Goal: Task Accomplishment & Management: Manage account settings

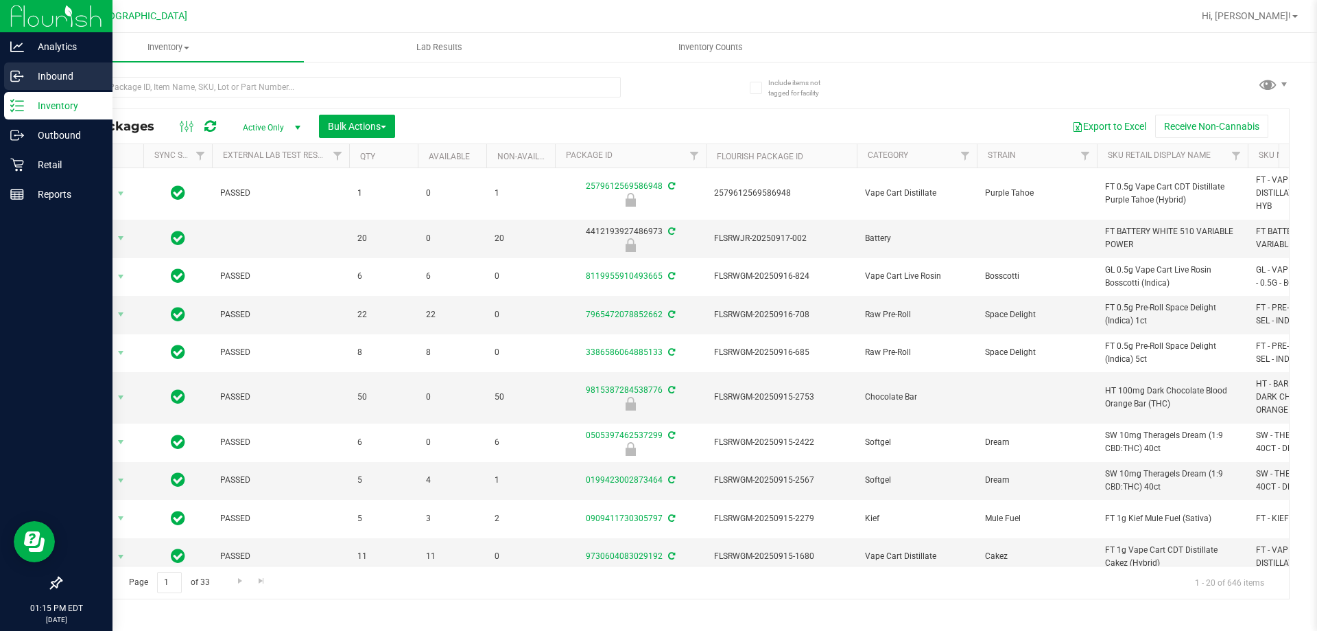
click at [58, 73] on p "Inbound" at bounding box center [65, 76] width 82 height 16
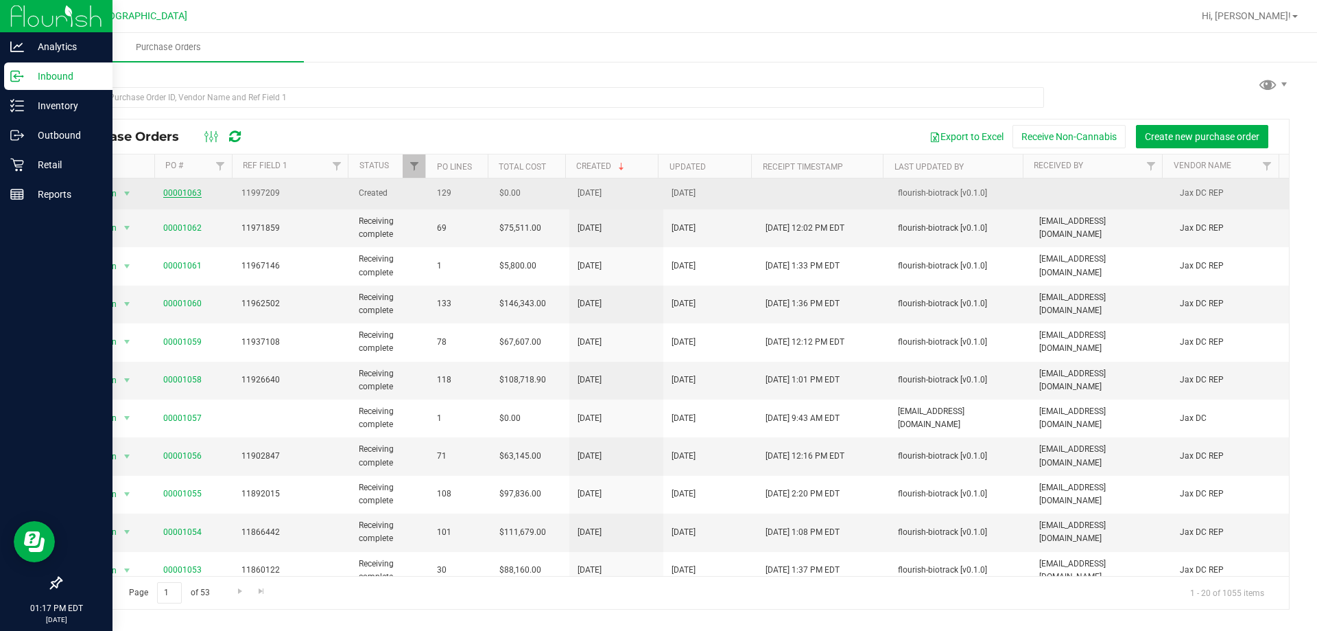
click at [182, 196] on link "00001063" at bounding box center [182, 193] width 38 height 10
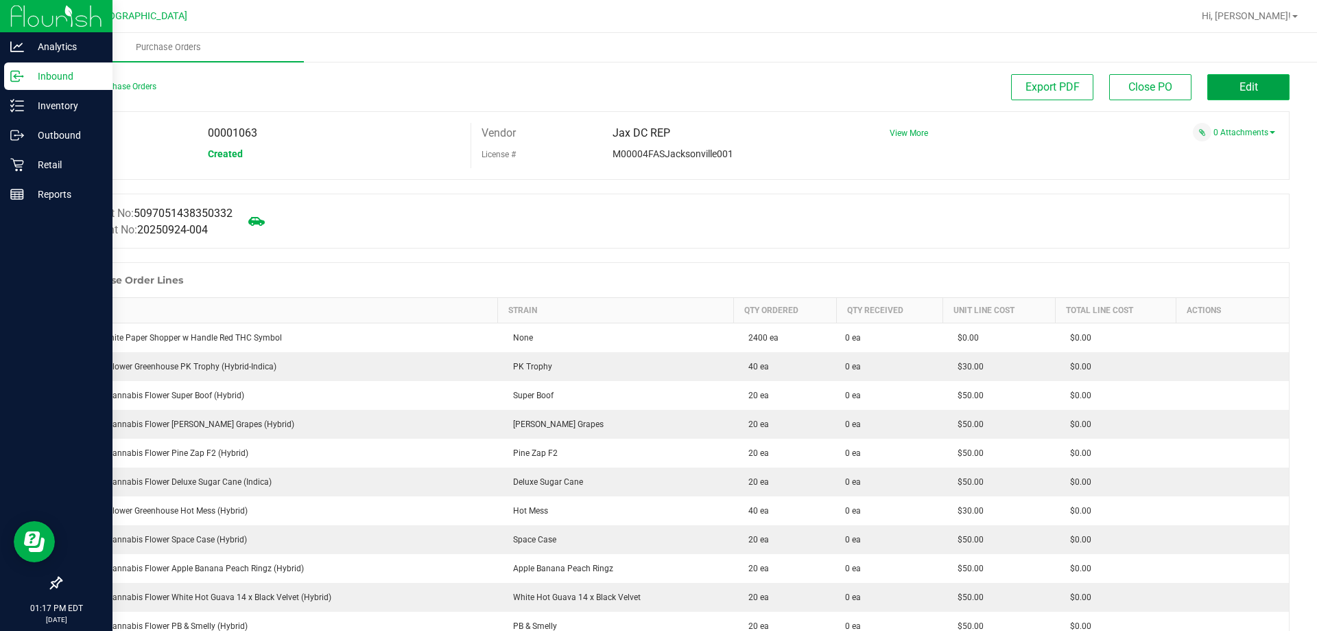
click at [1240, 83] on span "Edit" at bounding box center [1249, 86] width 19 height 13
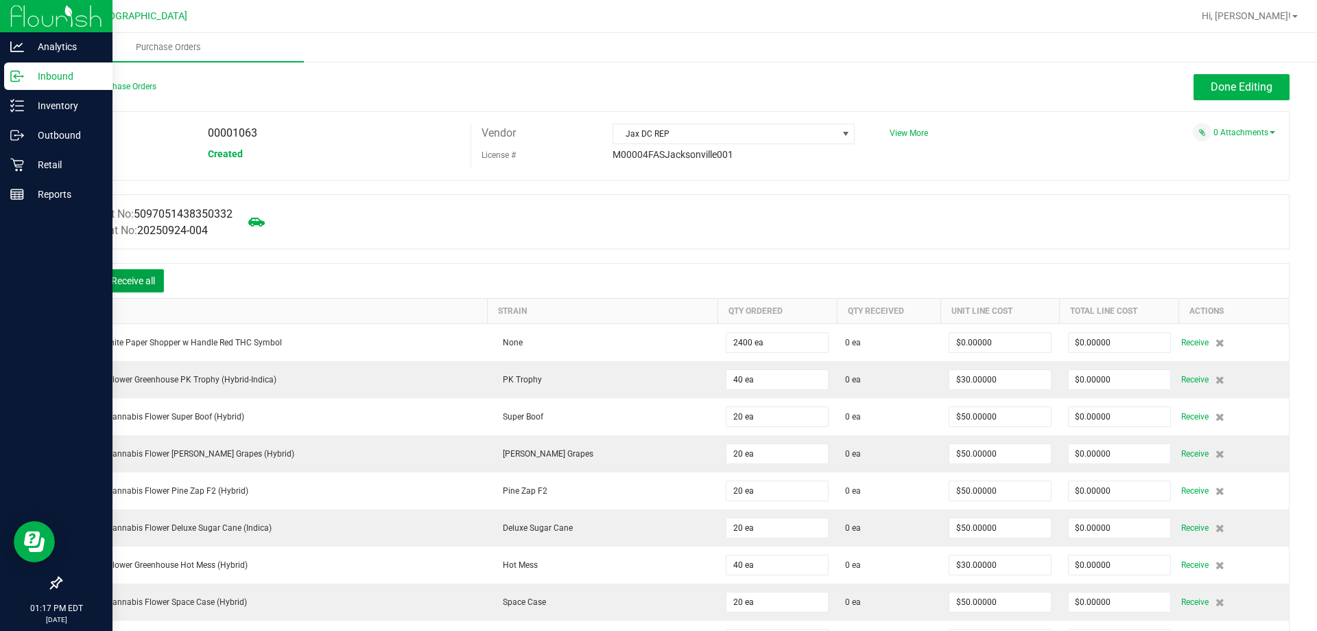
click at [124, 282] on button "Receive all" at bounding box center [133, 280] width 62 height 23
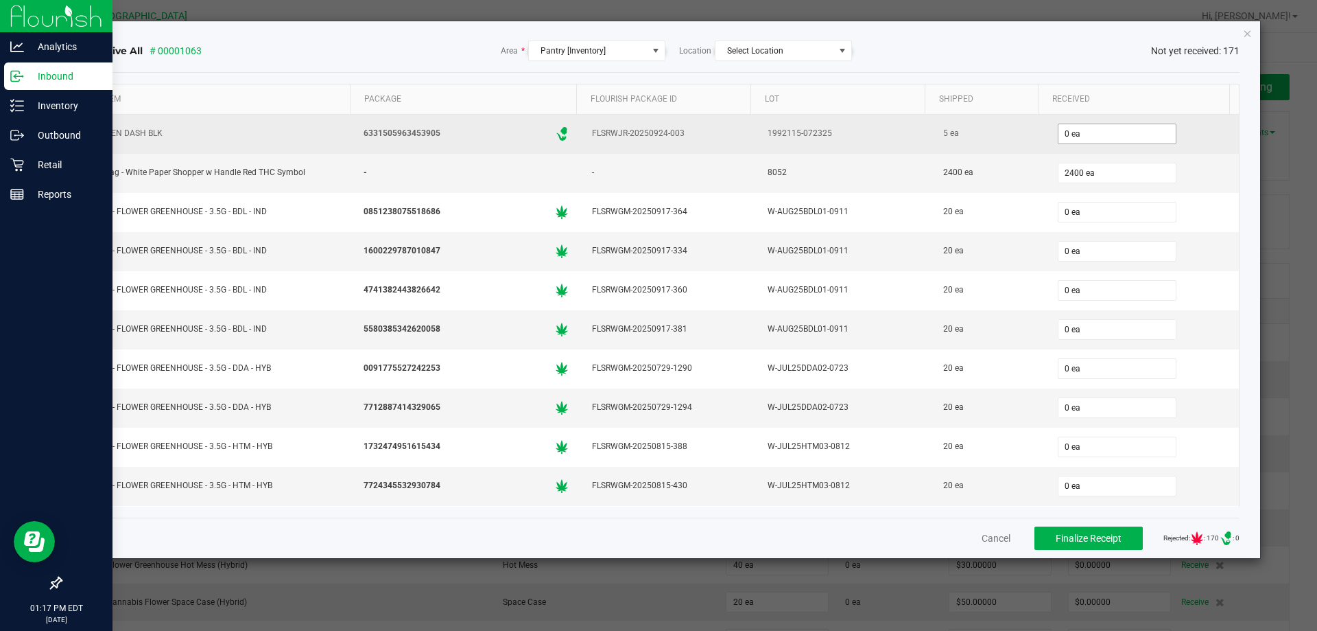
click at [1083, 133] on input "0 ea" at bounding box center [1117, 133] width 117 height 19
type input "5"
type input "2400"
type input "5 ea"
type input "50"
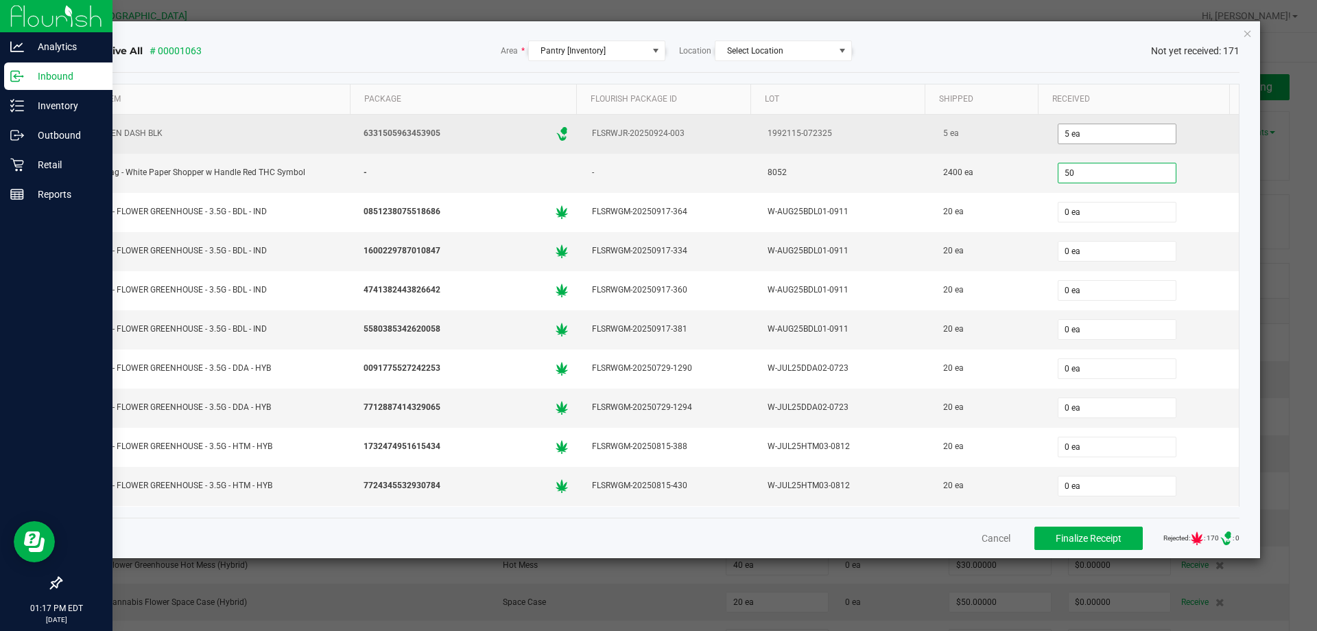
type input "0"
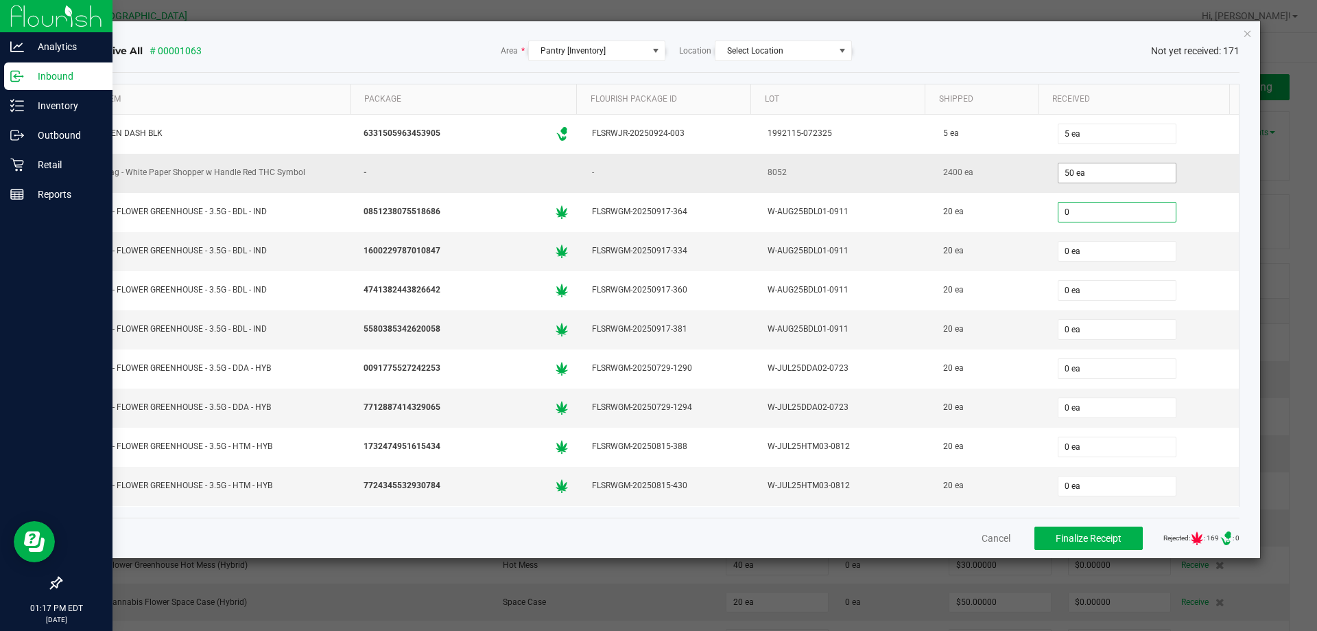
click at [1063, 168] on input "50 ea" at bounding box center [1117, 172] width 117 height 19
type input "50"
type input "0 ea"
type input "2400"
type input "0"
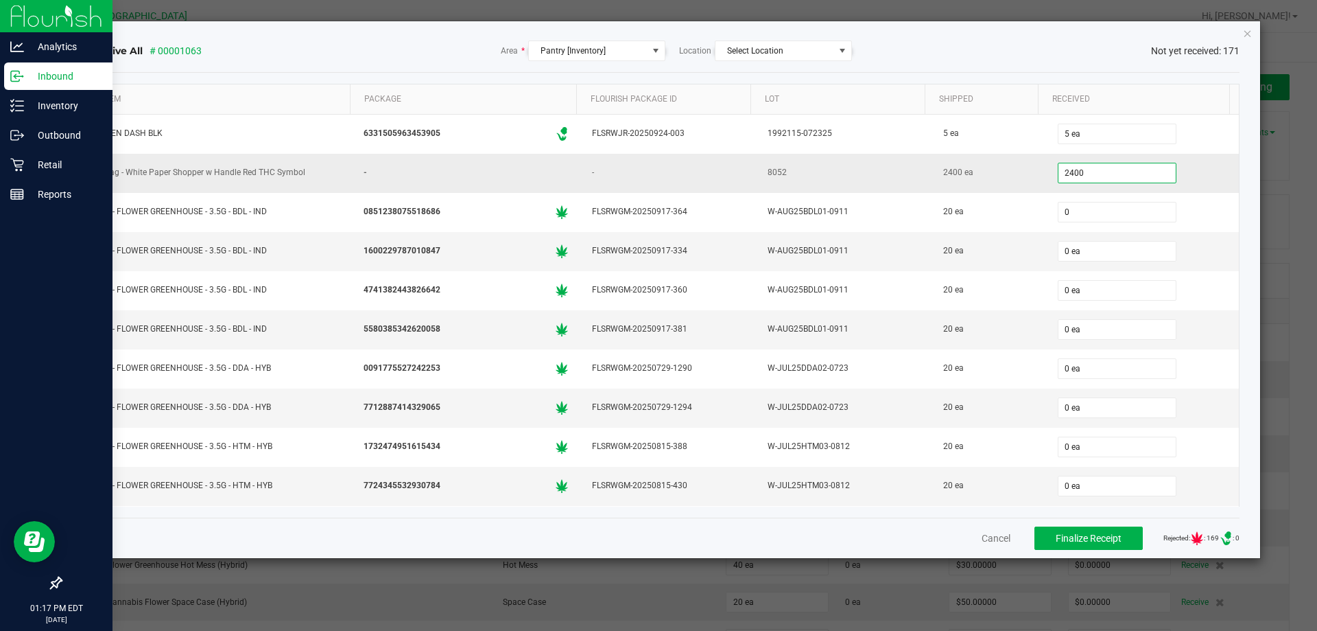
type input "2400 ea"
type input "20"
type input "0"
type input "20 ea"
type input "0"
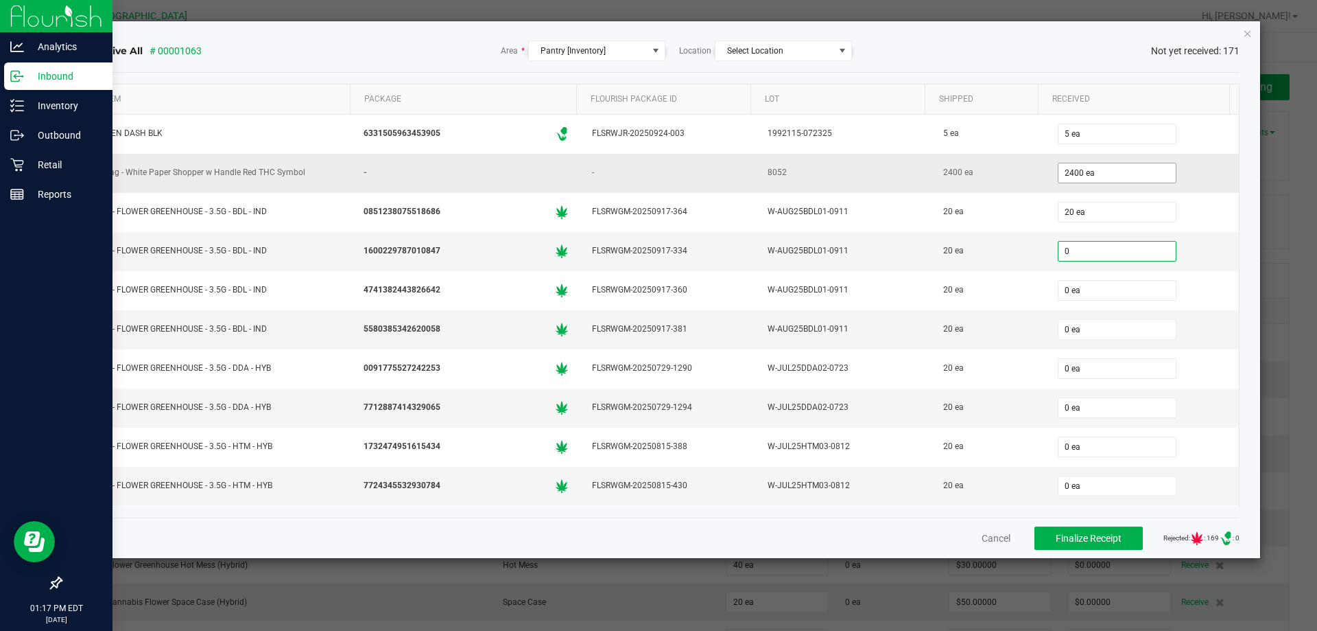
type input "0"
type input "0 ea"
type input "20"
type input "0"
type input "20 ea"
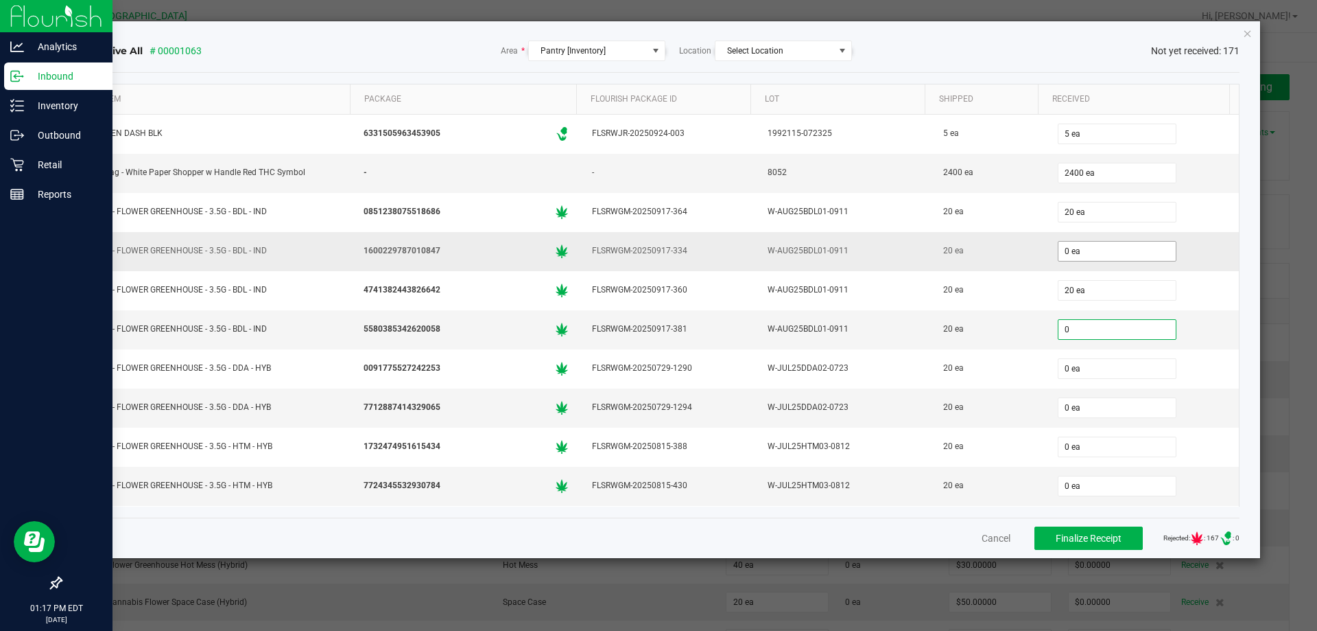
click at [1067, 252] on input "0 ea" at bounding box center [1117, 251] width 117 height 19
type input "0"
type input "0 ea"
type input "20"
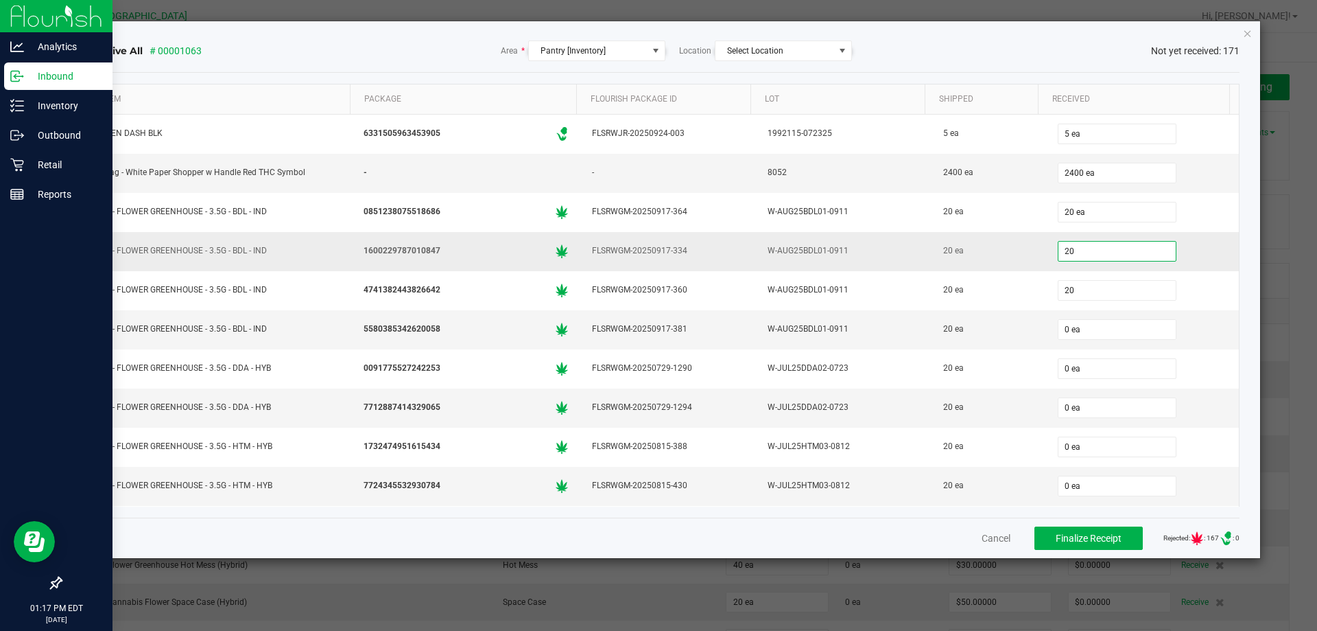
type input "20 ea"
type input "0"
type input "20 ea"
type input "20"
type input "0"
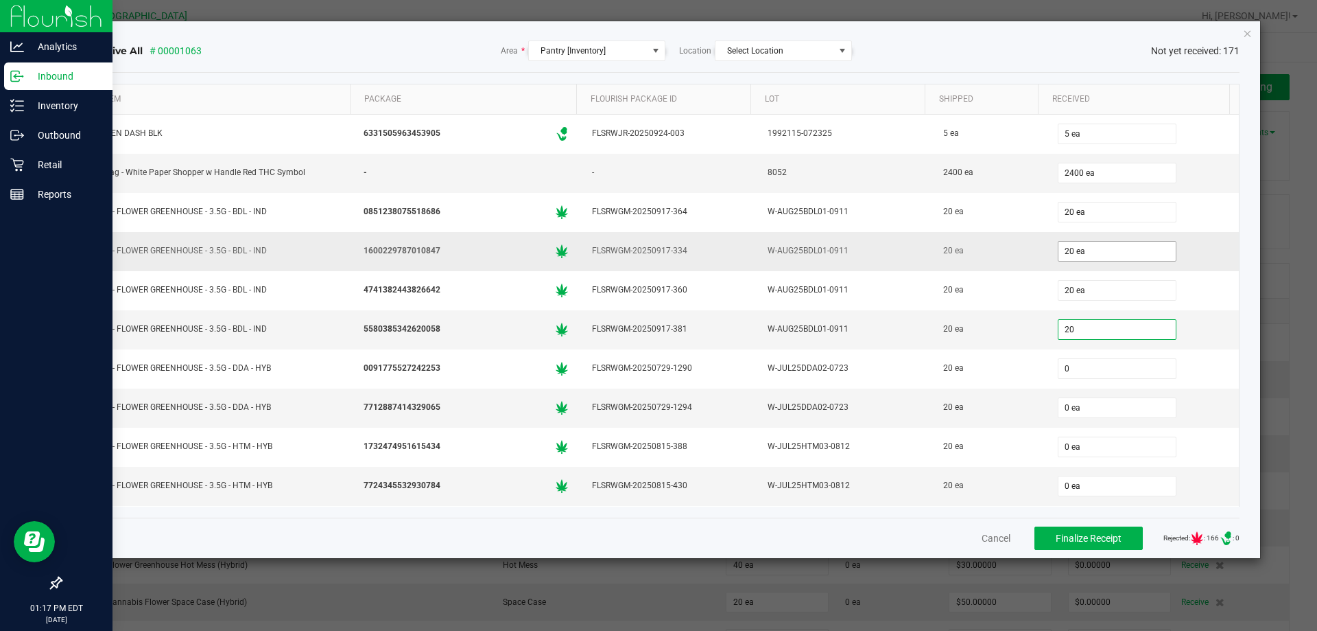
type input "20 ea"
type input "20"
type input "0"
type input "20 ea"
type input "20"
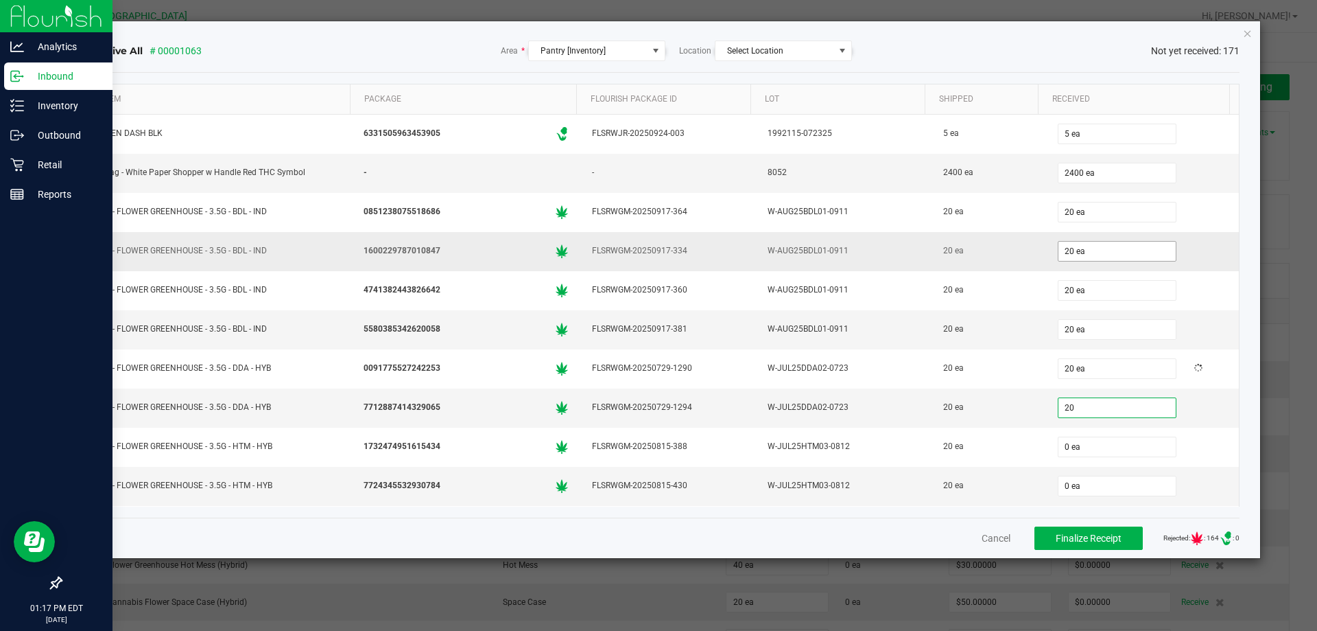
type input "0"
type input "20 ea"
type input "20"
type input "0"
type input "20 ea"
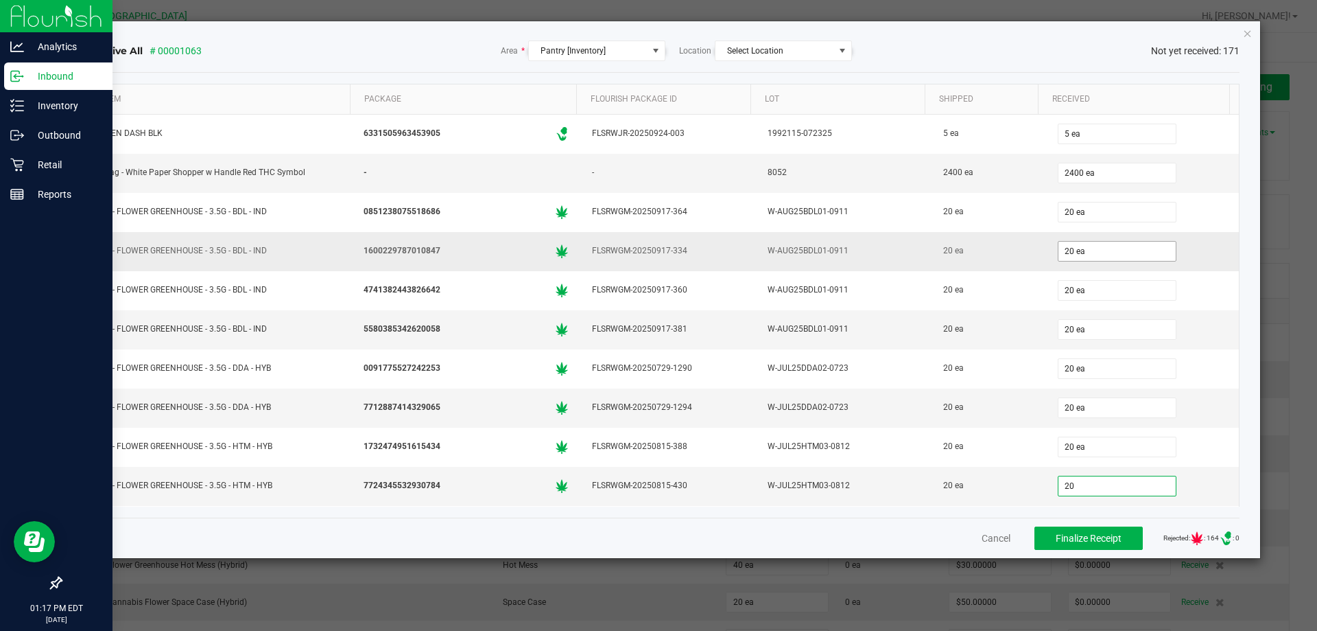
type input "20"
type input "0"
type input "20 ea"
type input "20"
type input "0"
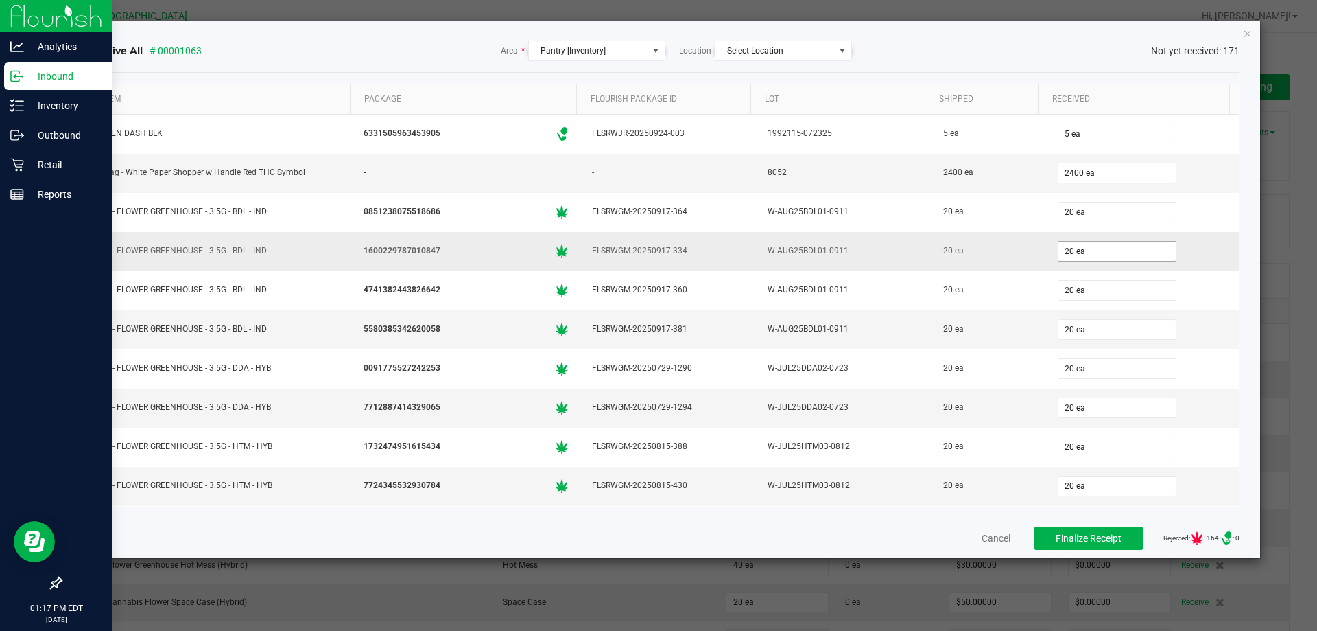
type input "20 ea"
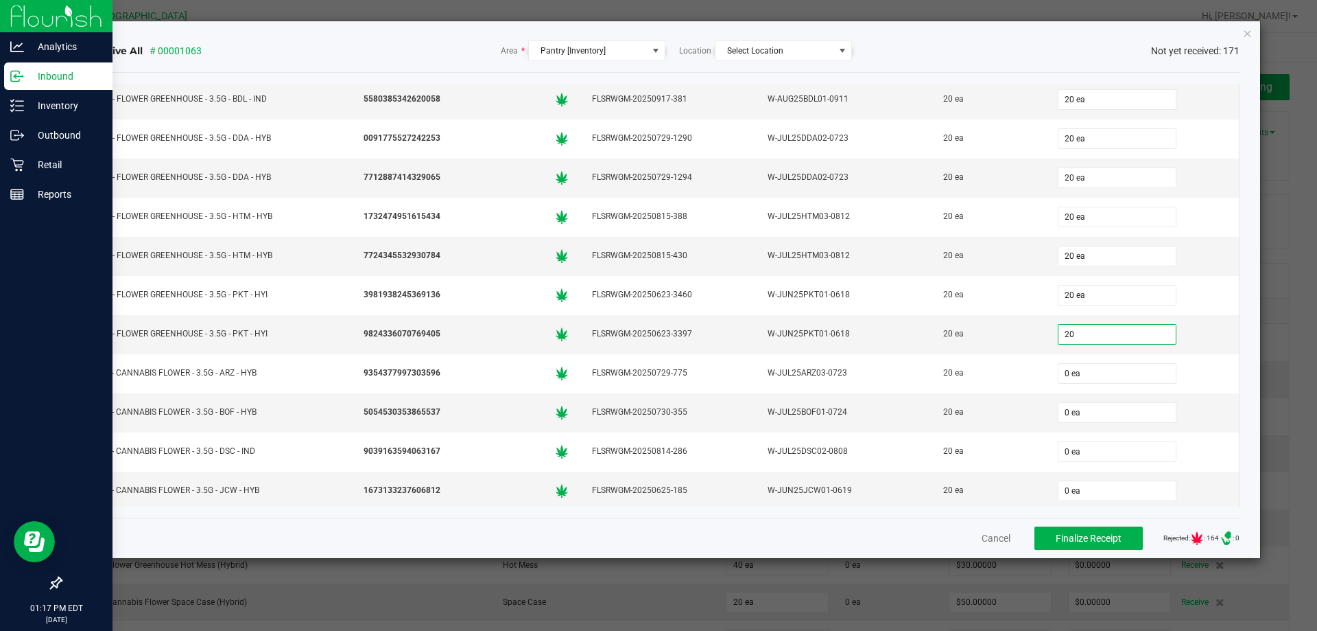
type input "20"
type input "0"
type input "20 ea"
type input "20"
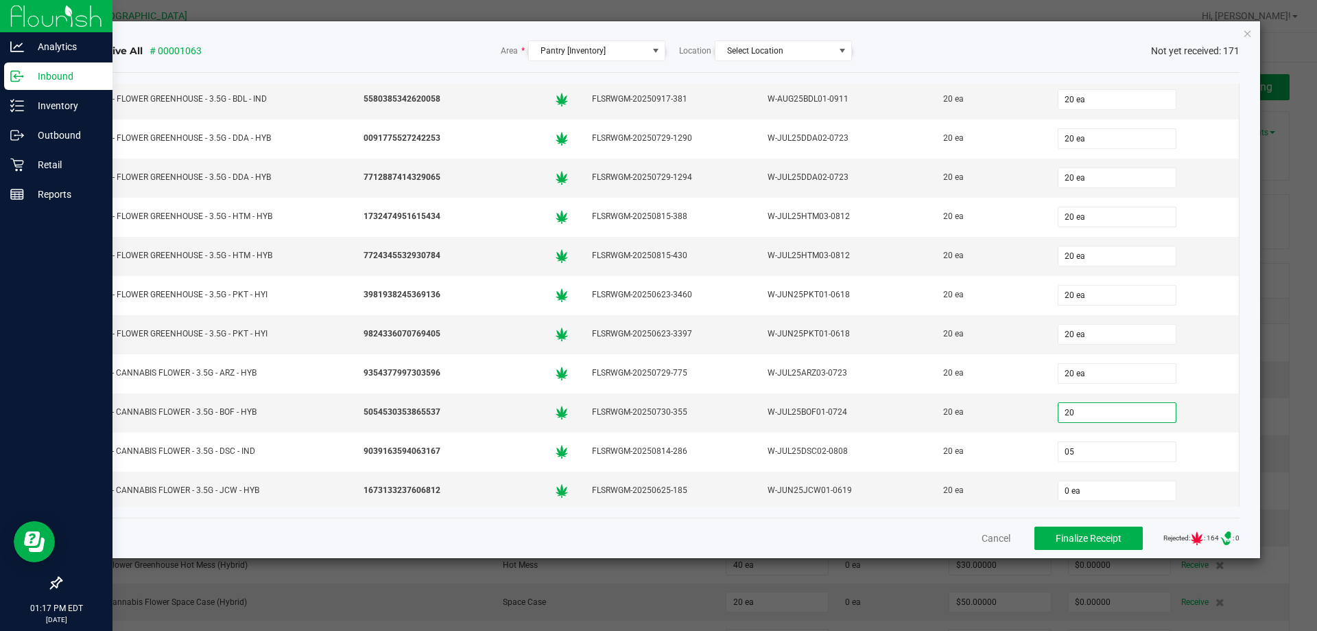
type input "20"
type input "20 ea"
type input "20"
type input "20 ea"
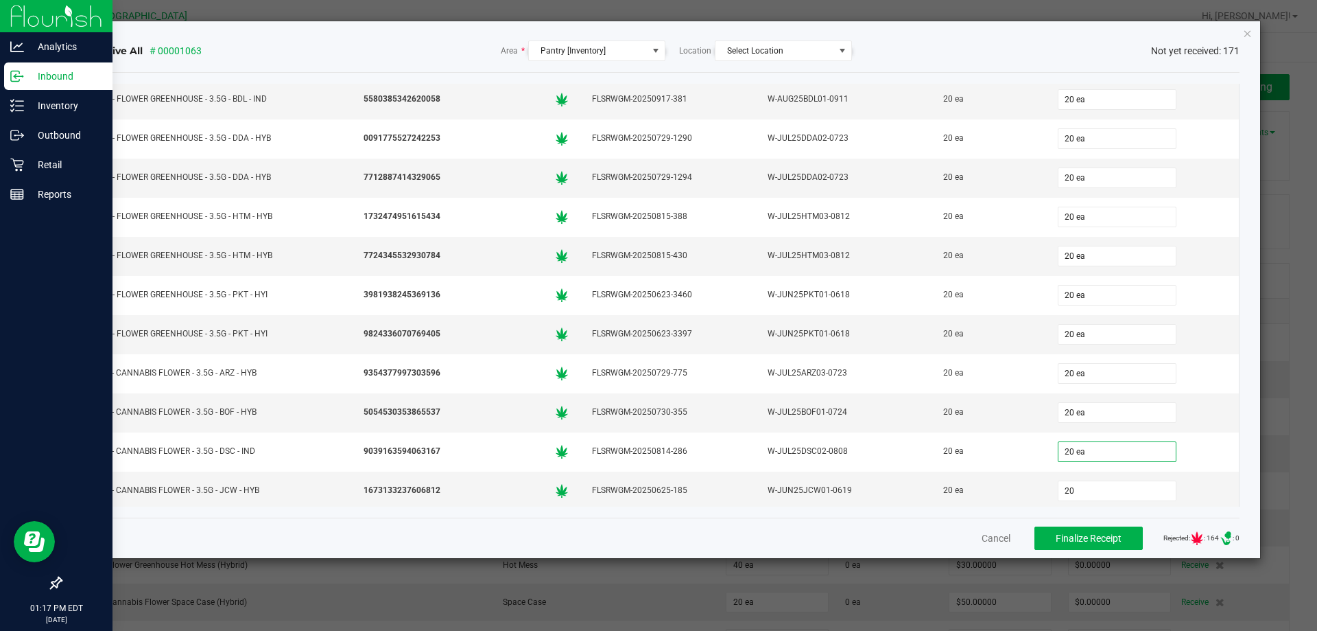
type input "20"
type input "20 ea"
type input "12"
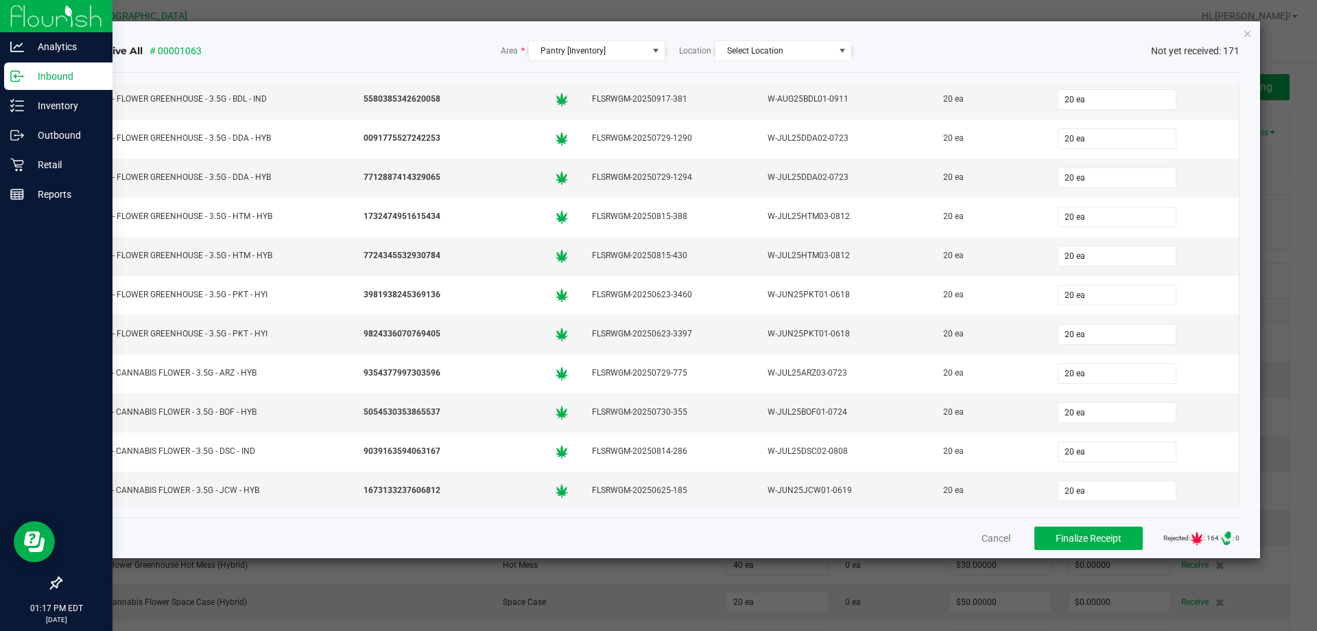
type input "20"
type input "12 ea"
type input "20"
type input "20 ea"
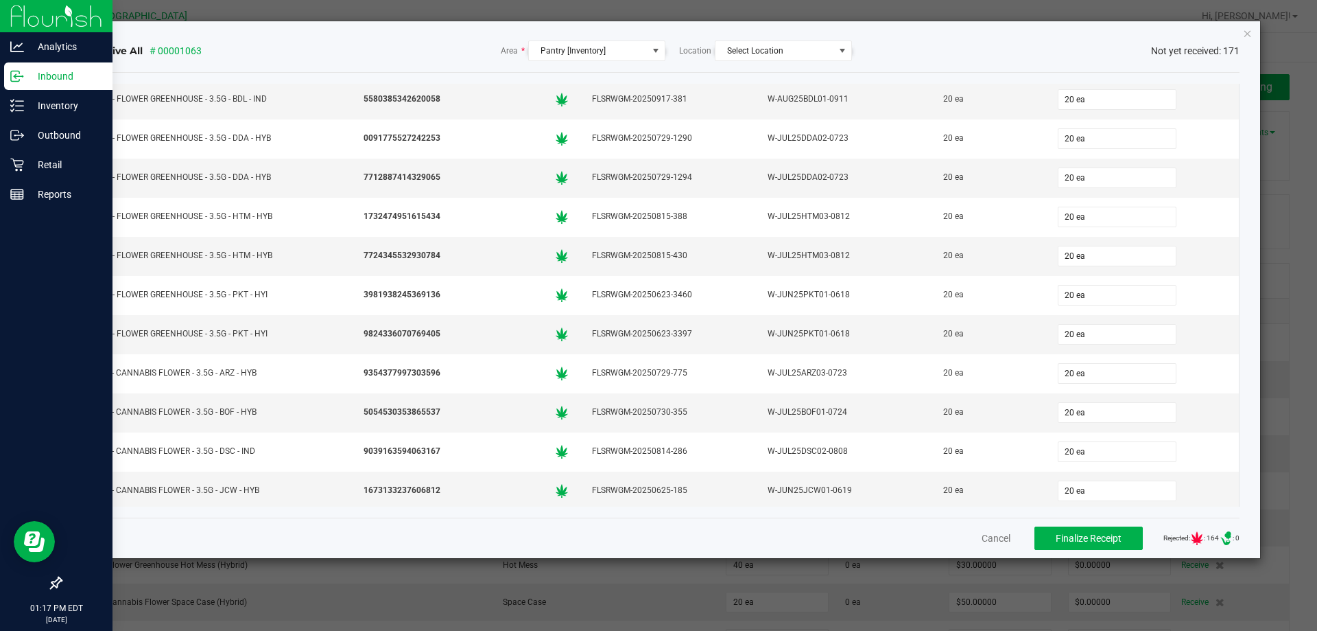
type input "20 ea"
type input "20"
type input "0"
type input "20 ea"
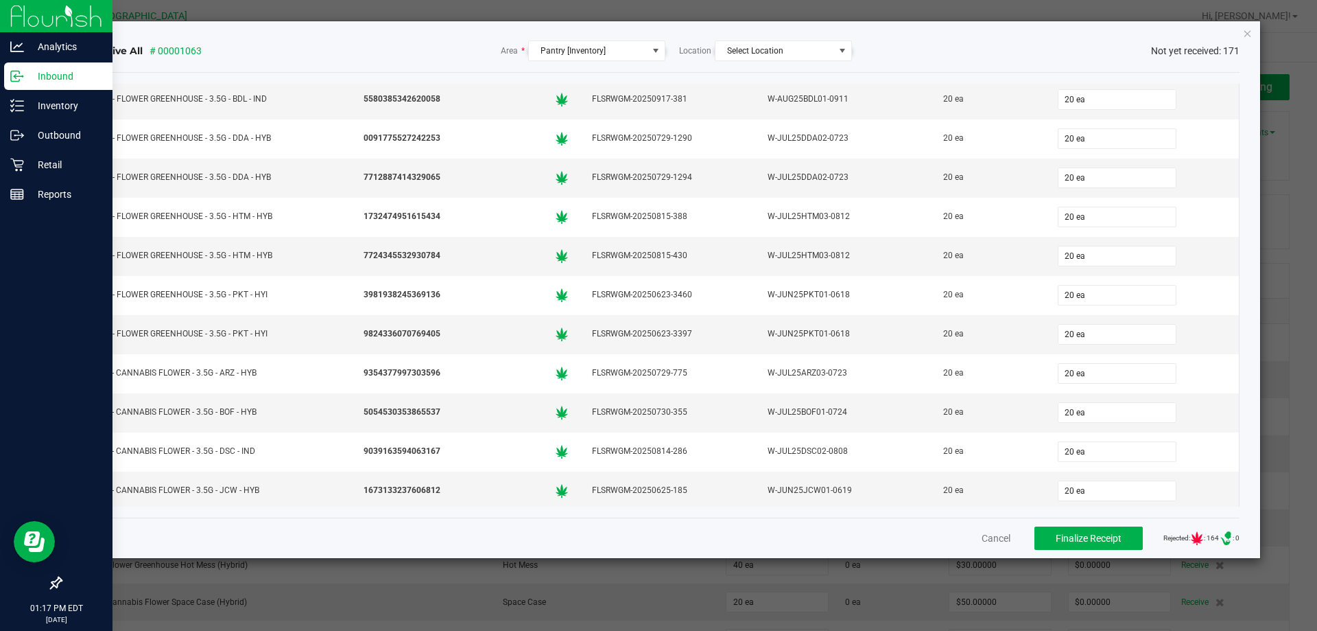
type input "20 ea"
type input "20"
type input "8"
type input "20 ea"
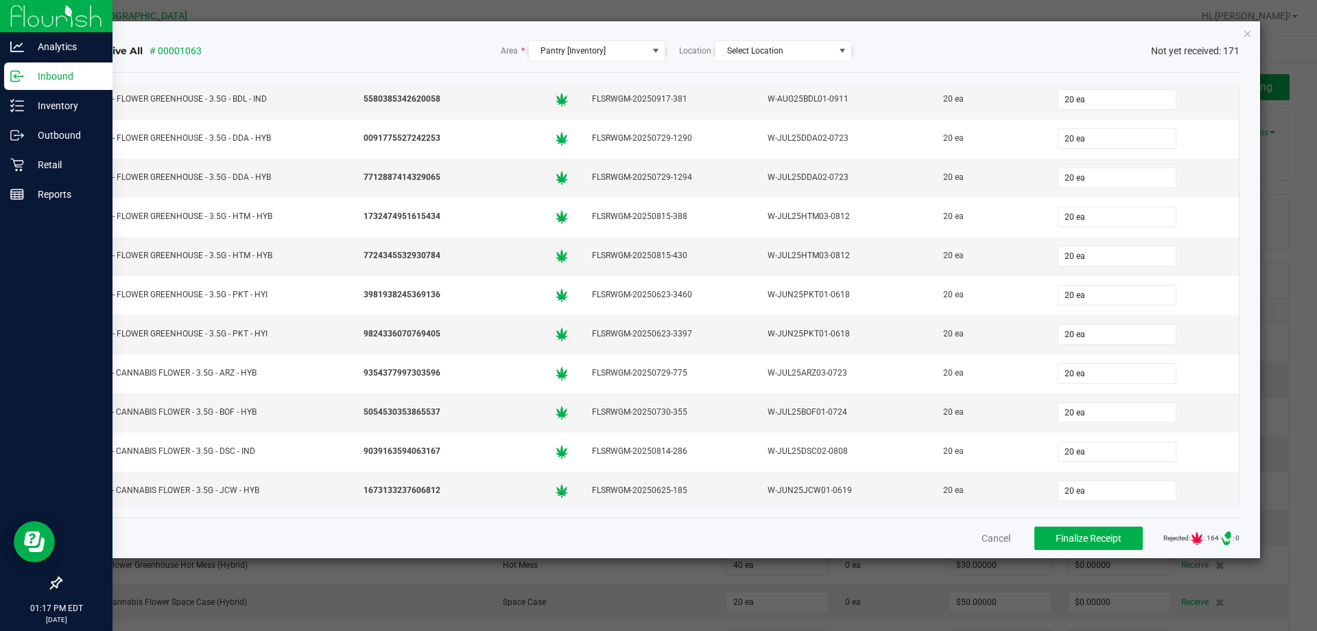
type input "20 ea"
type input "8 ea"
type input "8"
type input "0"
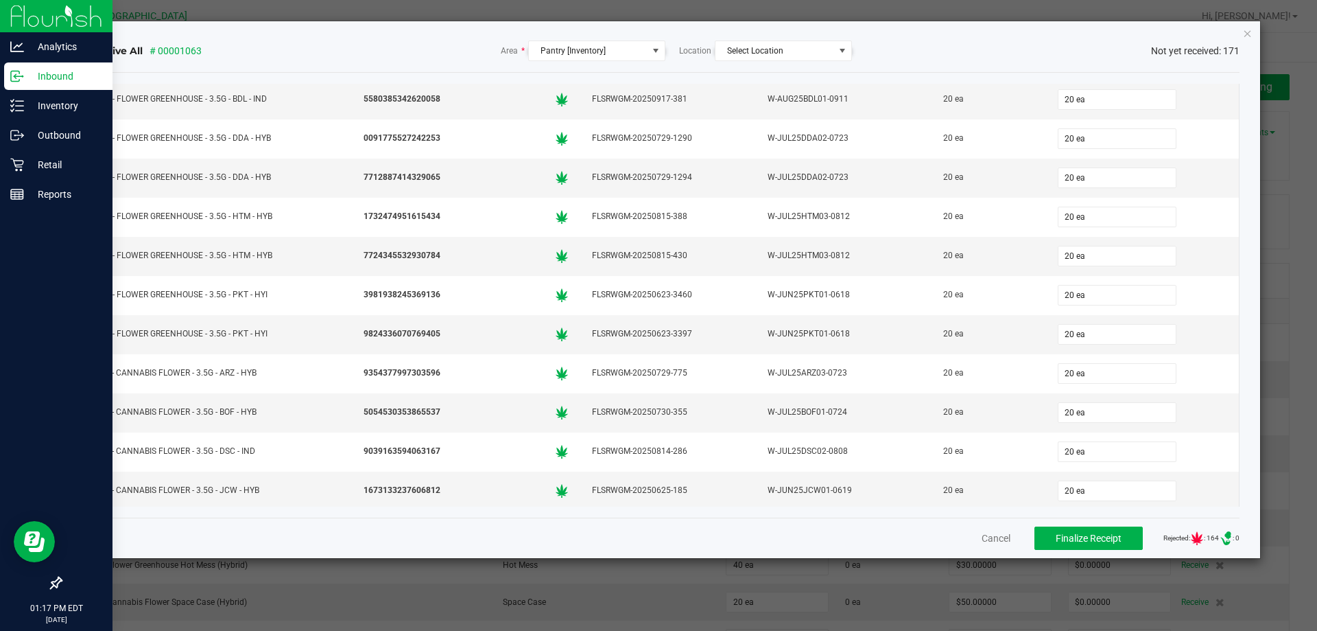
type input "8 ea"
type input "12"
type input "20"
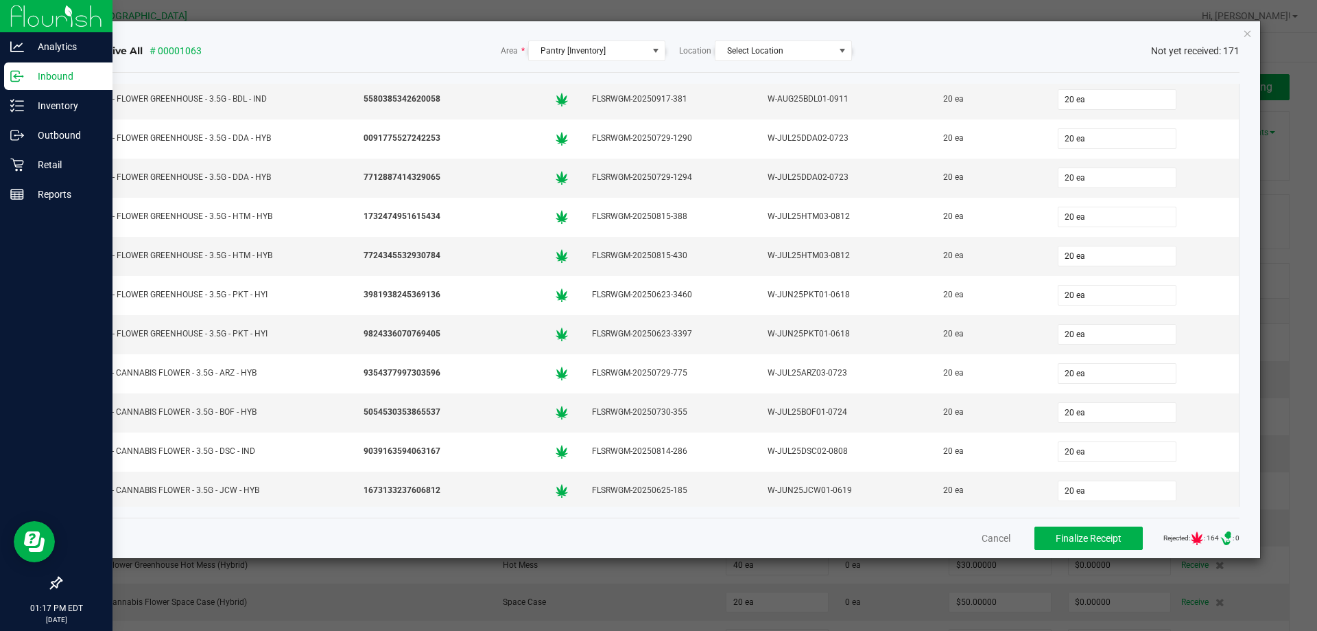
type input "12 ea"
type input "20"
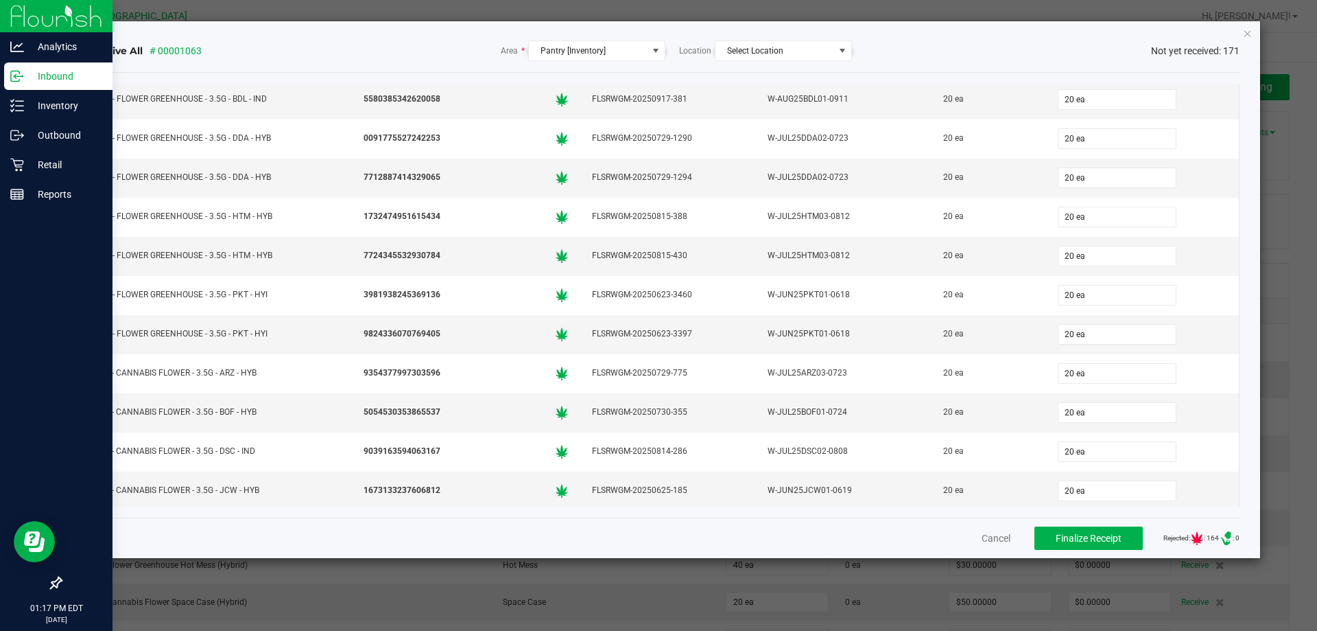
type input "20 ea"
type input "8"
type input "05"
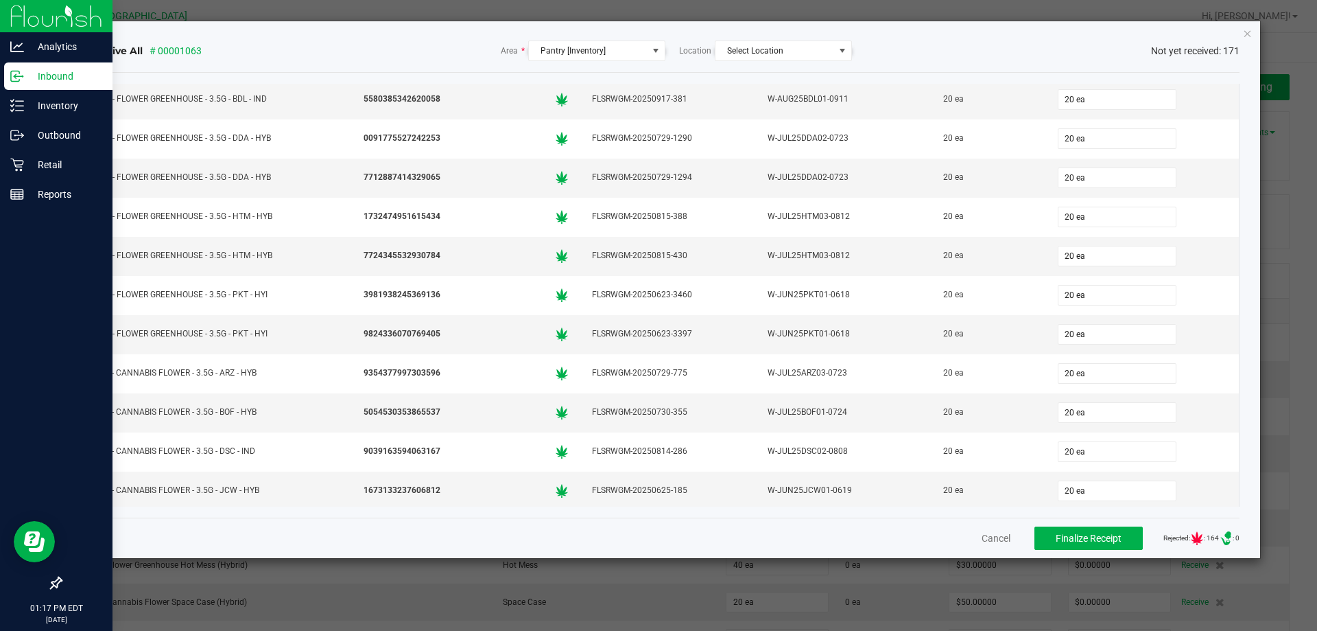
type input "8 ea"
type input "8"
type input "8 ea"
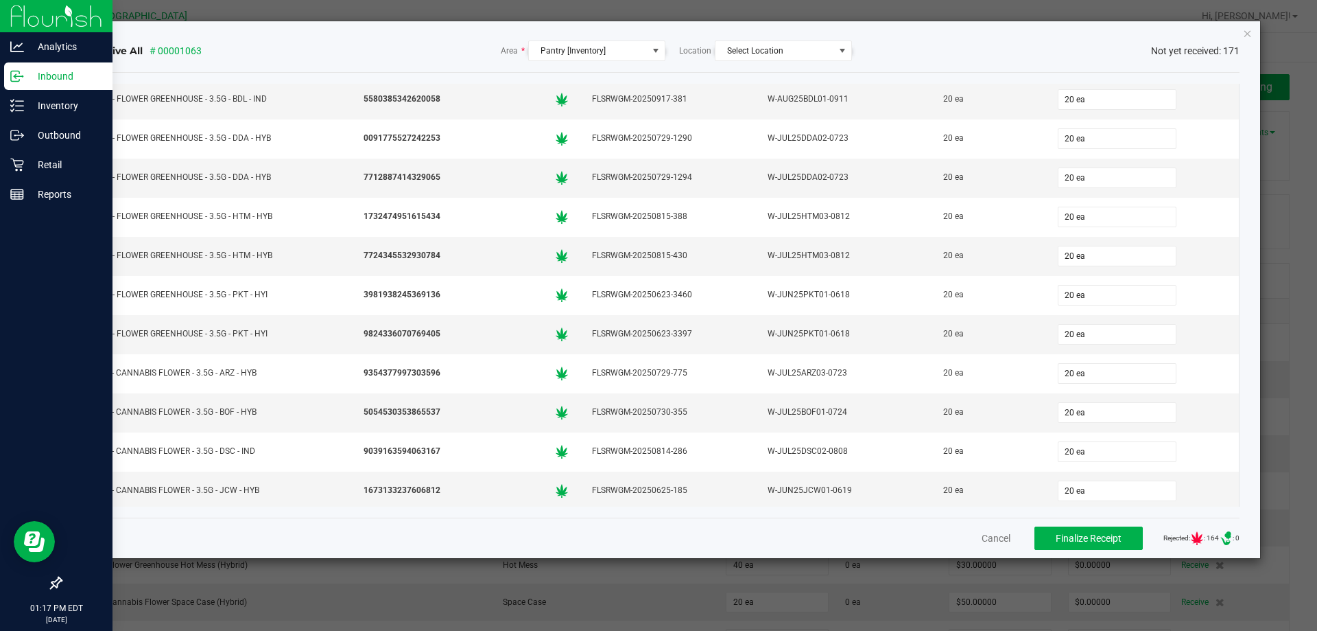
type input "8"
type input "0"
type input "8 ea"
type input "2"
type input "05"
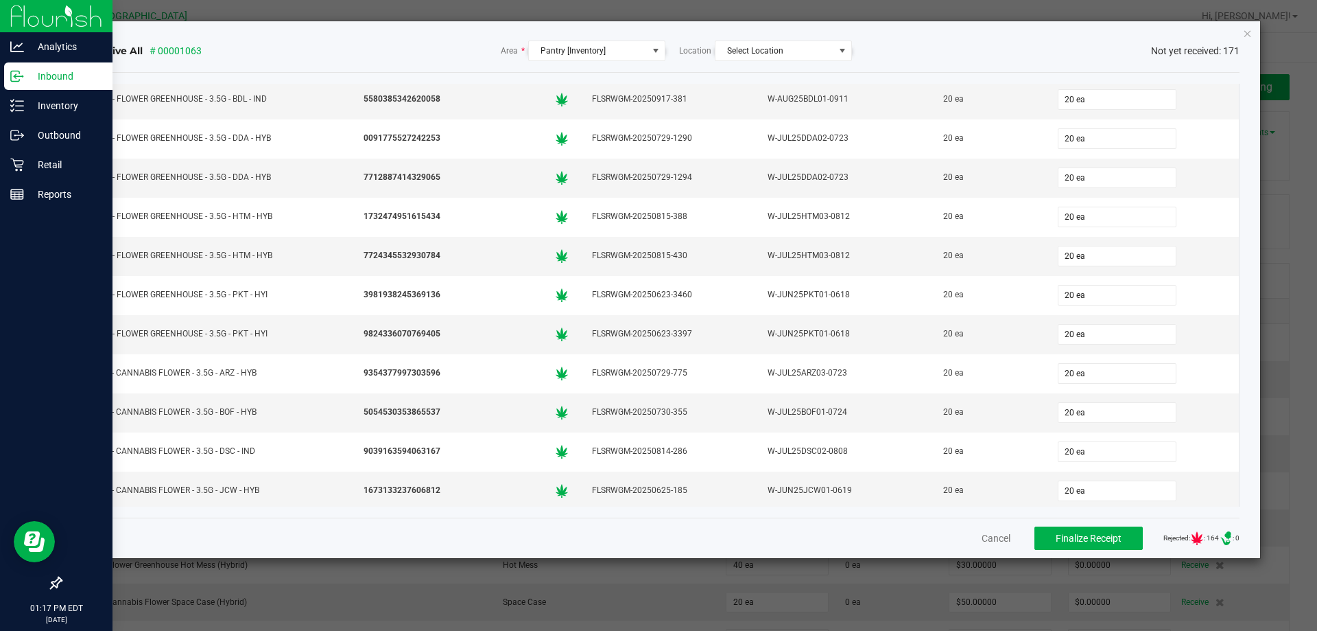
type input "2 ea"
type input "8"
type input "8 ea"
type input "8"
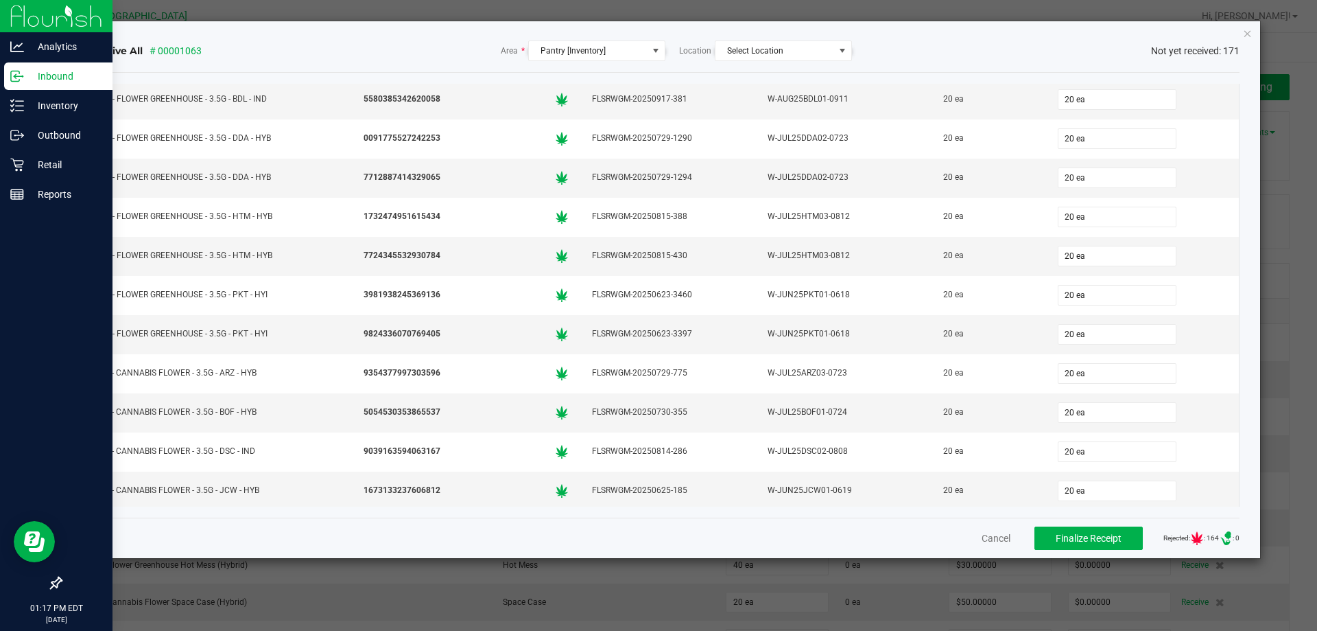
type input "05"
type input "8 ea"
type input "8"
type input "05"
type input "8 ea"
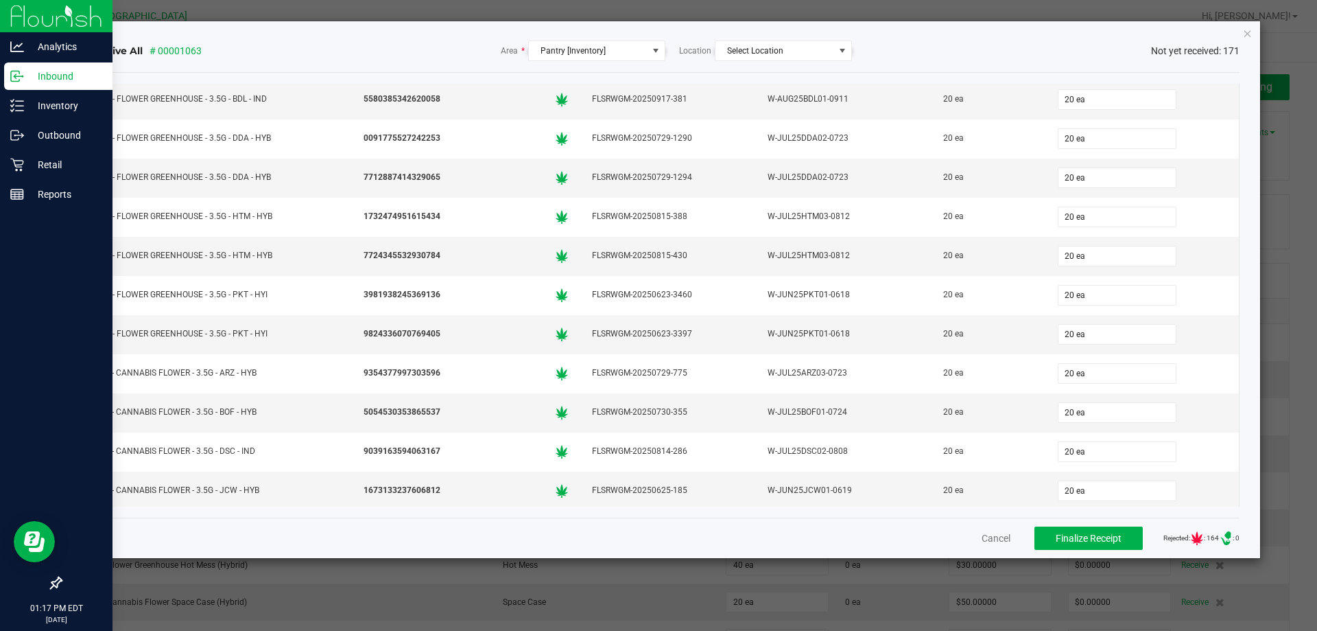
type input "8"
type input "25"
type input "8 ea"
type input "25"
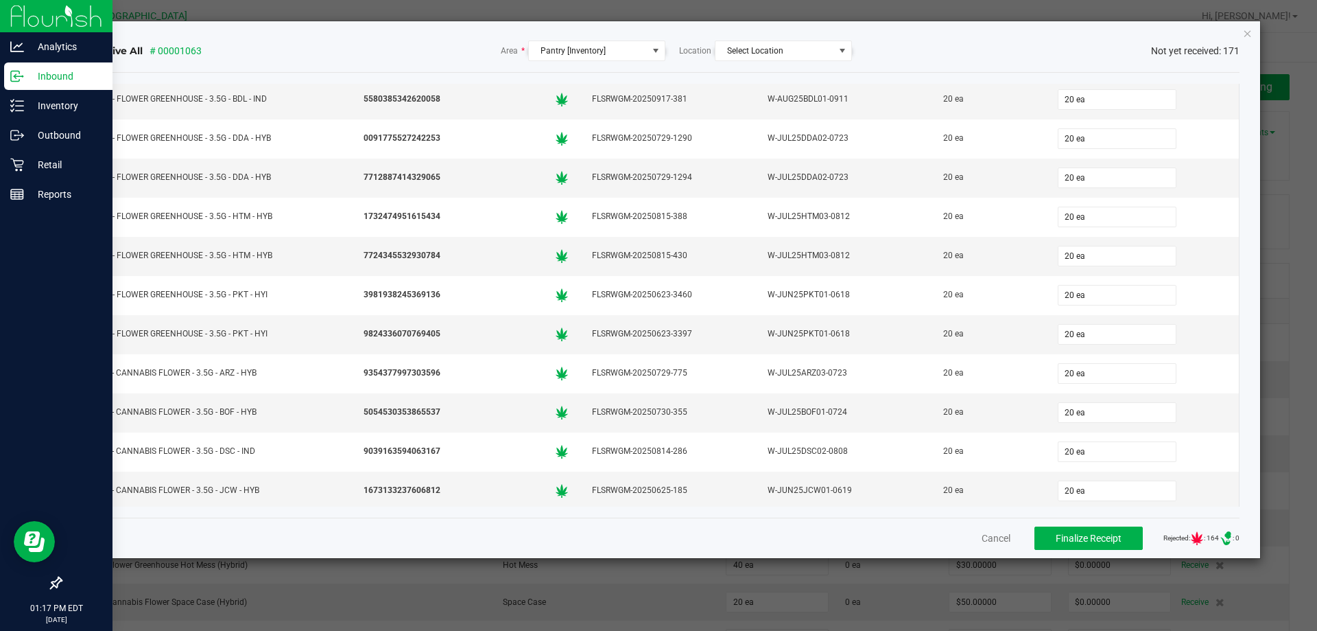
type input "25 ea"
type input "25"
type input "0"
type input "25 ea"
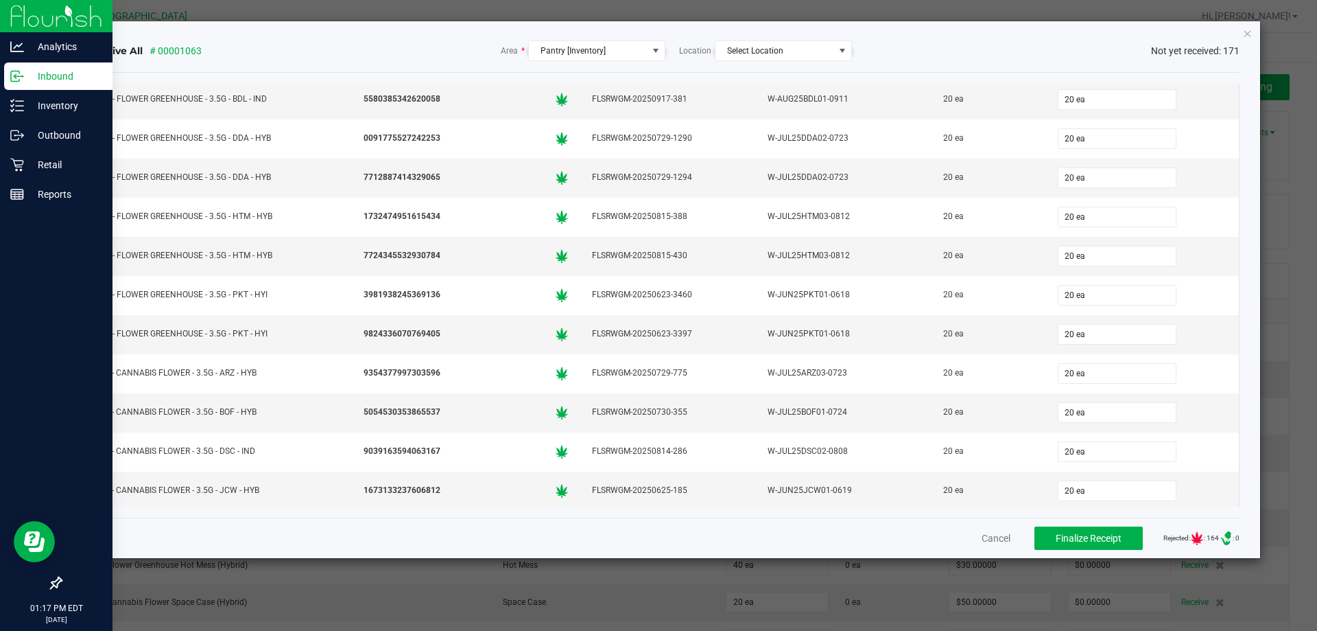
type input "25"
type input "25 ea"
type input "25"
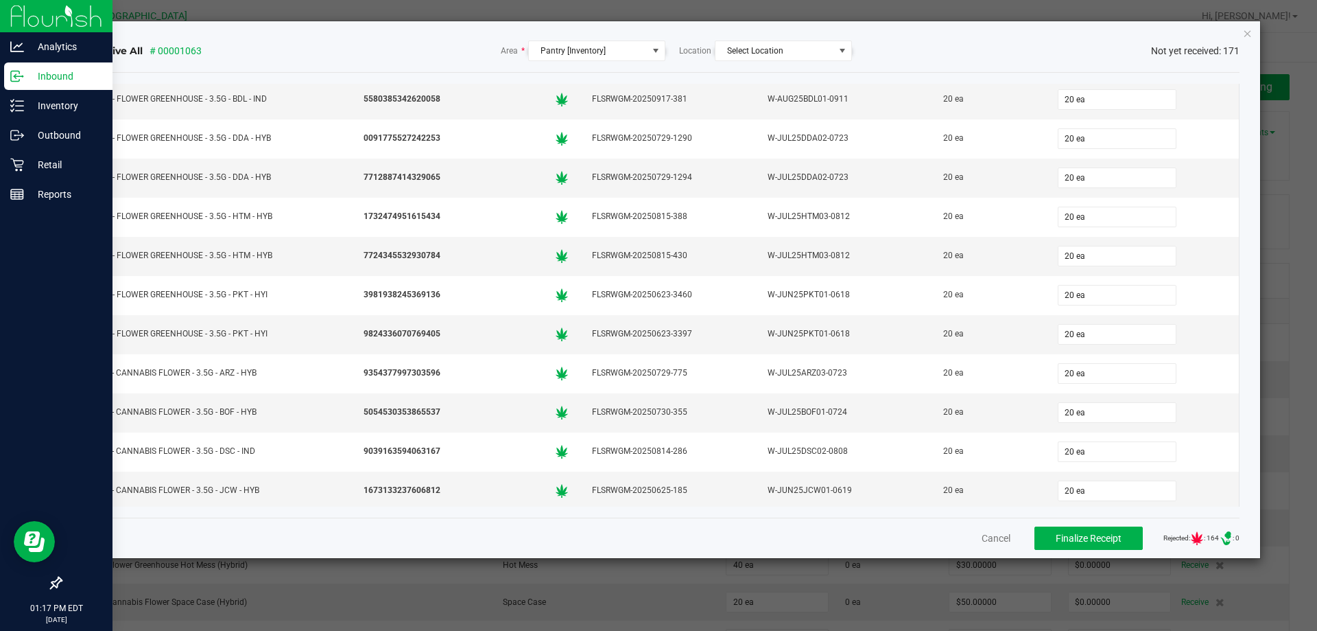
type input "25 ea"
type input "25"
type input "0"
type input "25 ea"
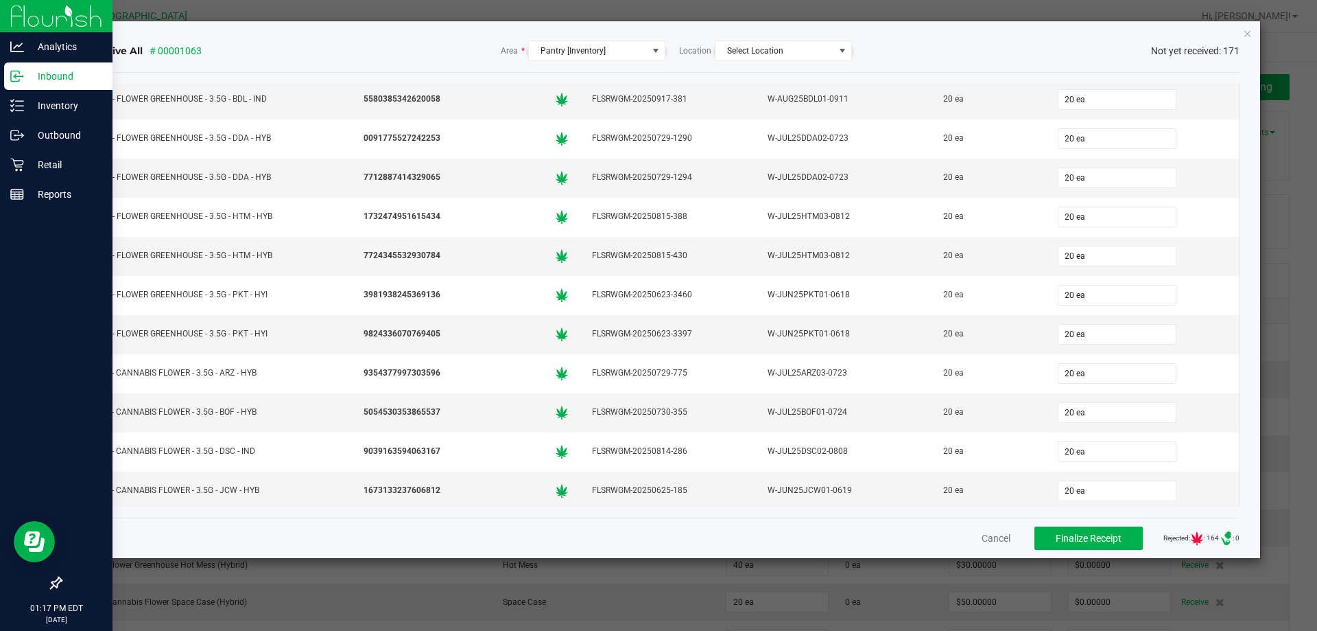
type input "25"
type input "12"
type input "25 ea"
type input "12"
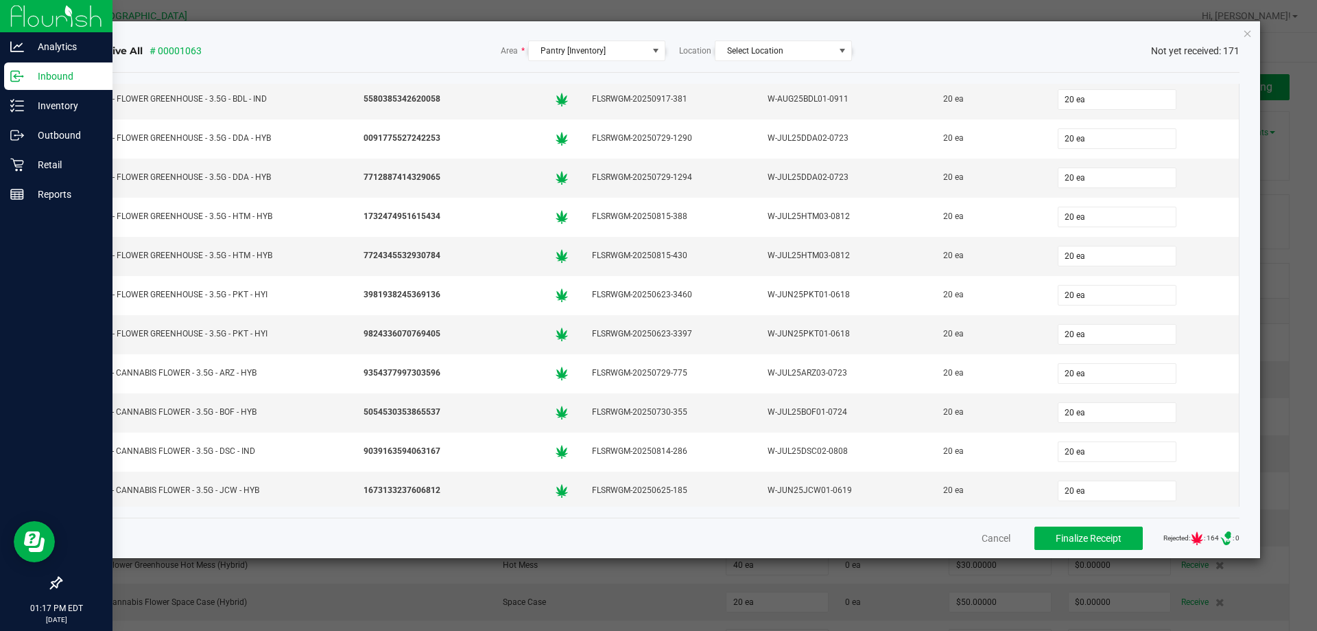
type input "12"
type input "12 ea"
type input "12"
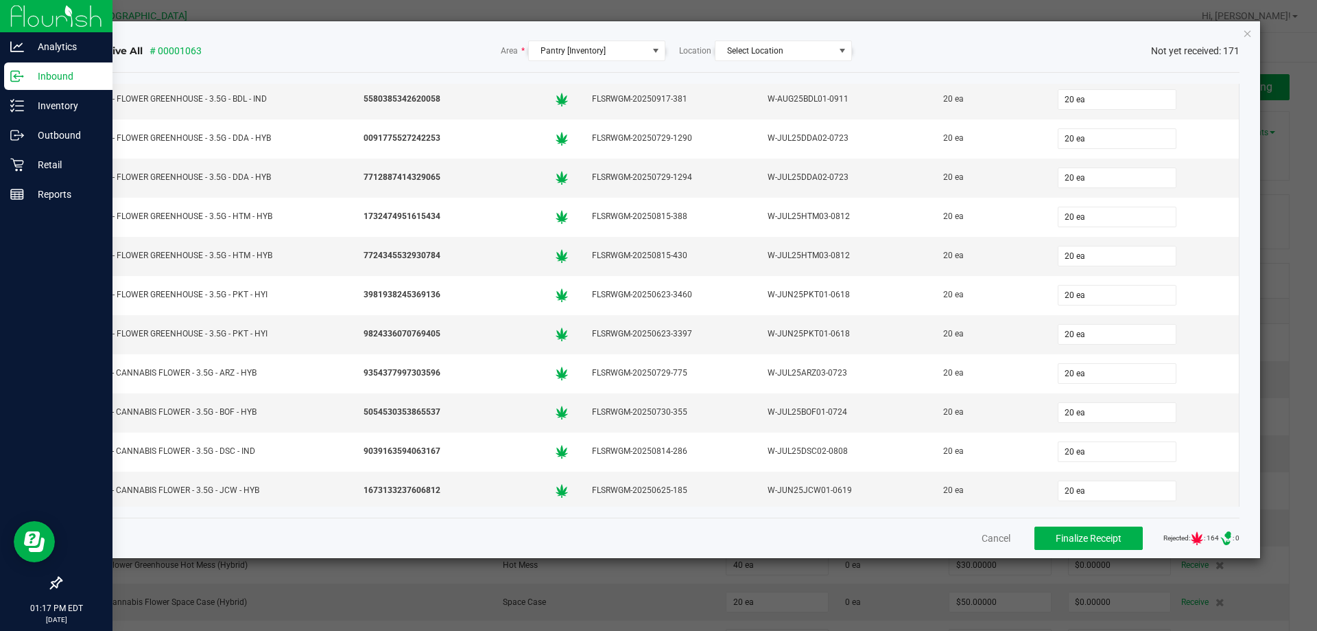
type input "12"
type input "0"
type input "12 ea"
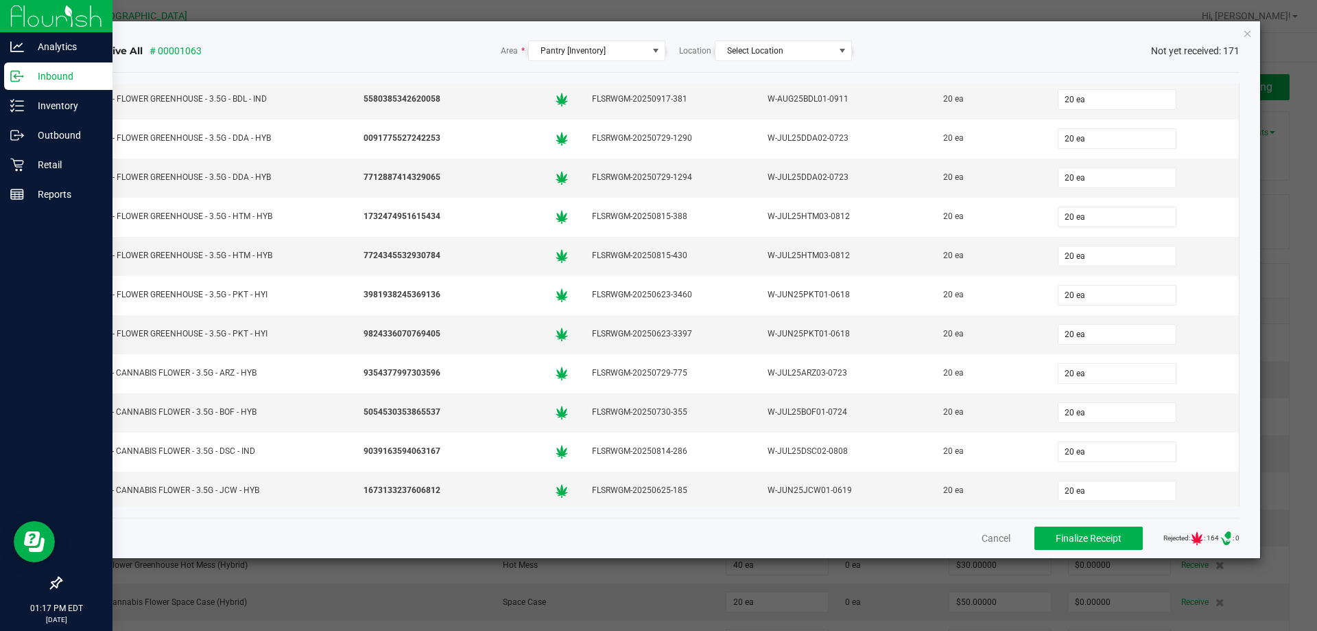
type input "12"
type input "12 ea"
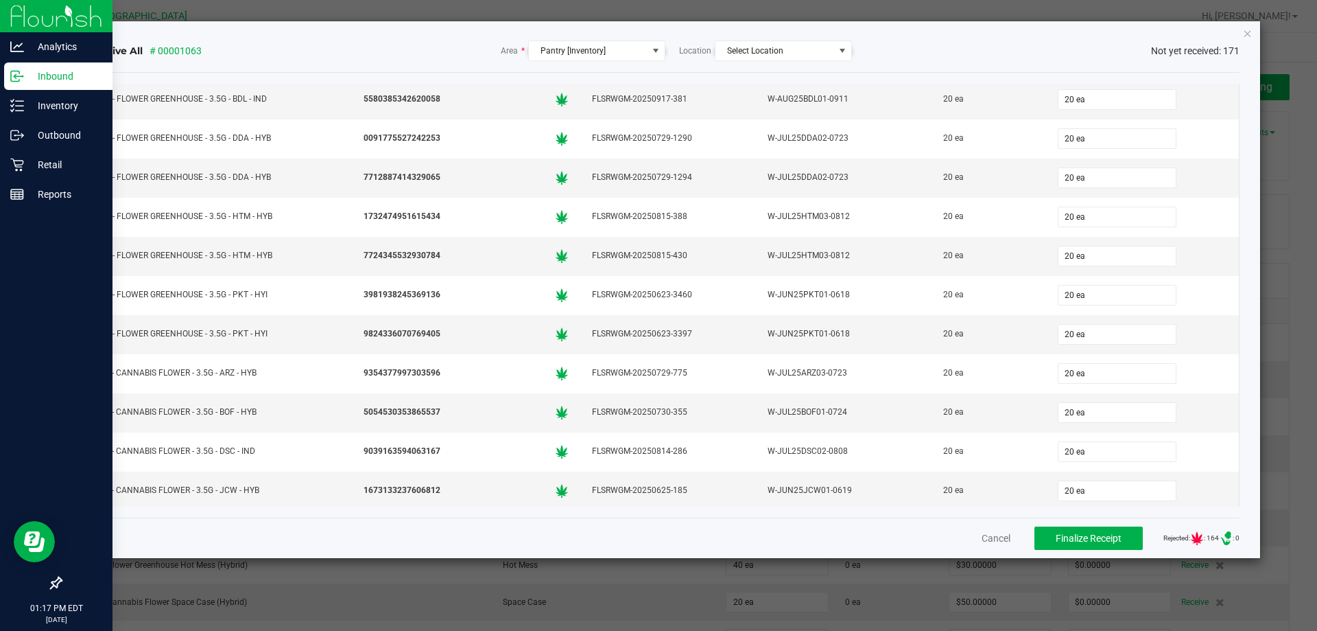
type input "12"
type input "0"
type input "12 ea"
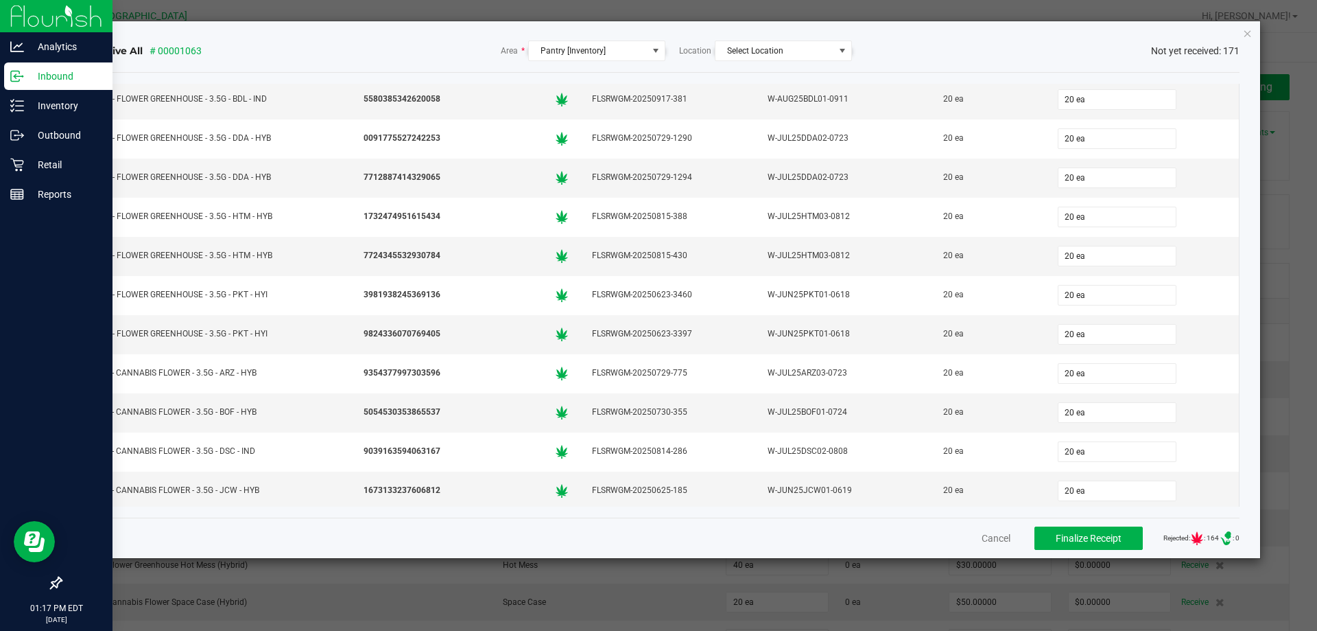
type input "12 ea"
type input "12"
type input "25"
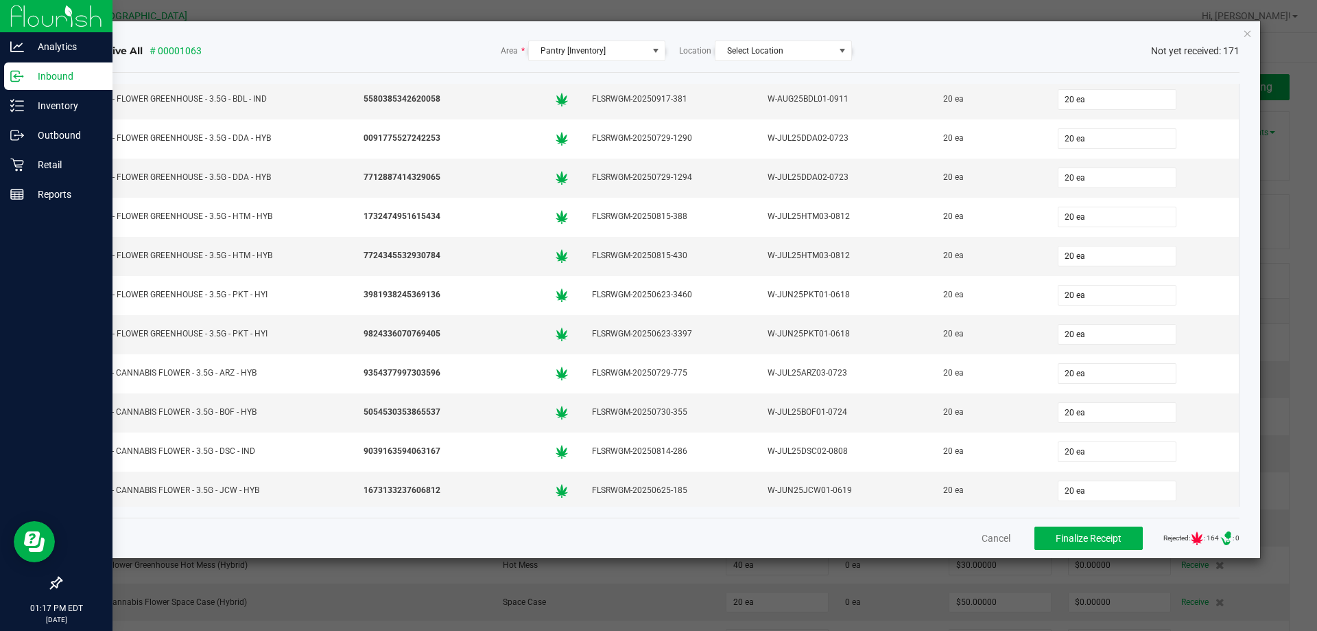
type input "12 ea"
type input "25 ea"
type input "25"
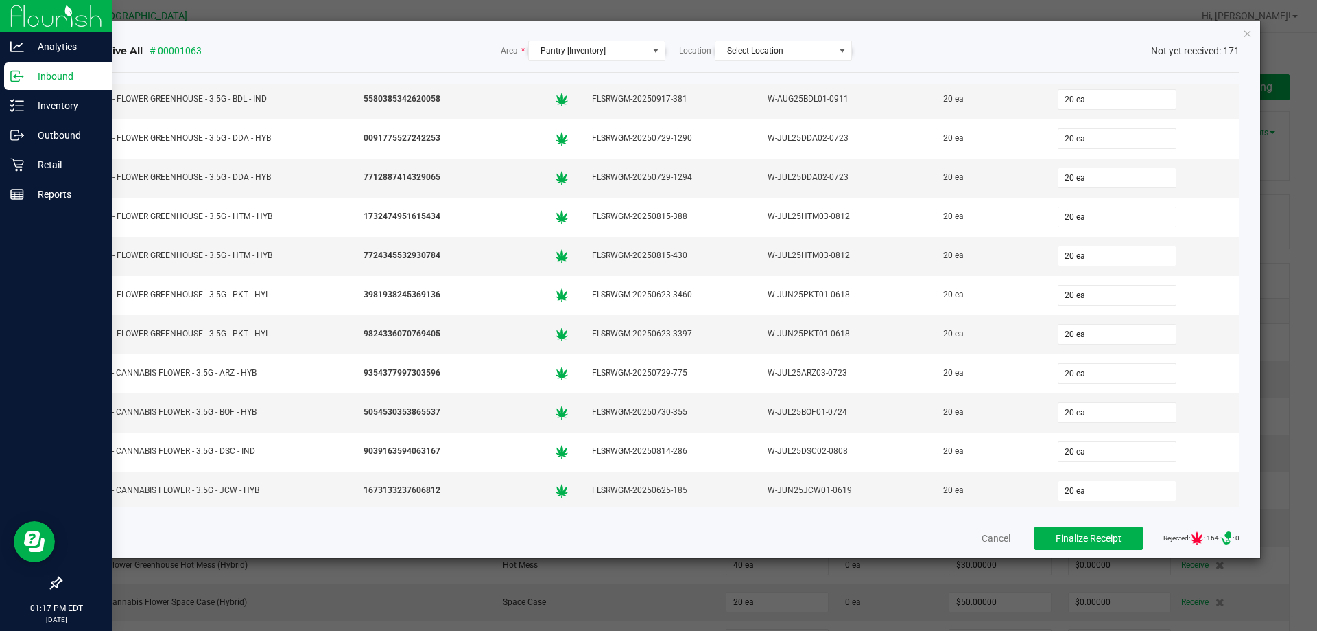
type input "0"
type input "25 ea"
type input "25"
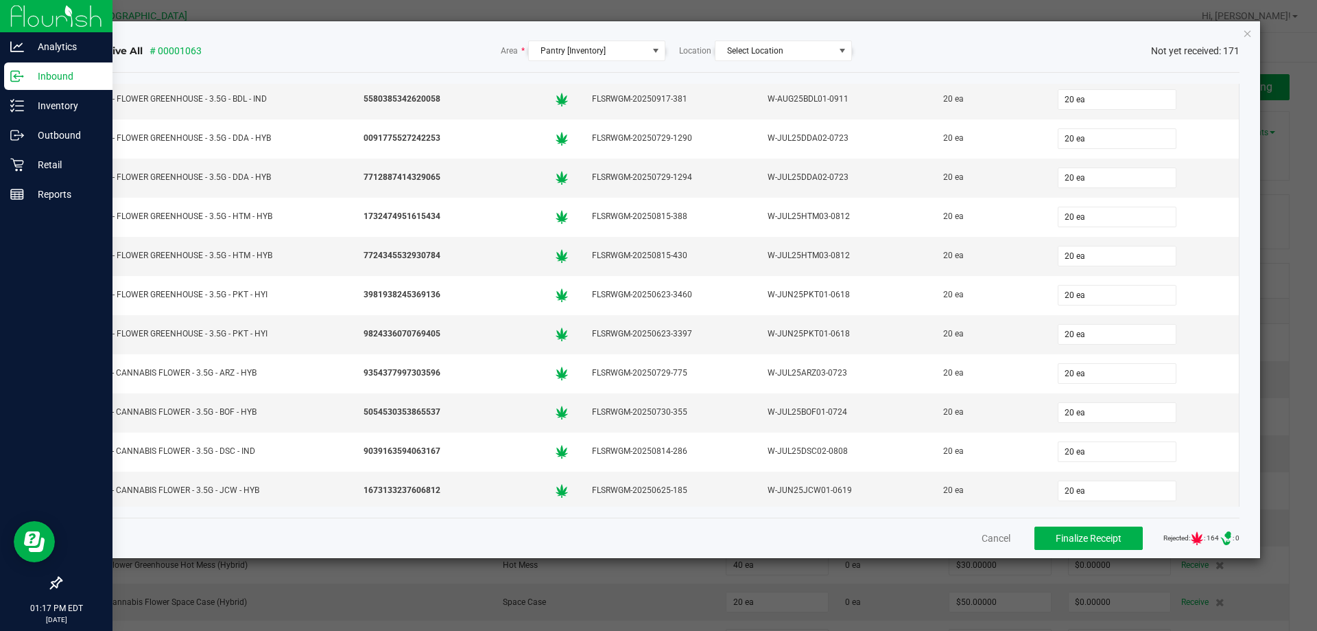
type input "25"
type input "25 ea"
type input "25"
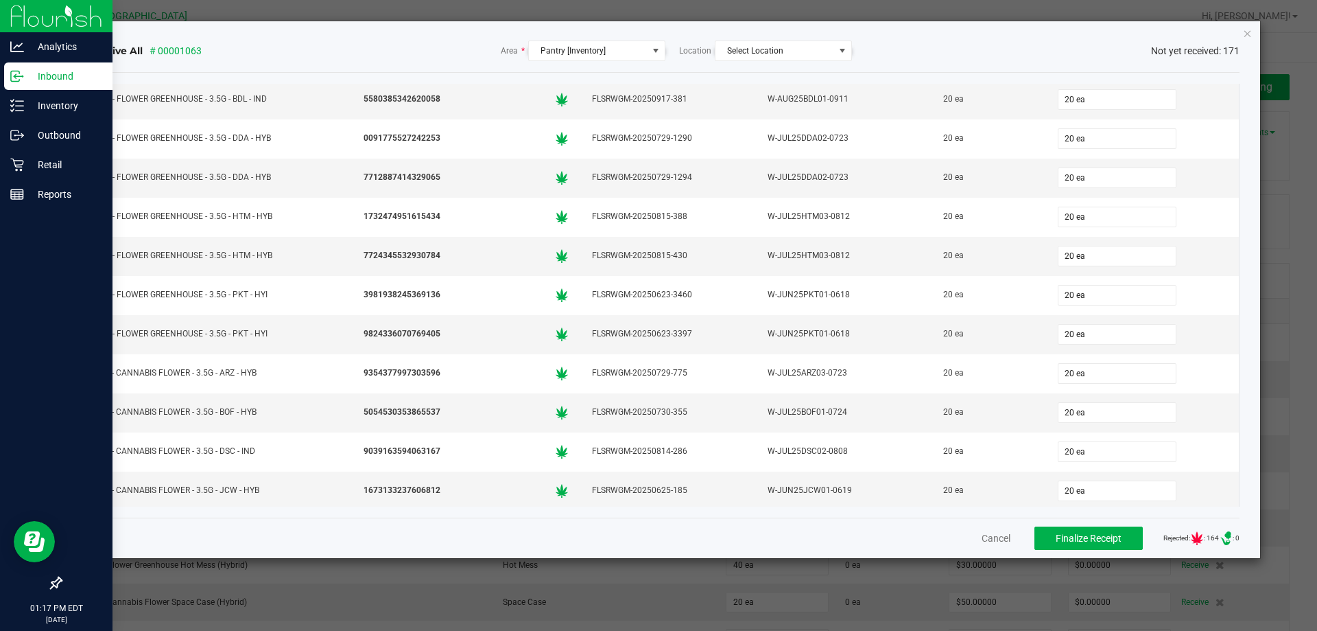
type input "8"
type input "25 ea"
type input "8 ea"
type input "8"
type input "12"
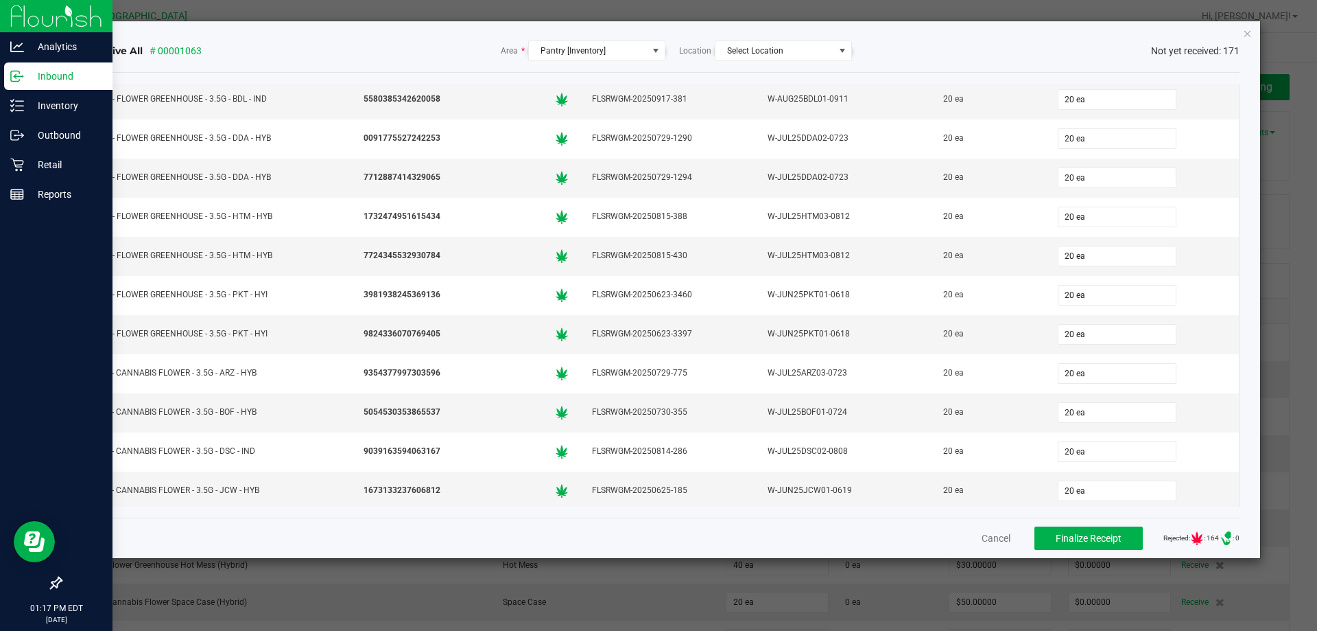
type input "0"
type input "8 ea"
type input "12 ea"
type input "12"
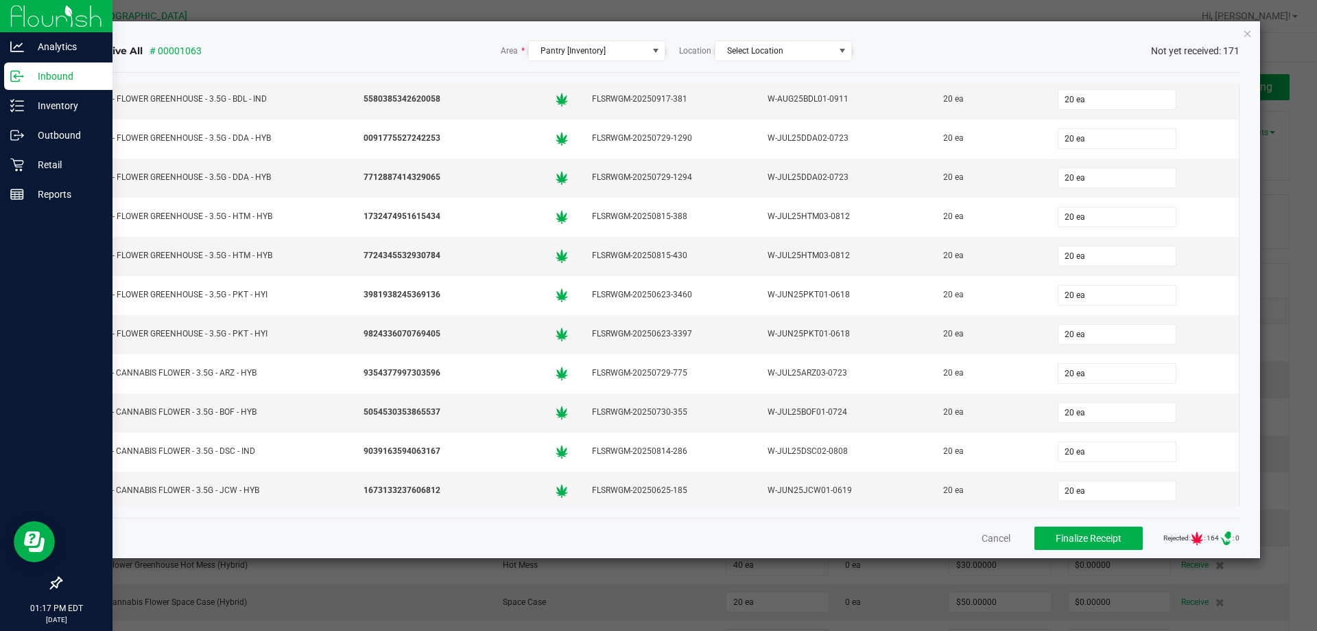
type input "12 ea"
type input "12"
type input "12 ea"
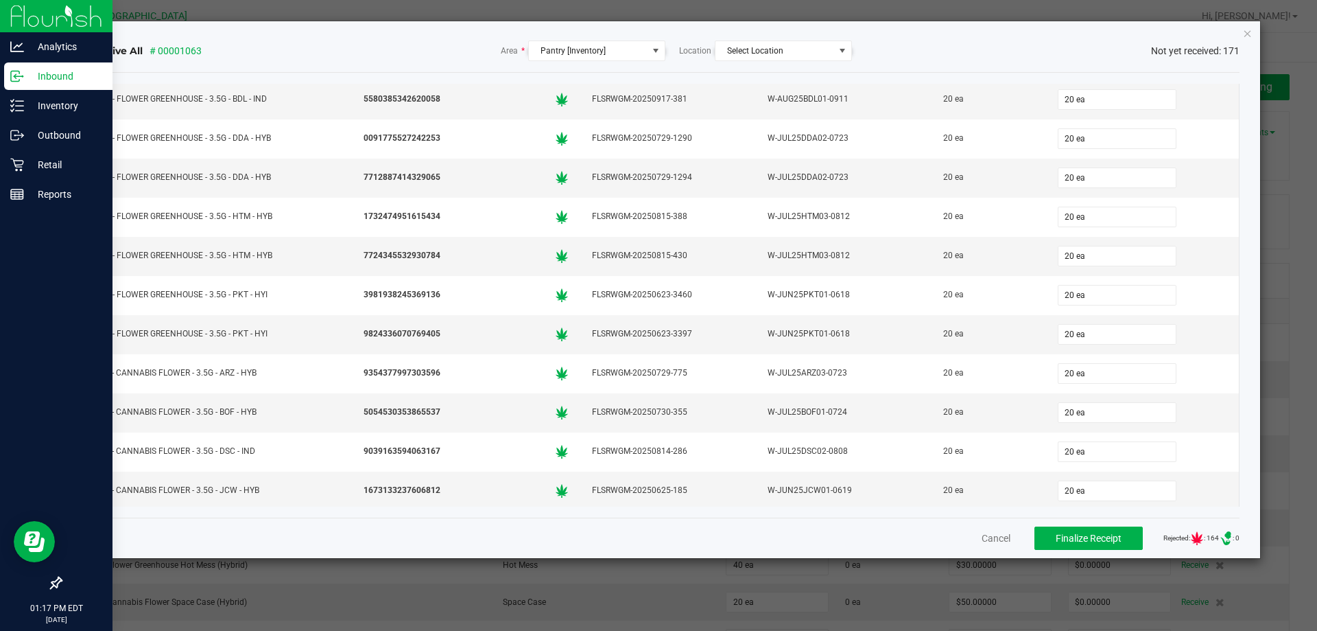
type input "12"
type input "12 ea"
type input "12"
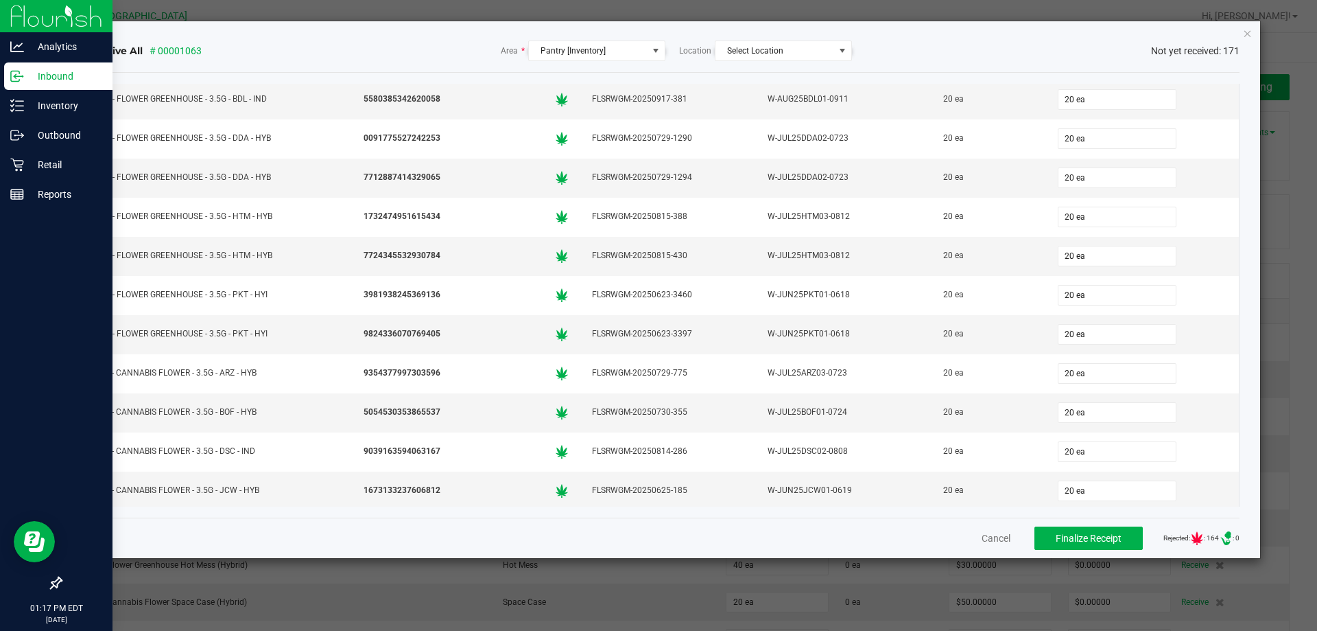
type input "12"
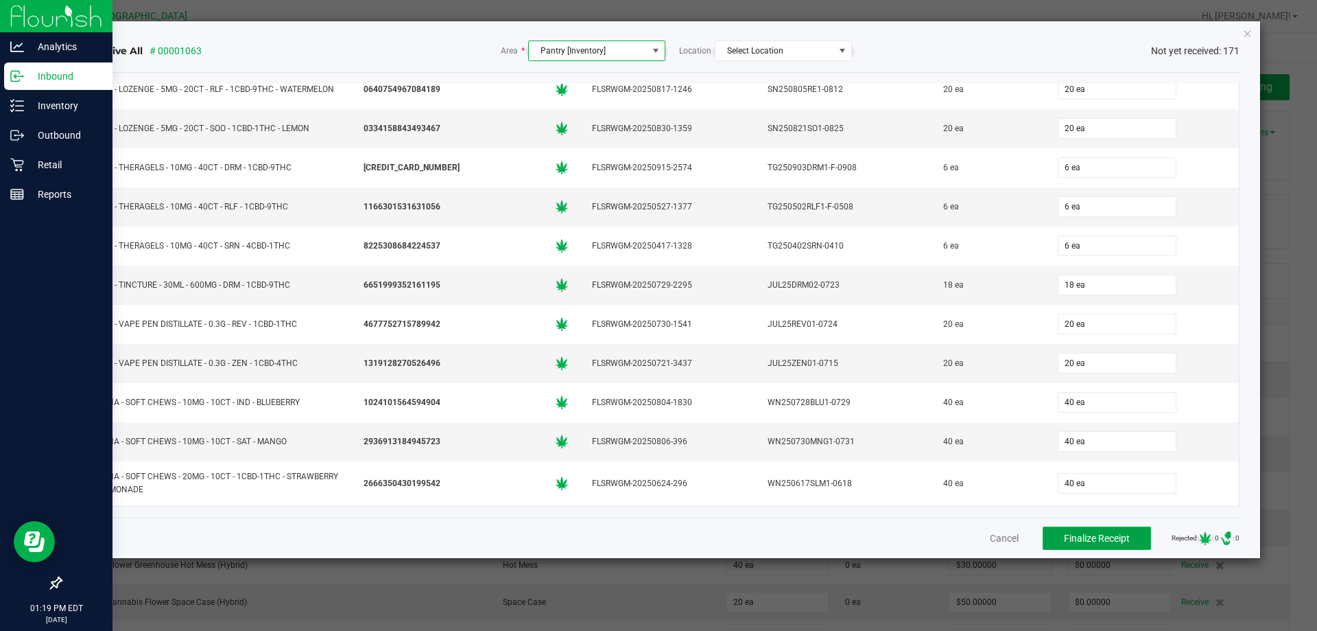
click at [1064, 539] on span "Finalize Receipt" at bounding box center [1097, 537] width 66 height 11
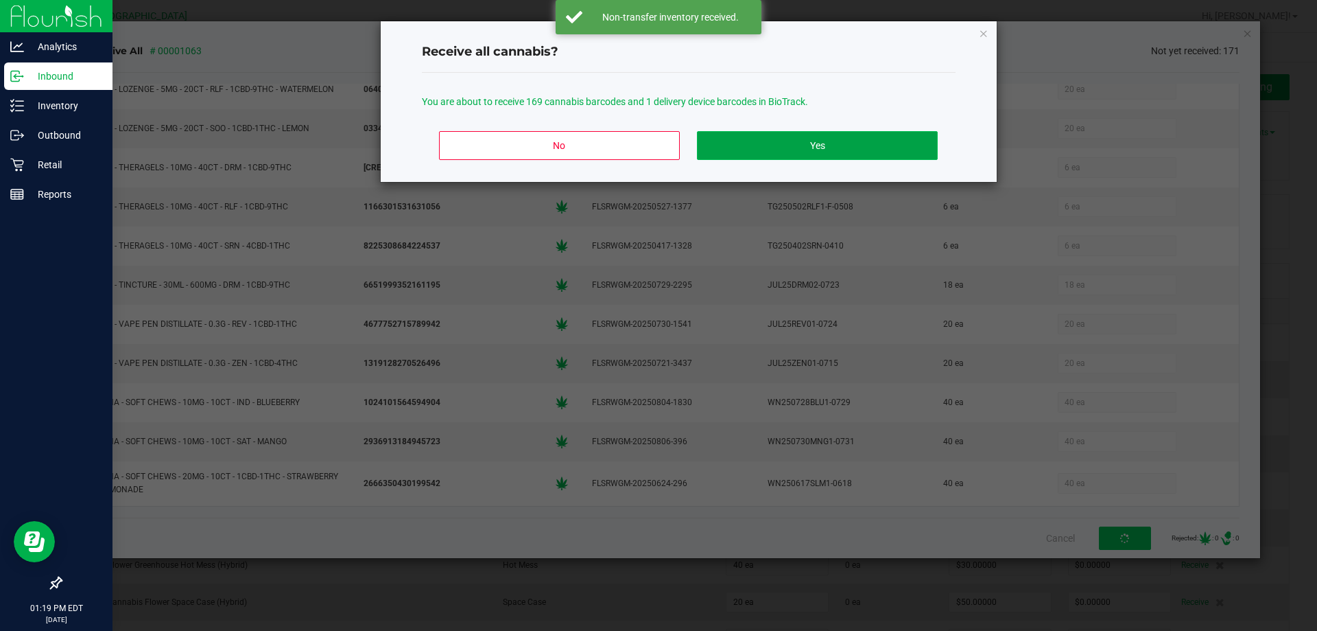
click at [792, 136] on button "Yes" at bounding box center [817, 145] width 240 height 29
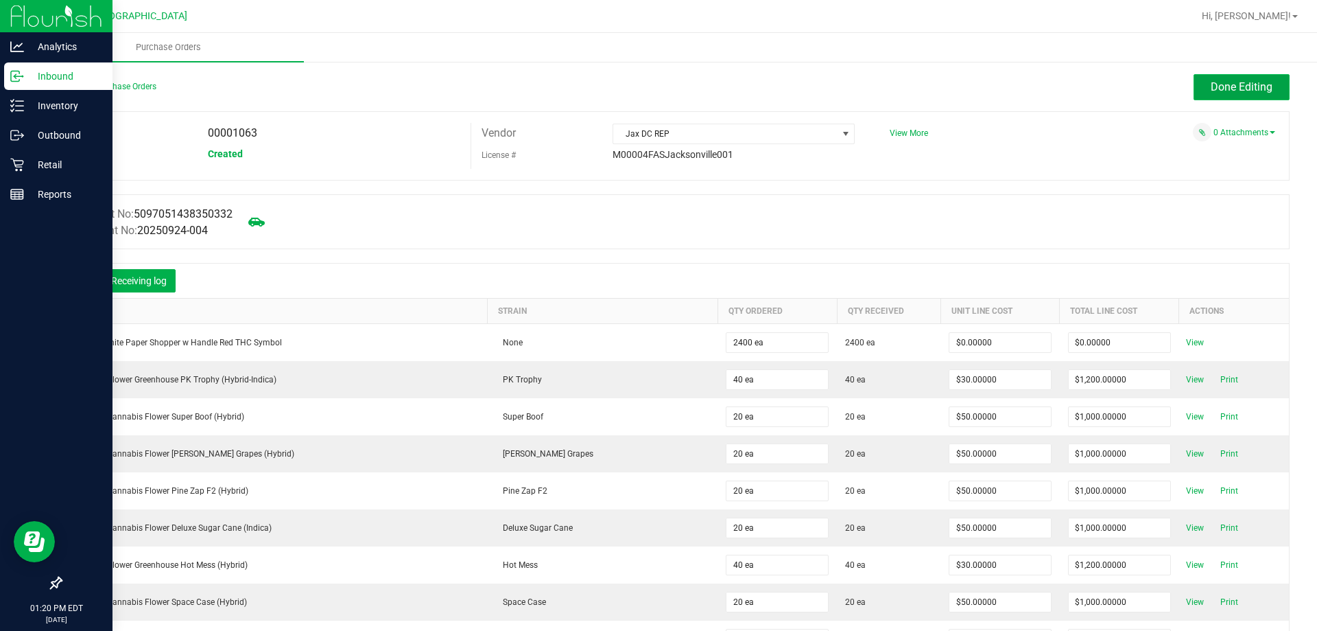
click at [1257, 86] on span "Done Editing" at bounding box center [1242, 86] width 62 height 13
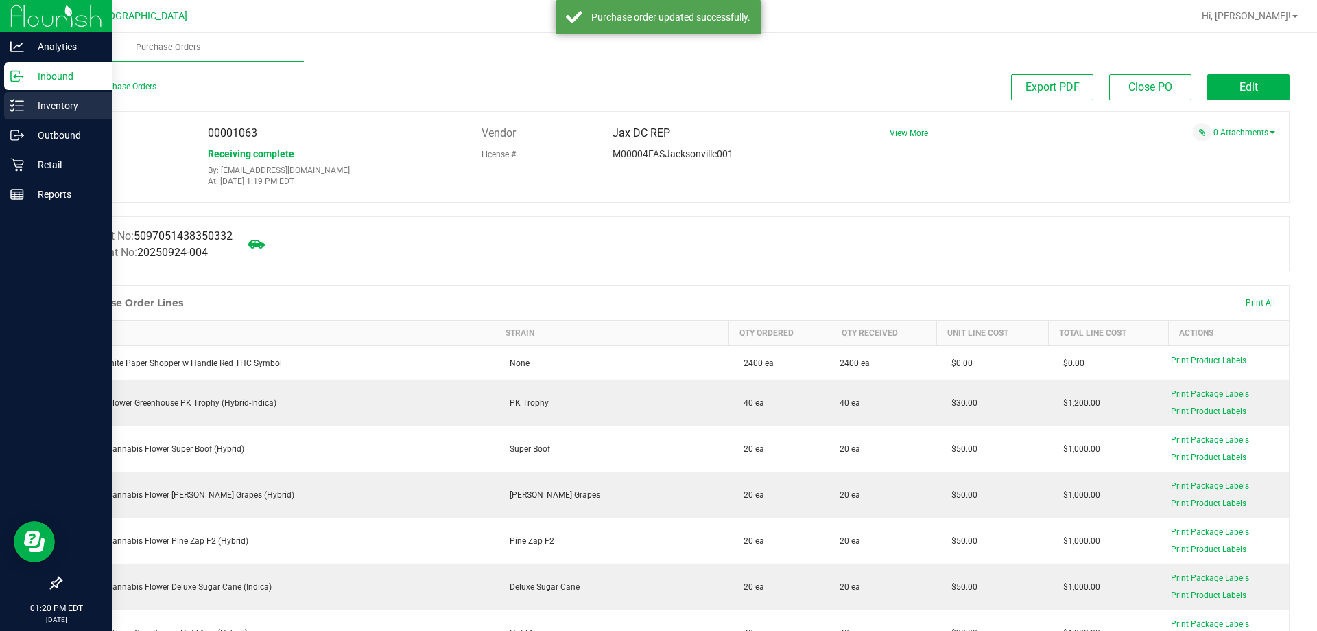
click at [27, 104] on p "Inventory" at bounding box center [65, 105] width 82 height 16
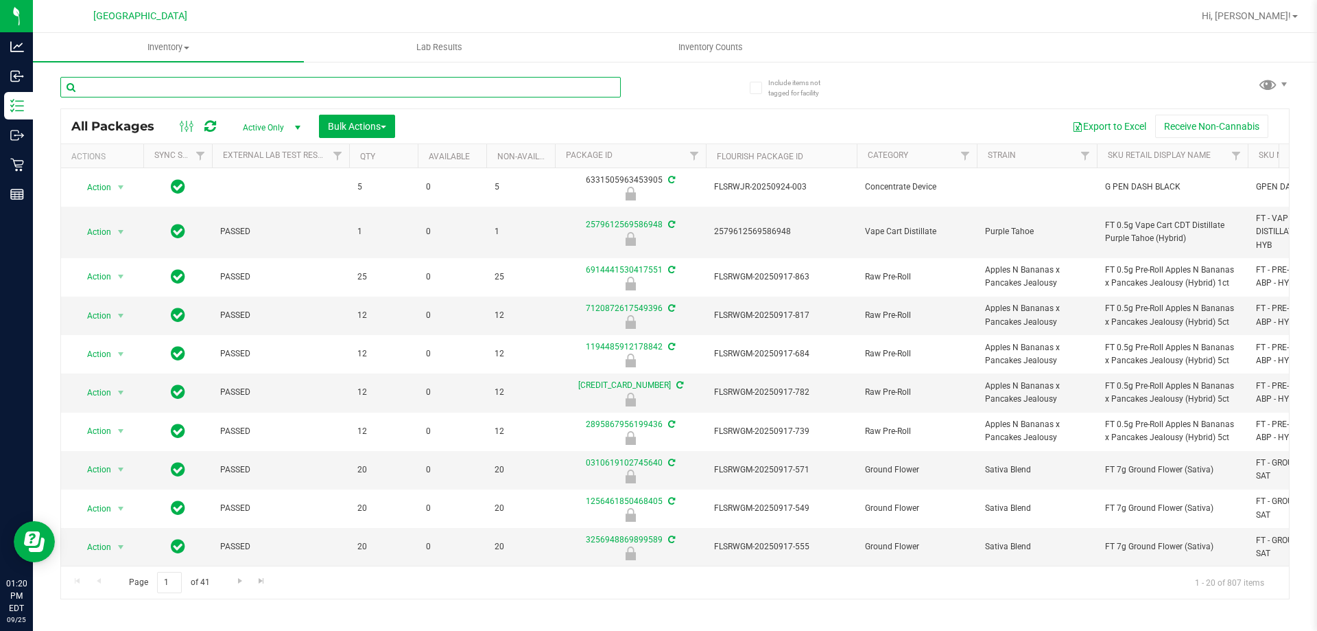
click at [252, 87] on input "text" at bounding box center [340, 87] width 561 height 21
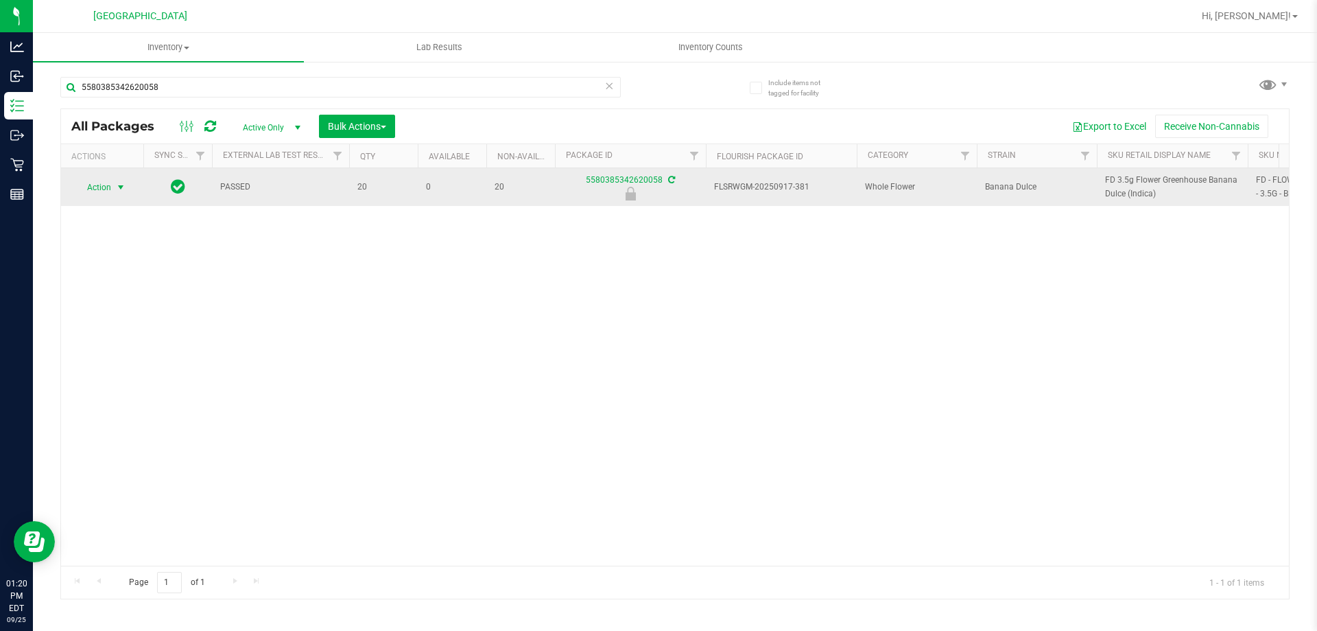
click at [97, 186] on span "Action" at bounding box center [93, 187] width 37 height 19
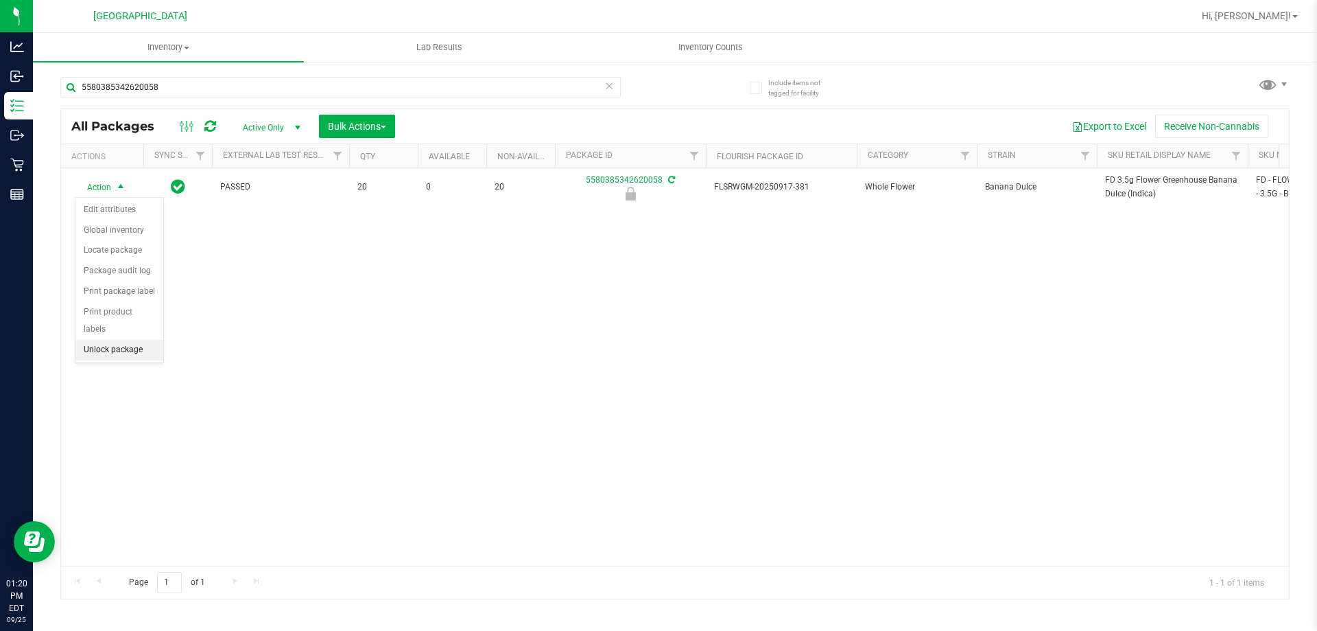
click at [107, 340] on li "Unlock package" at bounding box center [119, 350] width 88 height 21
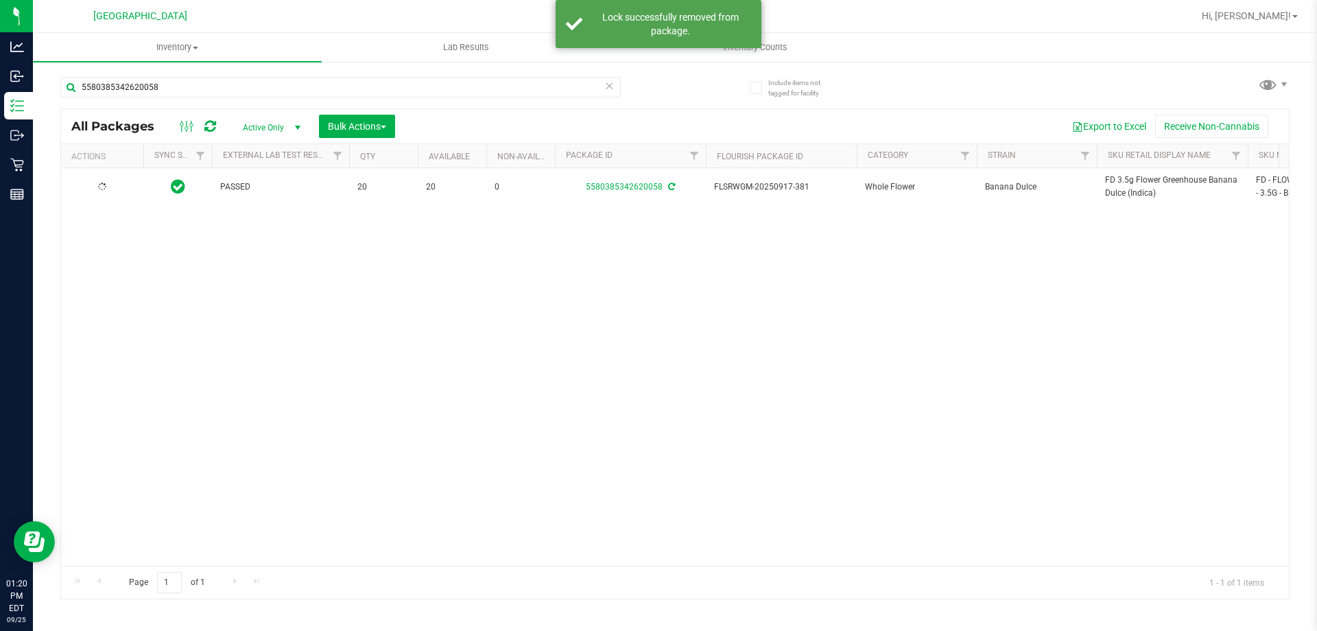
click at [1146, 194] on span "FD 3.5g Flower Greenhouse Banana Dulce (Indica)" at bounding box center [1172, 187] width 134 height 26
copy tr "FD 3.5g Flower Greenhouse Banana Dulce (Indica)"
click at [487, 84] on input "5580385342620058" at bounding box center [340, 87] width 561 height 21
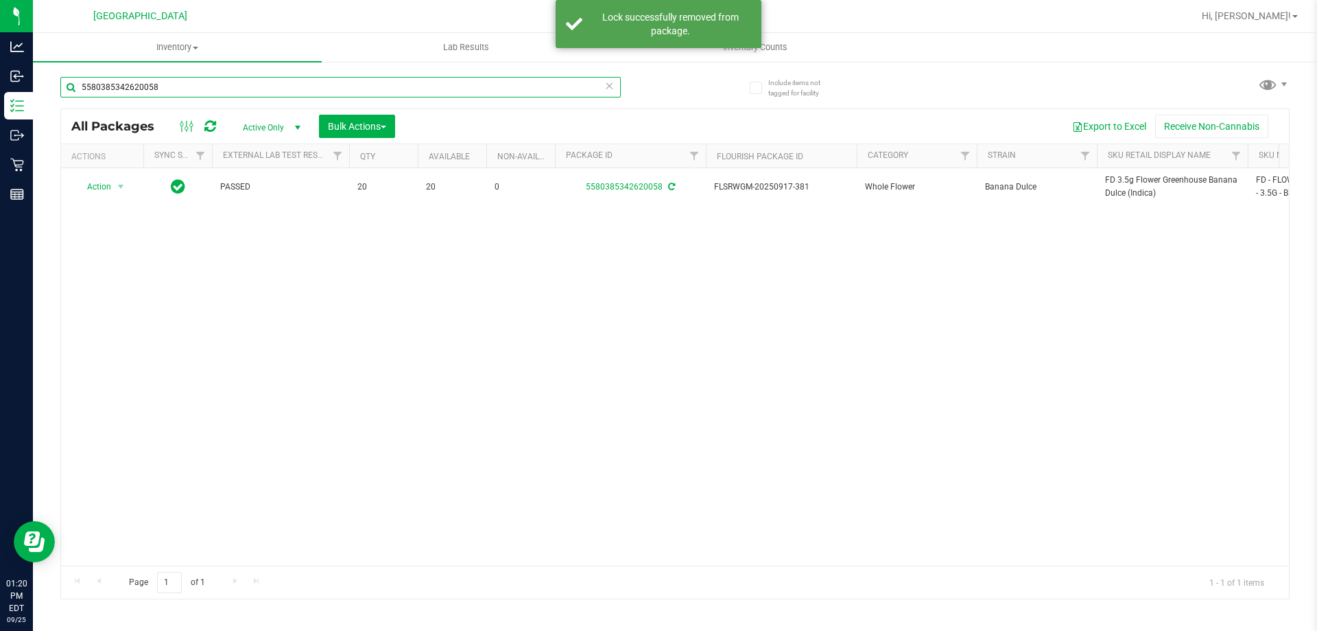
paste input "FD 3.5g Flower Greenhouse Banana Dulce (Indica)"
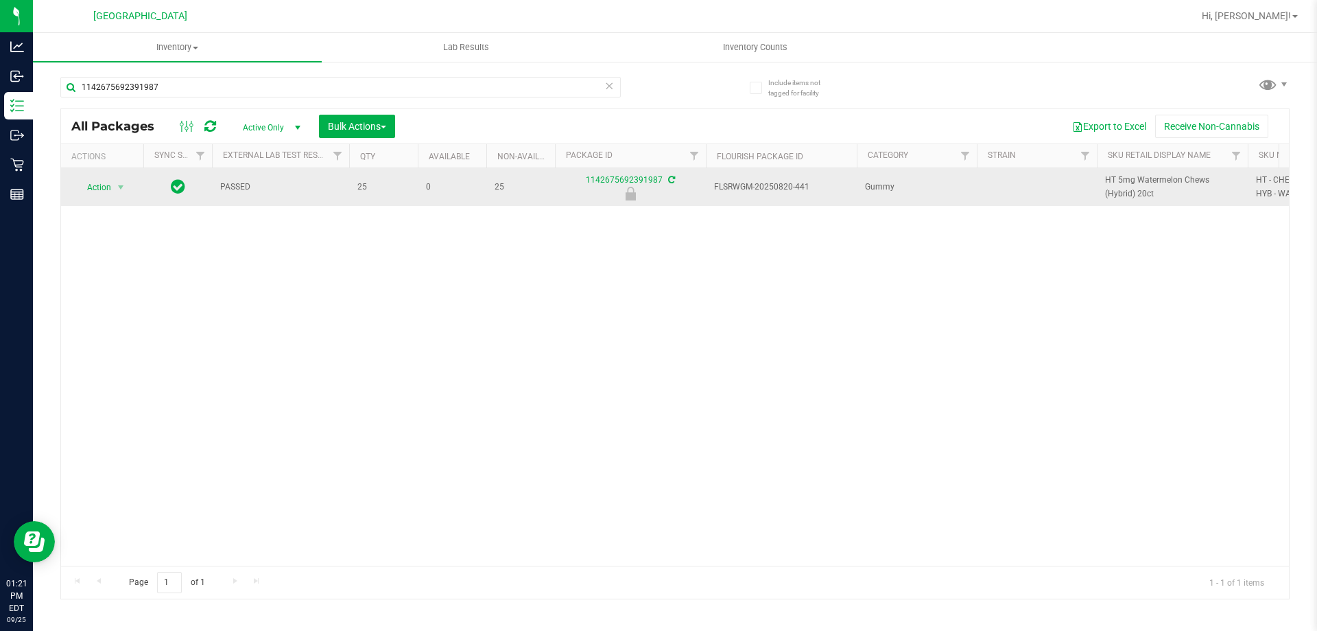
click at [95, 189] on span "Action" at bounding box center [93, 187] width 37 height 19
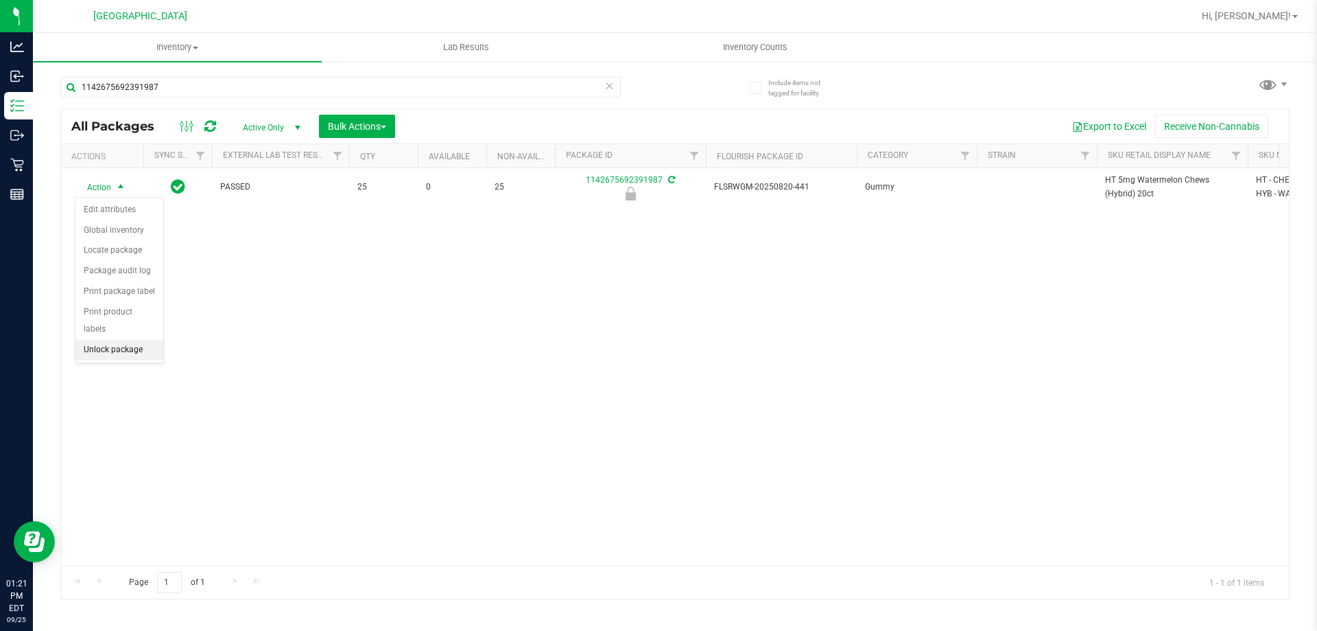
click at [131, 340] on li "Unlock package" at bounding box center [119, 350] width 88 height 21
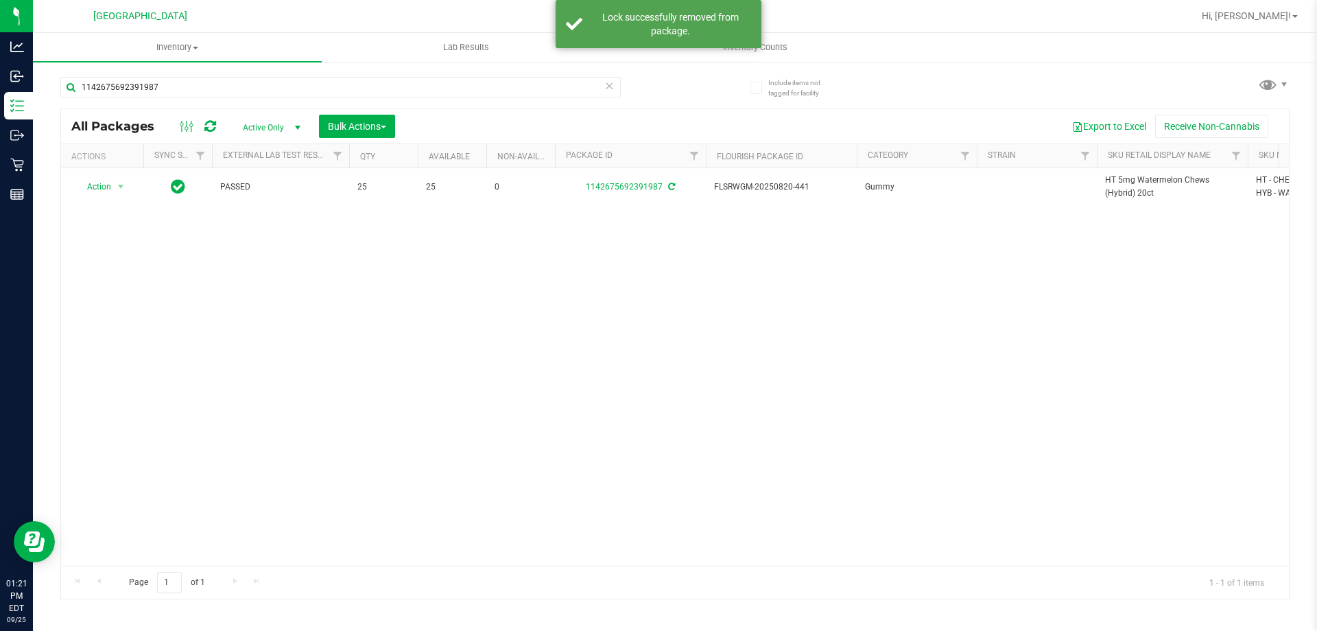
click at [1142, 181] on span "HT 5mg Watermelon Chews (Hybrid) 20ct" at bounding box center [1172, 187] width 134 height 26
click at [464, 82] on input "1142675692391987" at bounding box center [340, 87] width 561 height 21
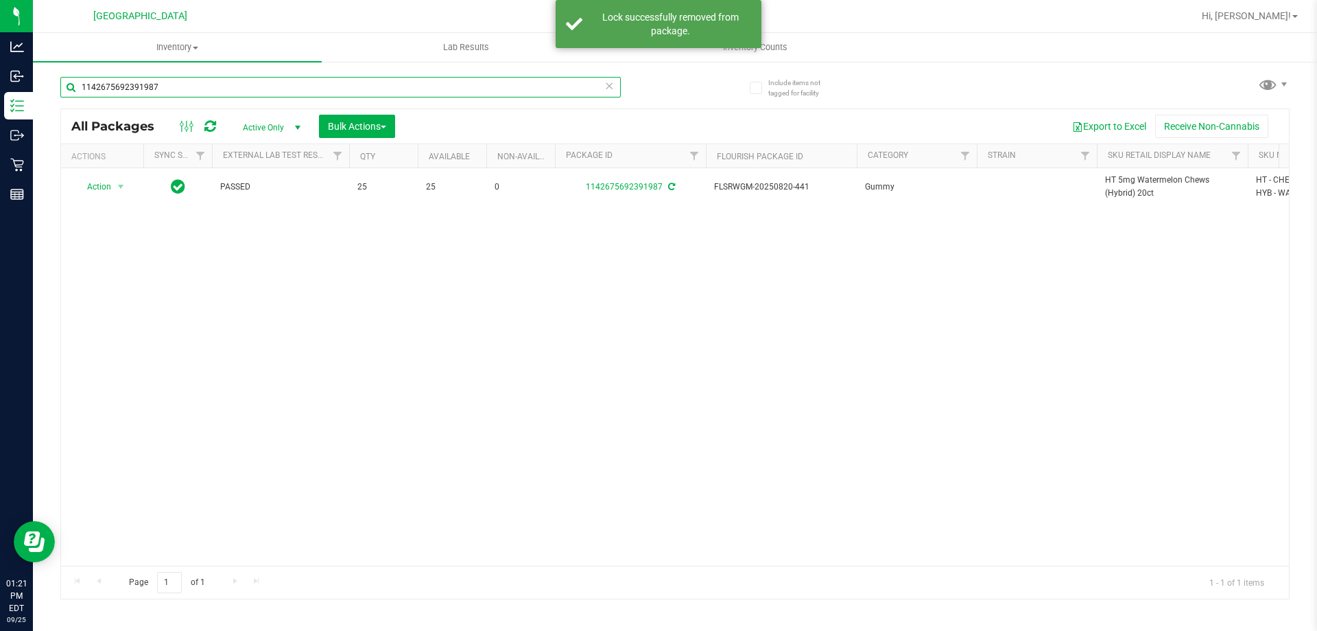
paste input "HT 5mg Watermelon Chews (Hybrid) 20ct"
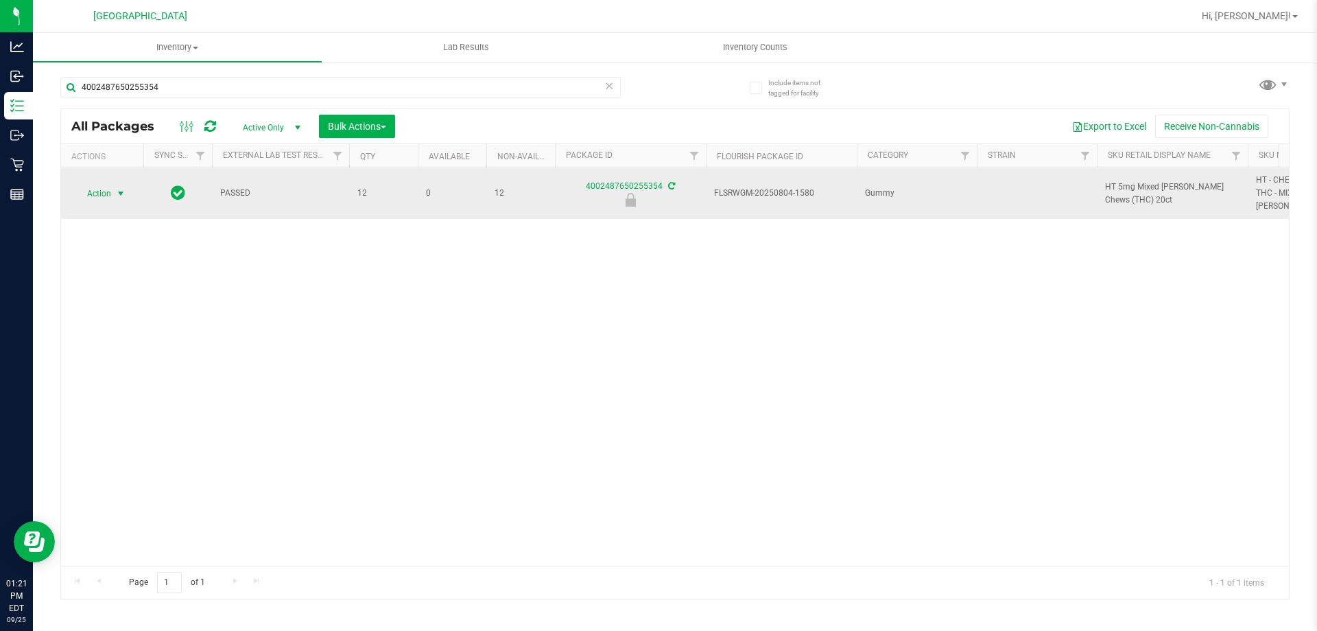
click at [111, 193] on span "Action" at bounding box center [93, 193] width 37 height 19
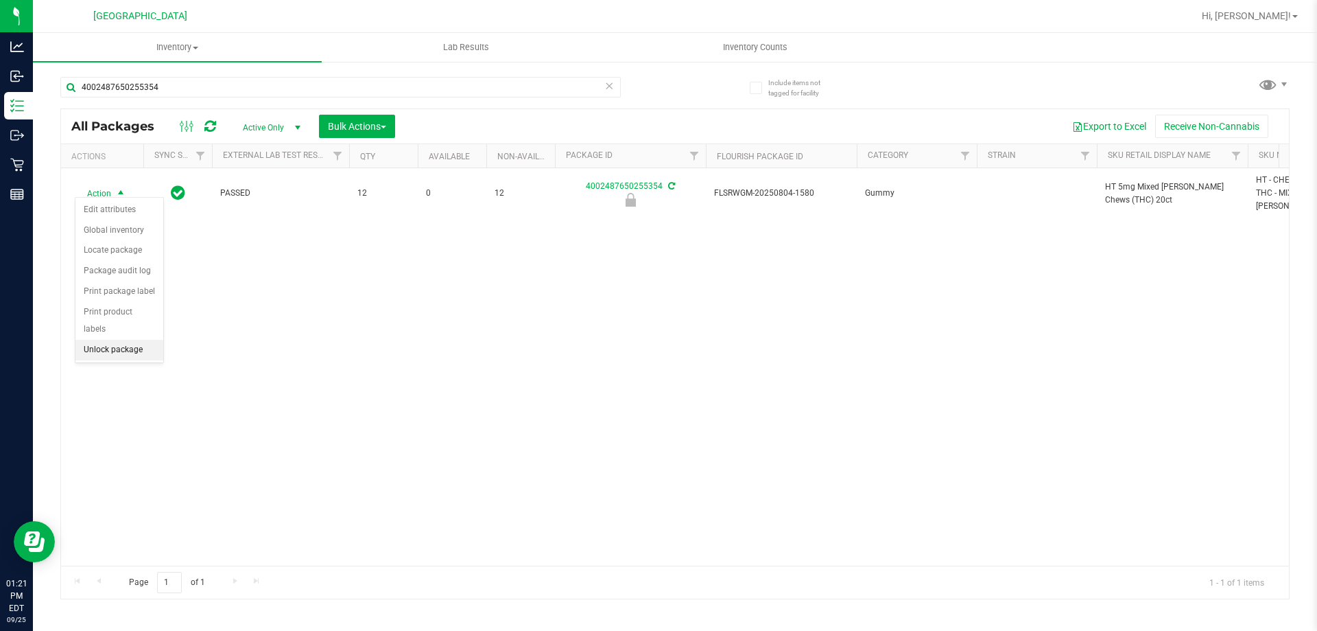
click at [113, 340] on li "Unlock package" at bounding box center [119, 350] width 88 height 21
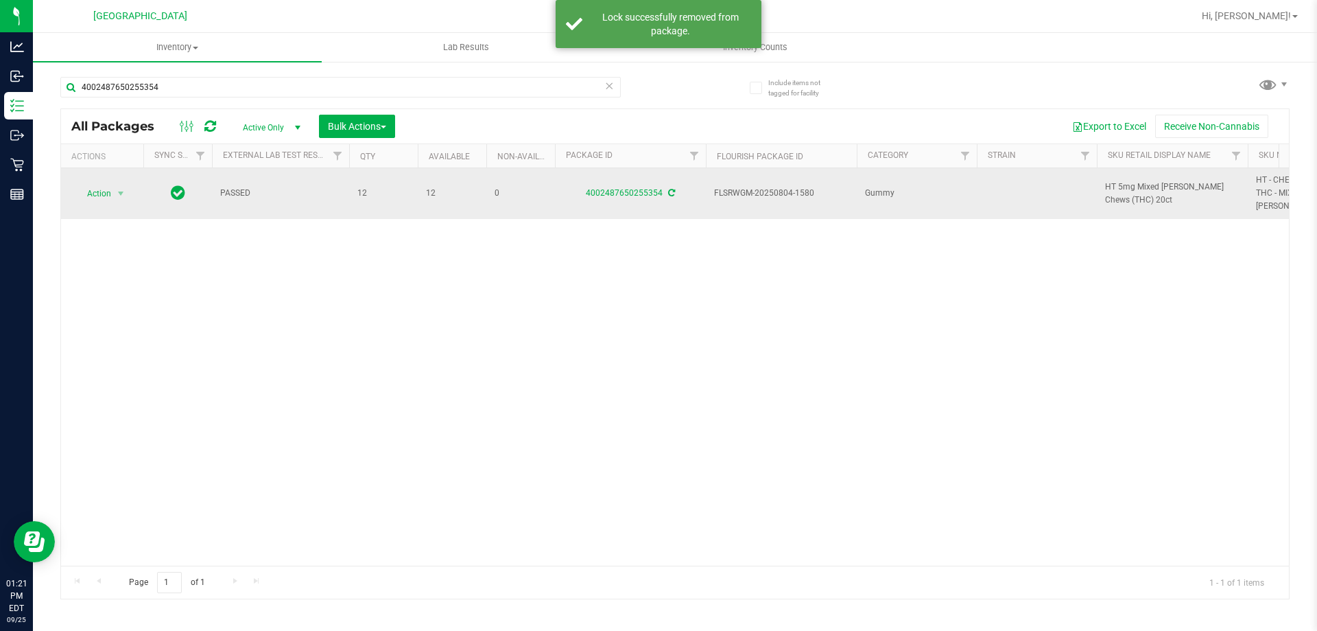
click at [1147, 183] on span "HT 5mg Mixed [PERSON_NAME] Chews (THC) 20ct" at bounding box center [1172, 193] width 134 height 26
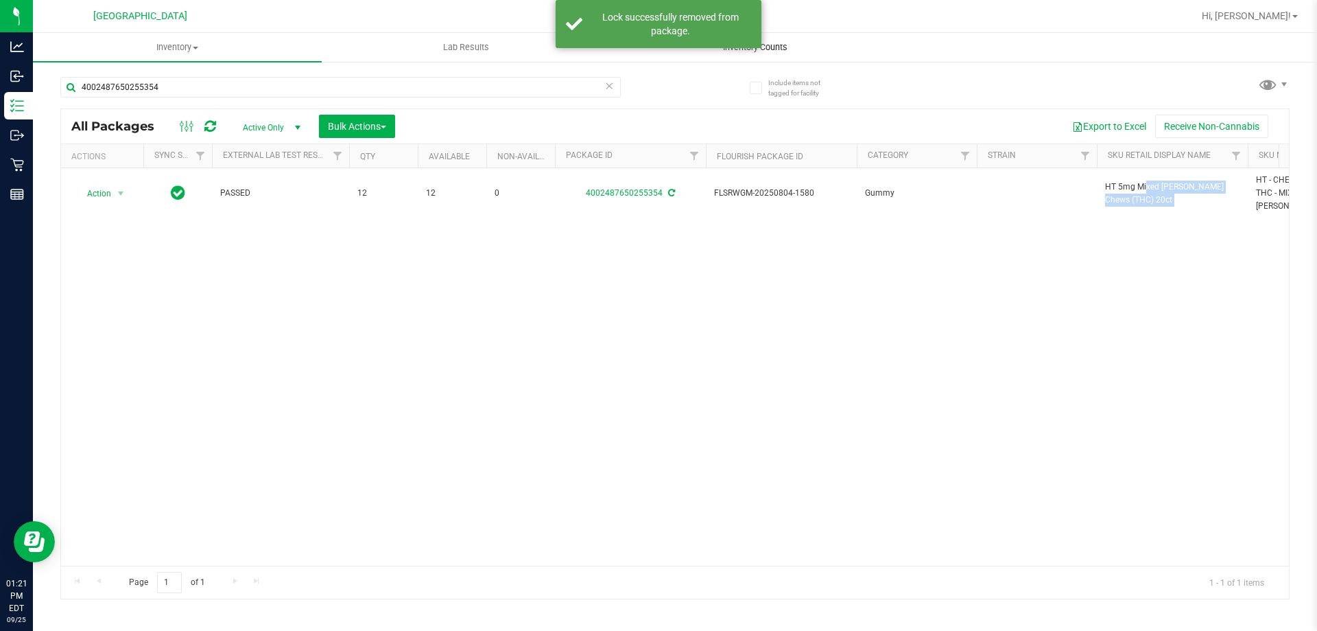
copy tr "HT 5mg Mixed [PERSON_NAME] Chews (THC) 20ct"
click at [515, 89] on input "4002487650255354" at bounding box center [340, 87] width 561 height 21
paste input "HT 5mg Mixed [PERSON_NAME] Chews (THC) 20ct"
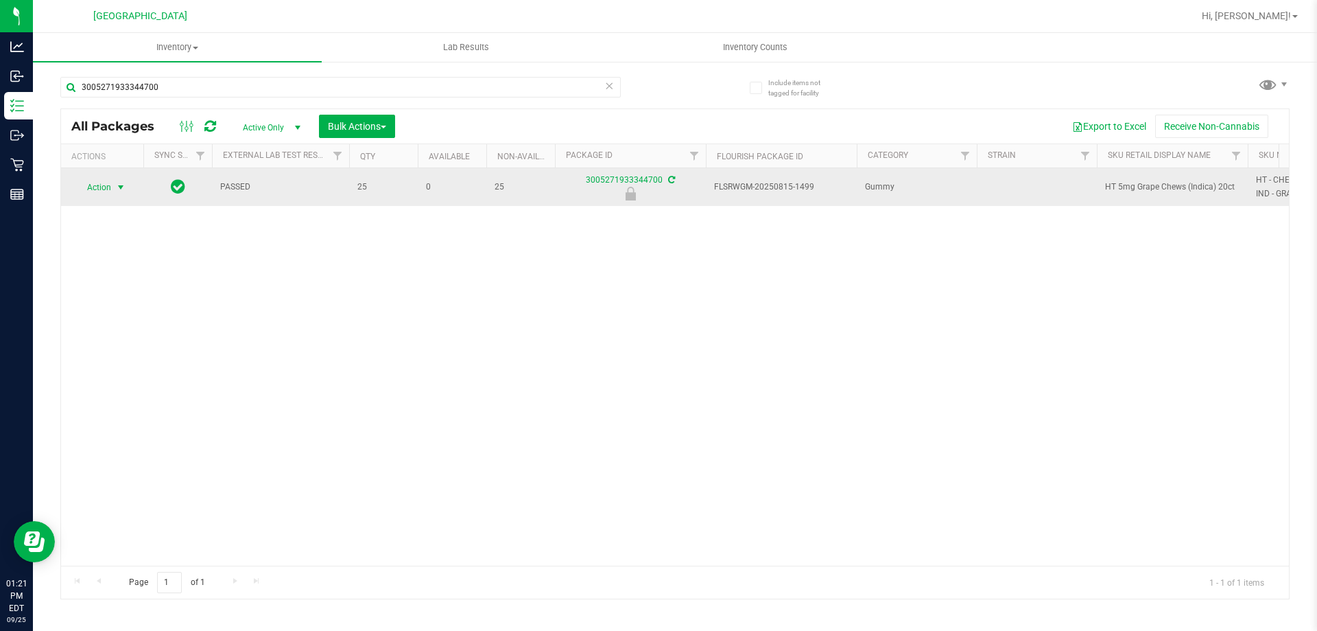
click at [126, 186] on span "select" at bounding box center [120, 187] width 11 height 11
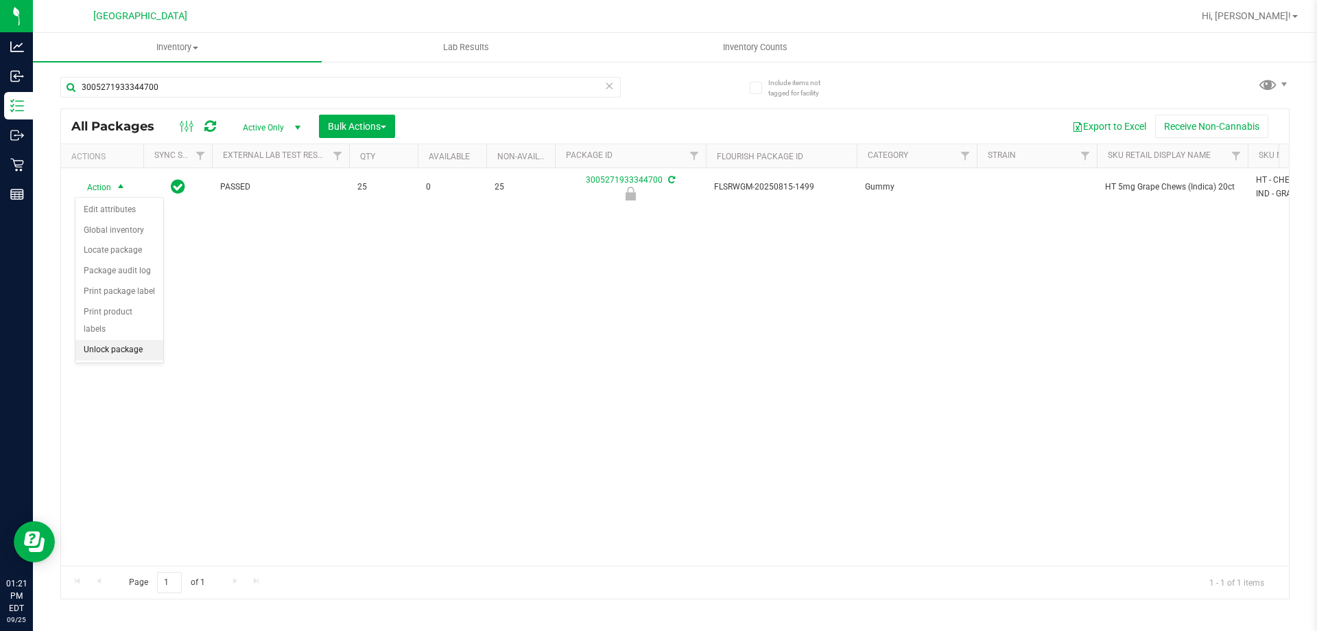
click at [126, 340] on li "Unlock package" at bounding box center [119, 350] width 88 height 21
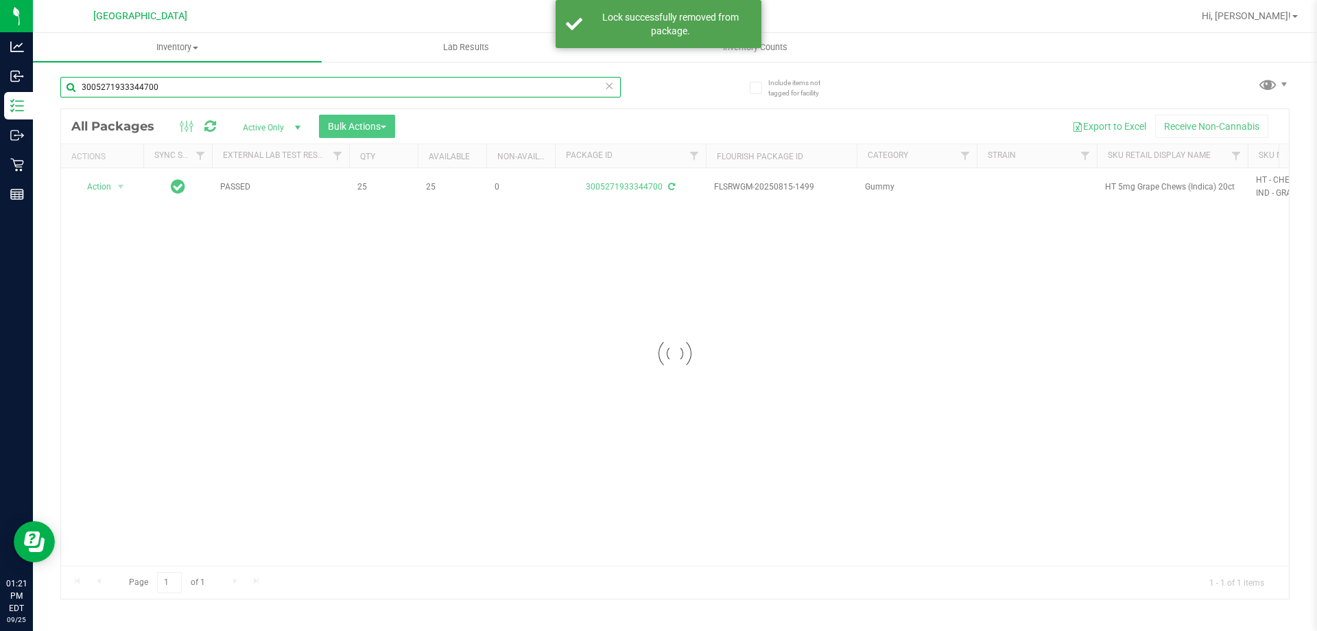
click at [234, 91] on input "3005271933344700" at bounding box center [340, 87] width 561 height 21
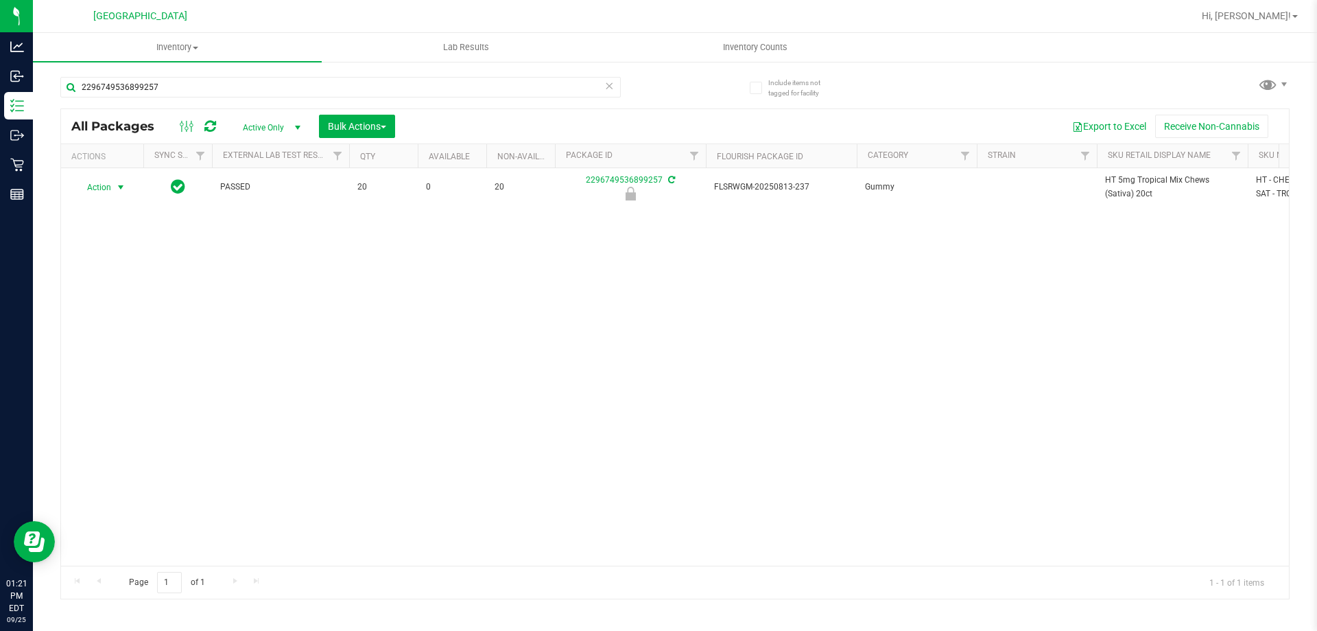
click at [108, 187] on span "Action" at bounding box center [93, 187] width 37 height 19
click at [111, 340] on li "Unlock package" at bounding box center [119, 350] width 88 height 21
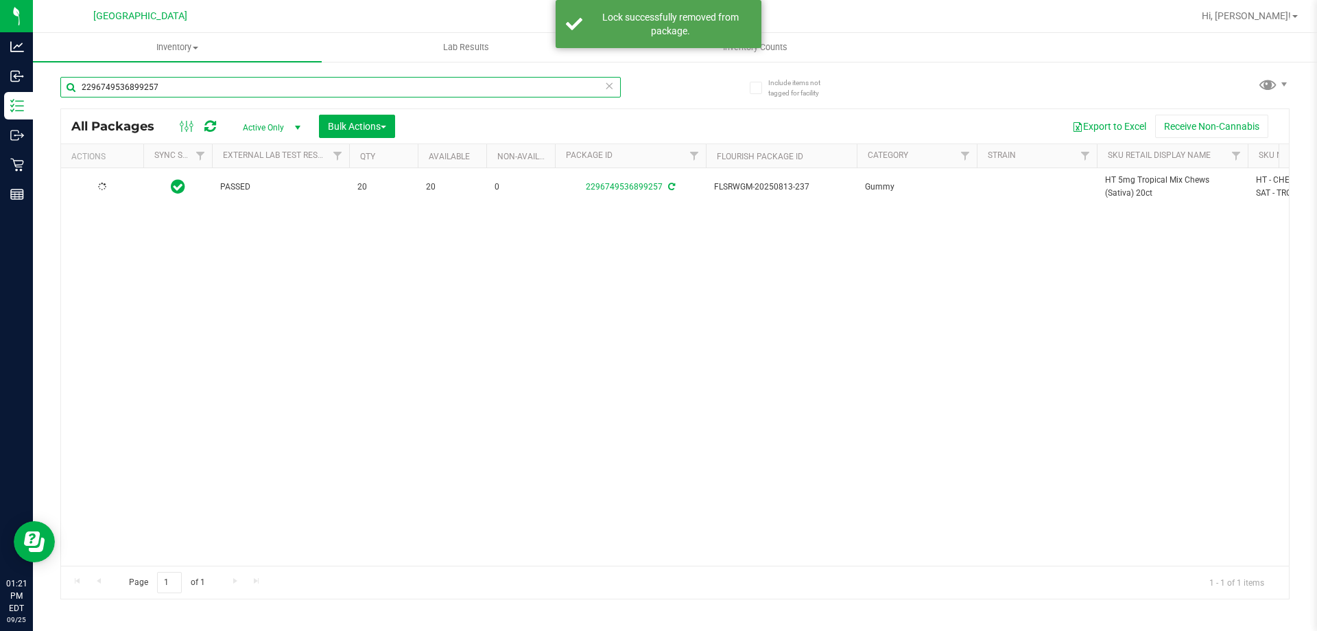
click at [336, 85] on input "2296749536899257" at bounding box center [340, 87] width 561 height 21
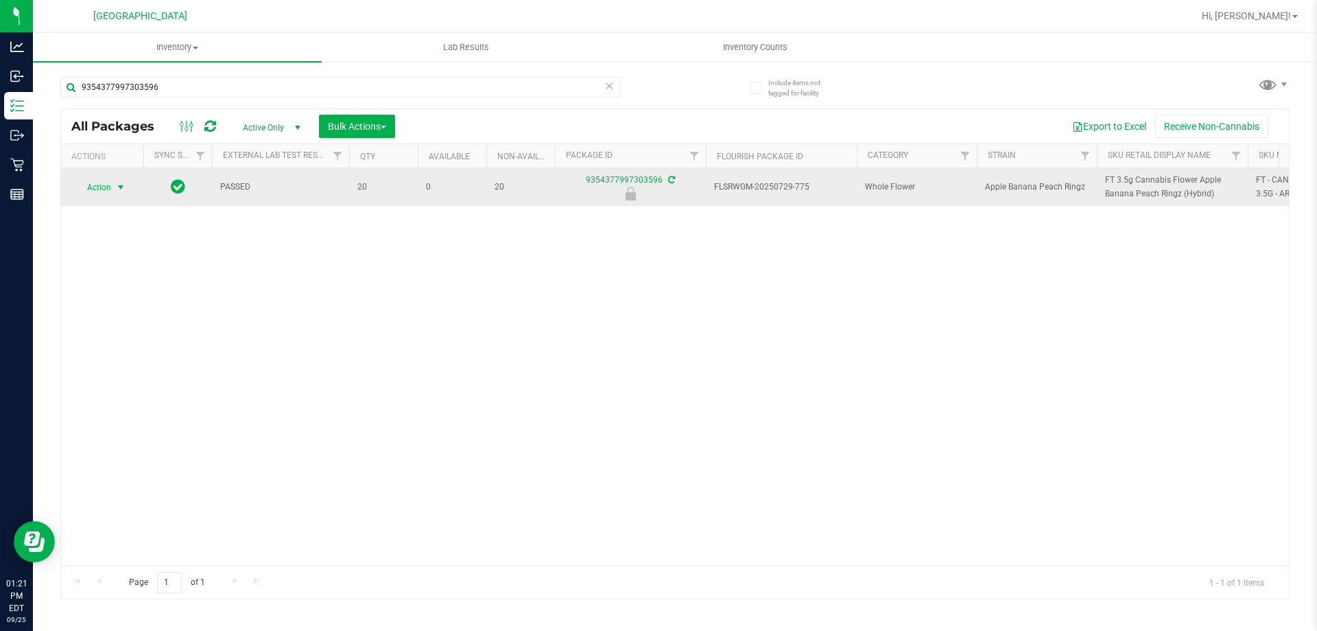
click at [110, 189] on span "Action" at bounding box center [93, 187] width 37 height 19
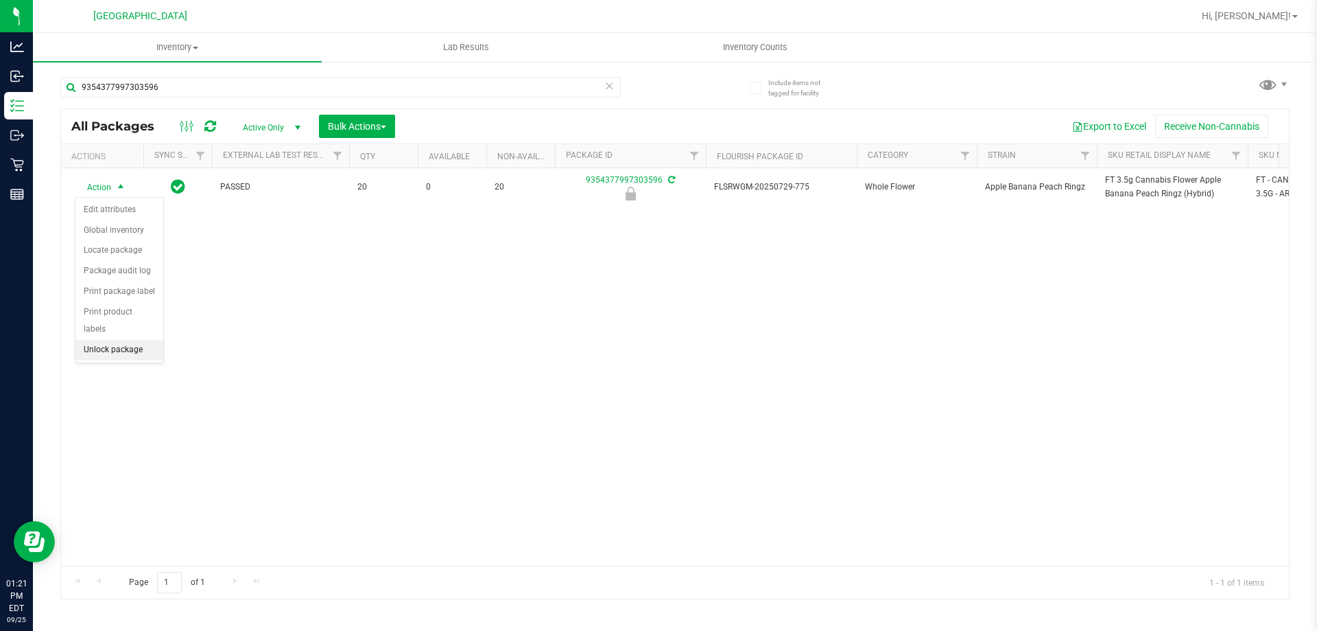
click at [116, 340] on li "Unlock package" at bounding box center [119, 350] width 88 height 21
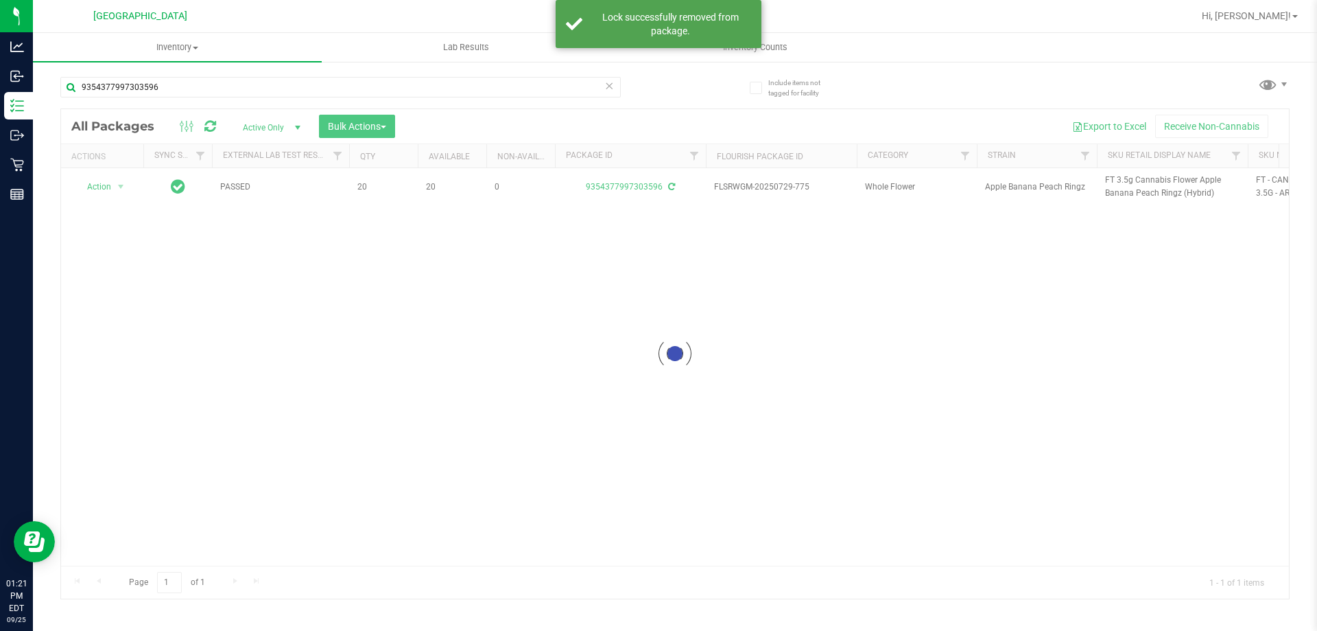
click at [1123, 189] on div at bounding box center [675, 353] width 1228 height 489
click at [1125, 182] on span "FT 3.5g Cannabis Flower Apple Banana Peach Ringz (Hybrid)" at bounding box center [1172, 187] width 134 height 26
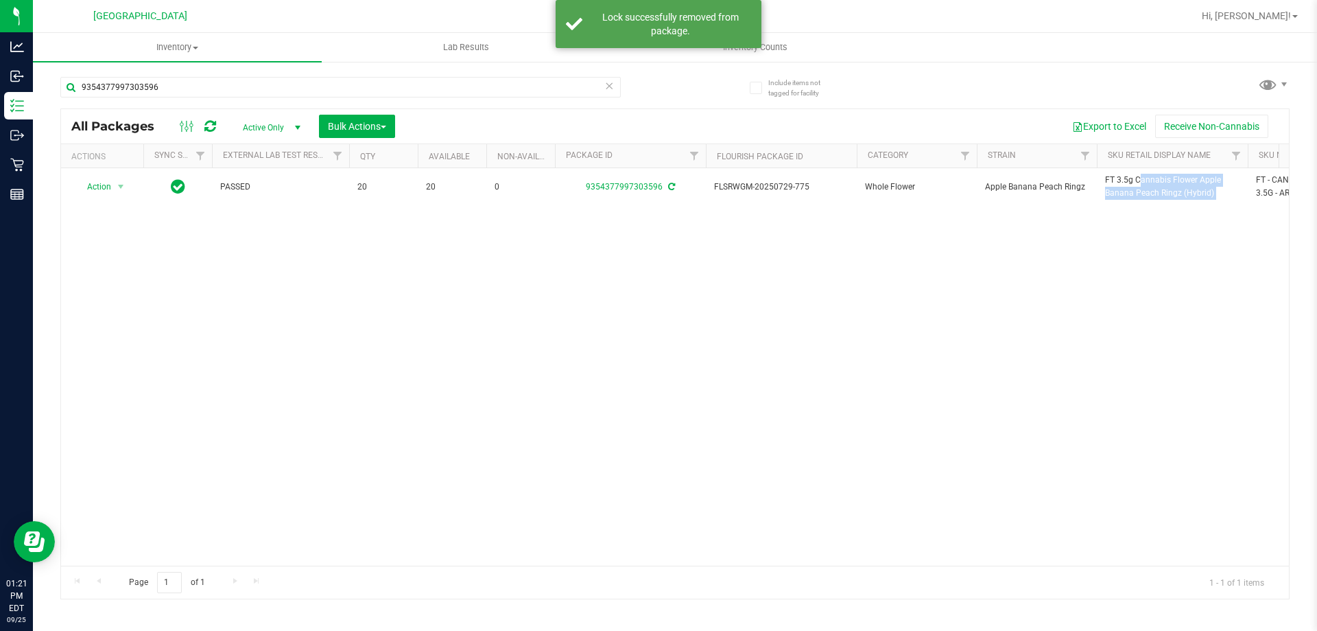
click at [1125, 182] on span "FT 3.5g Cannabis Flower Apple Banana Peach Ringz (Hybrid)" at bounding box center [1172, 187] width 134 height 26
copy tr "FT 3.5g Cannabis Flower Apple Banana Peach Ringz (Hybrid)"
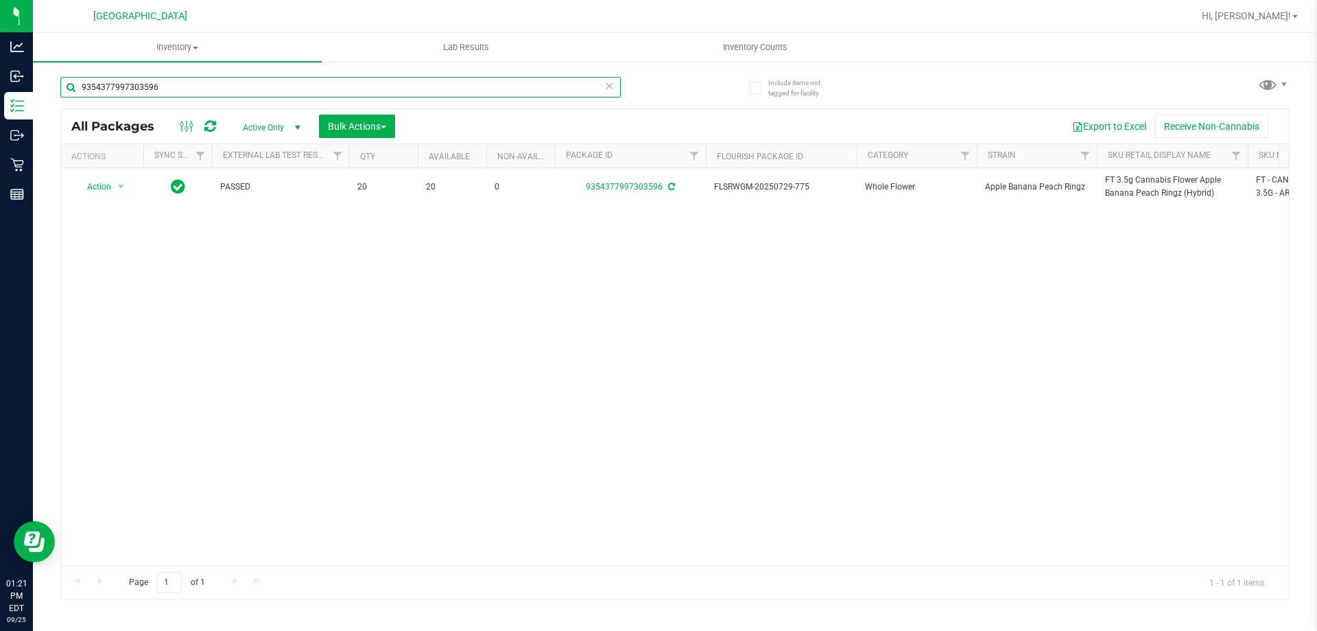
click at [526, 81] on input "9354377997303596" at bounding box center [340, 87] width 561 height 21
paste input "FT 3.5g Cannabis Flower Apple Banana Peach Ringz (Hybrid)"
click at [488, 78] on input "FT 3.5g Cannabis Flower Apple Banana Peach Ringz (Hybrid)" at bounding box center [340, 87] width 561 height 21
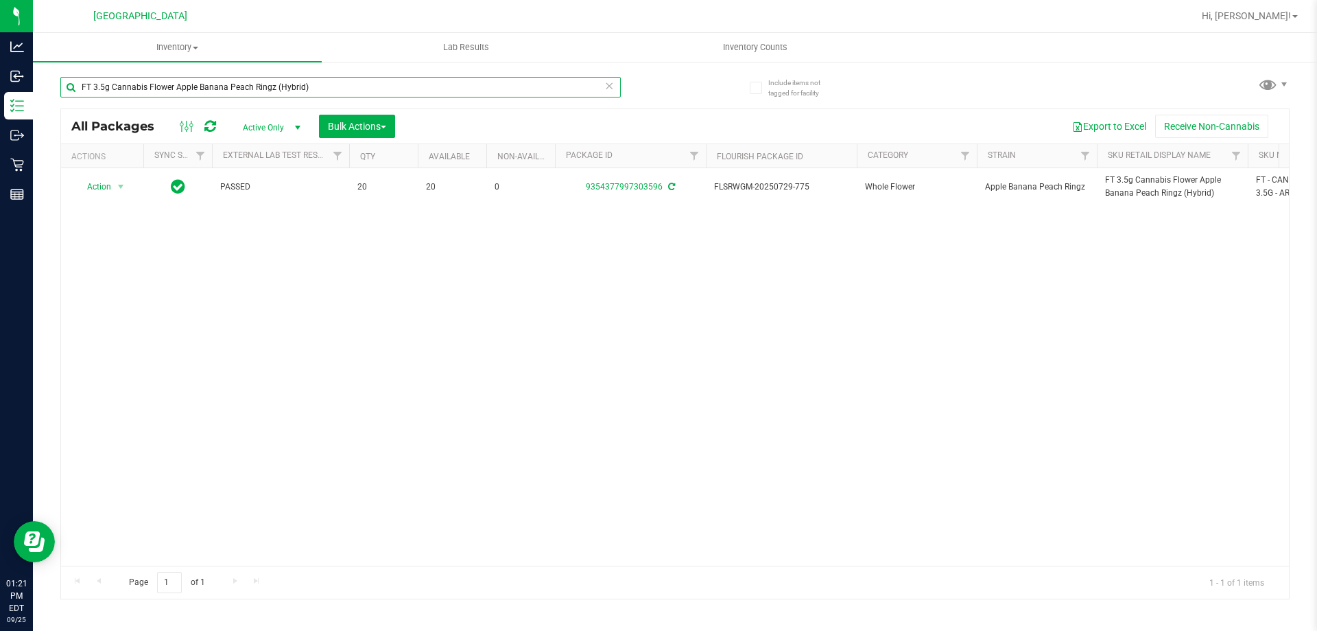
click at [488, 78] on input "FT 3.5g Cannabis Flower Apple Banana Peach Ringz (Hybrid)" at bounding box center [340, 87] width 561 height 21
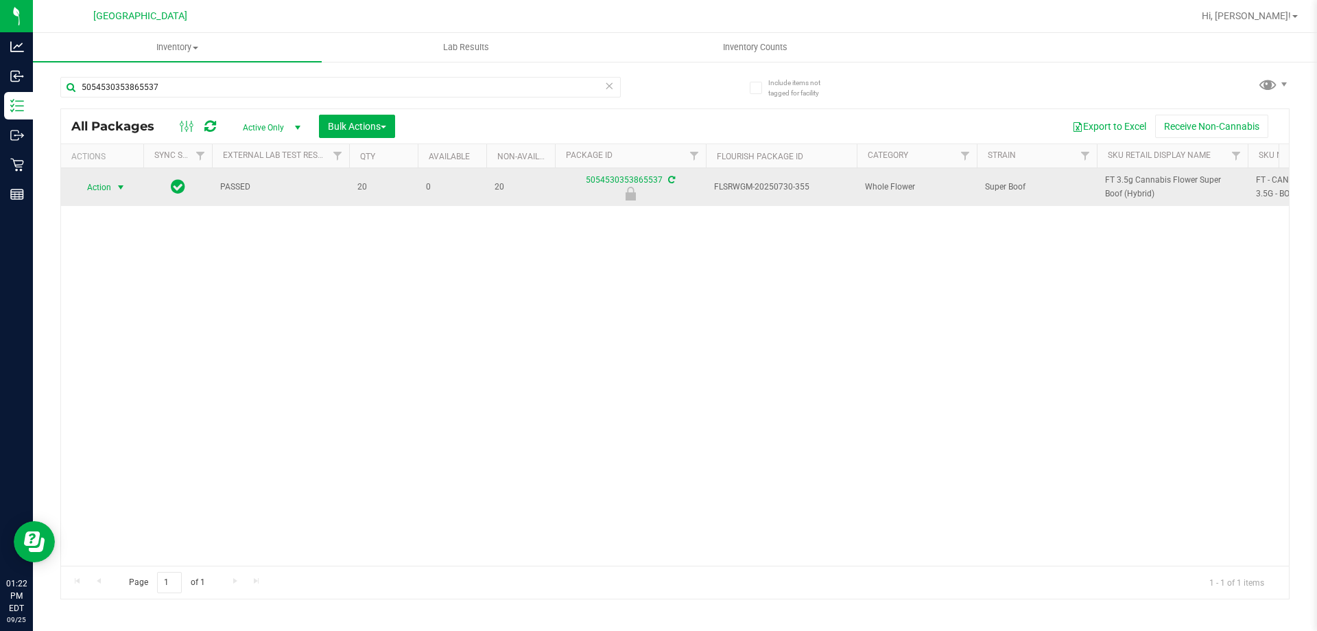
click at [109, 187] on span "Action" at bounding box center [93, 187] width 37 height 19
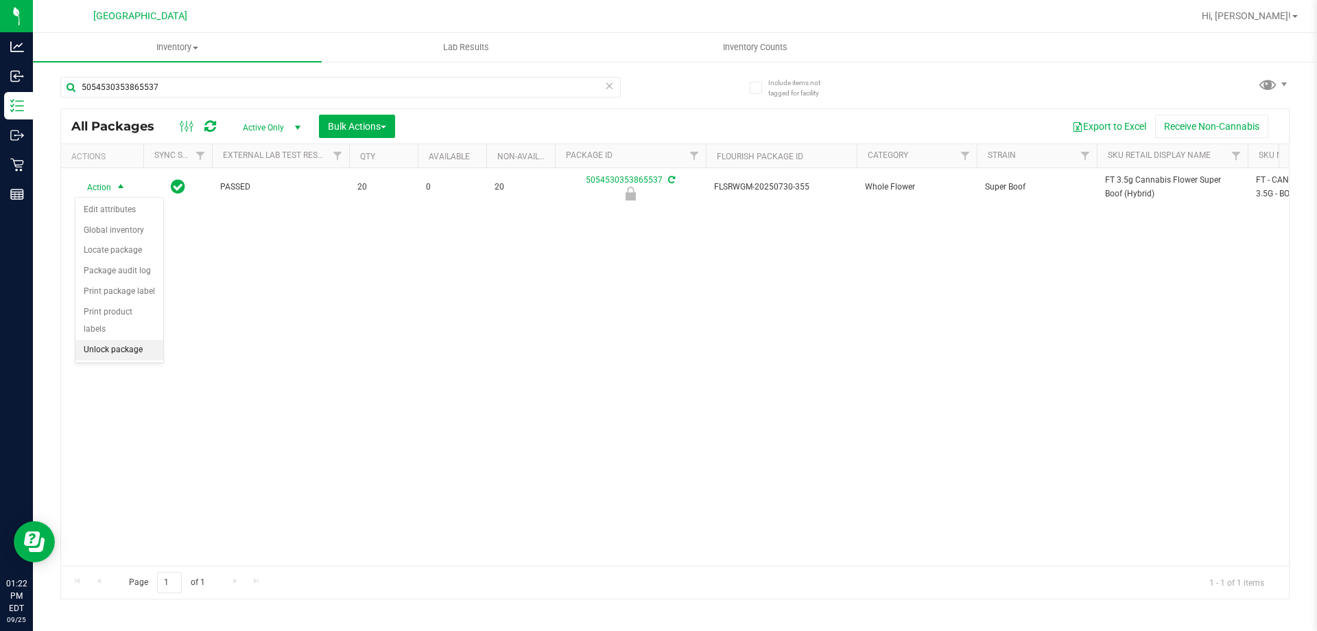
click at [133, 340] on li "Unlock package" at bounding box center [119, 350] width 88 height 21
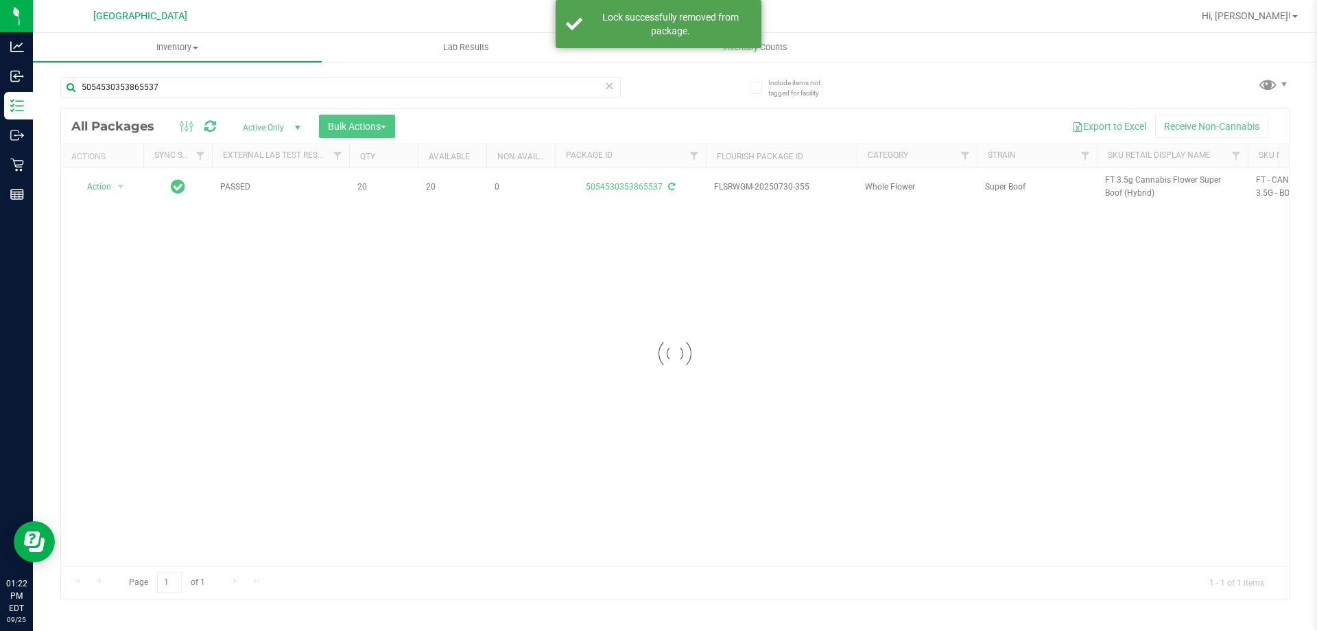
click at [1114, 185] on div at bounding box center [675, 353] width 1228 height 489
click at [1115, 180] on span "FT 3.5g Cannabis Flower Super Boof (Hybrid)" at bounding box center [1172, 187] width 134 height 26
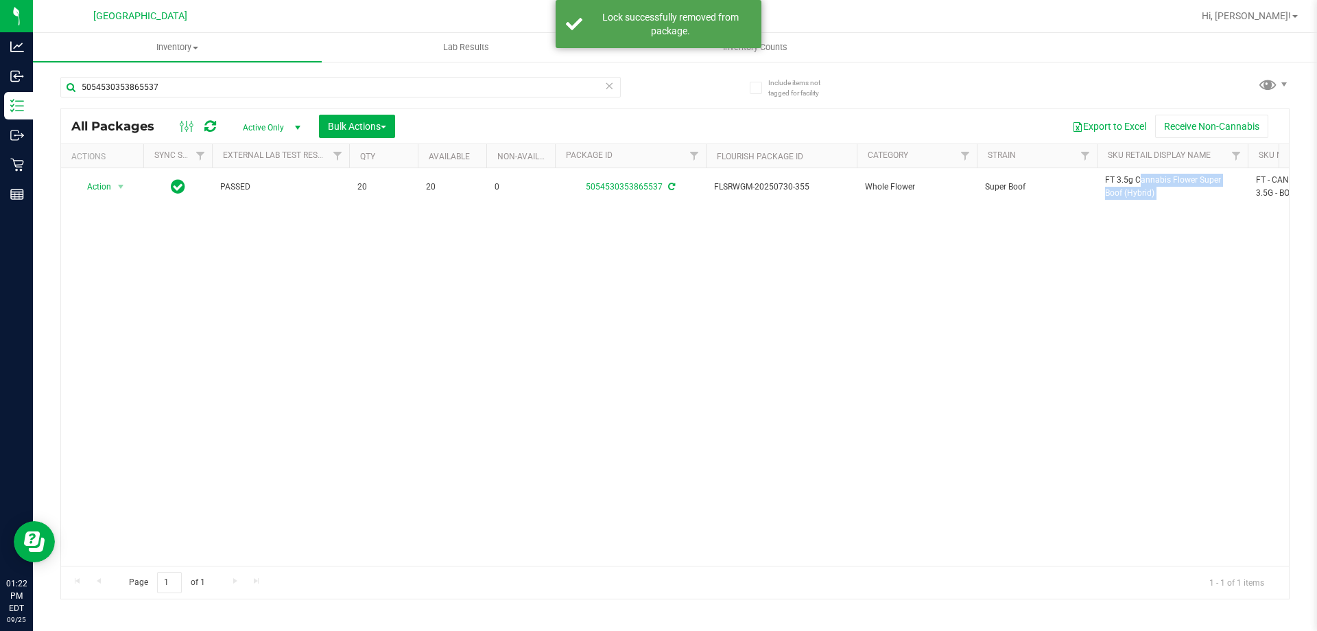
click at [1115, 180] on span "FT 3.5g Cannabis Flower Super Boof (Hybrid)" at bounding box center [1172, 187] width 134 height 26
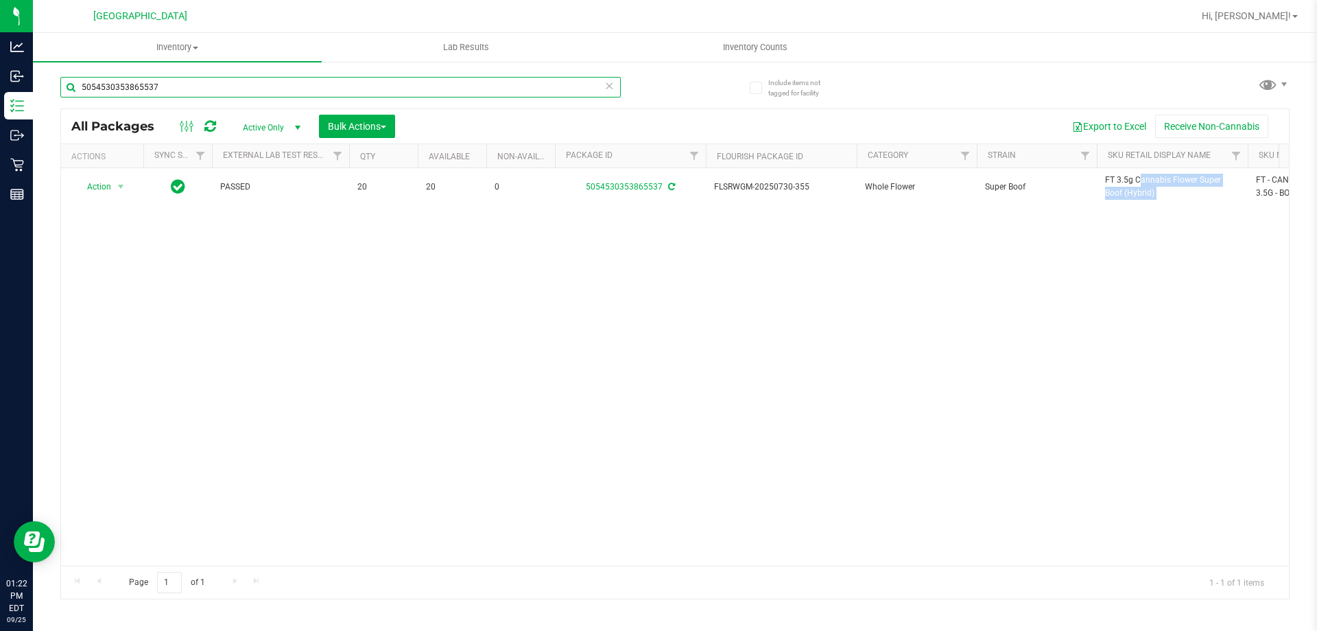
click at [509, 85] on input "5054530353865537" at bounding box center [340, 87] width 561 height 21
paste input "FT 3.5g Cannabis Flower Super Boof (Hybrid)"
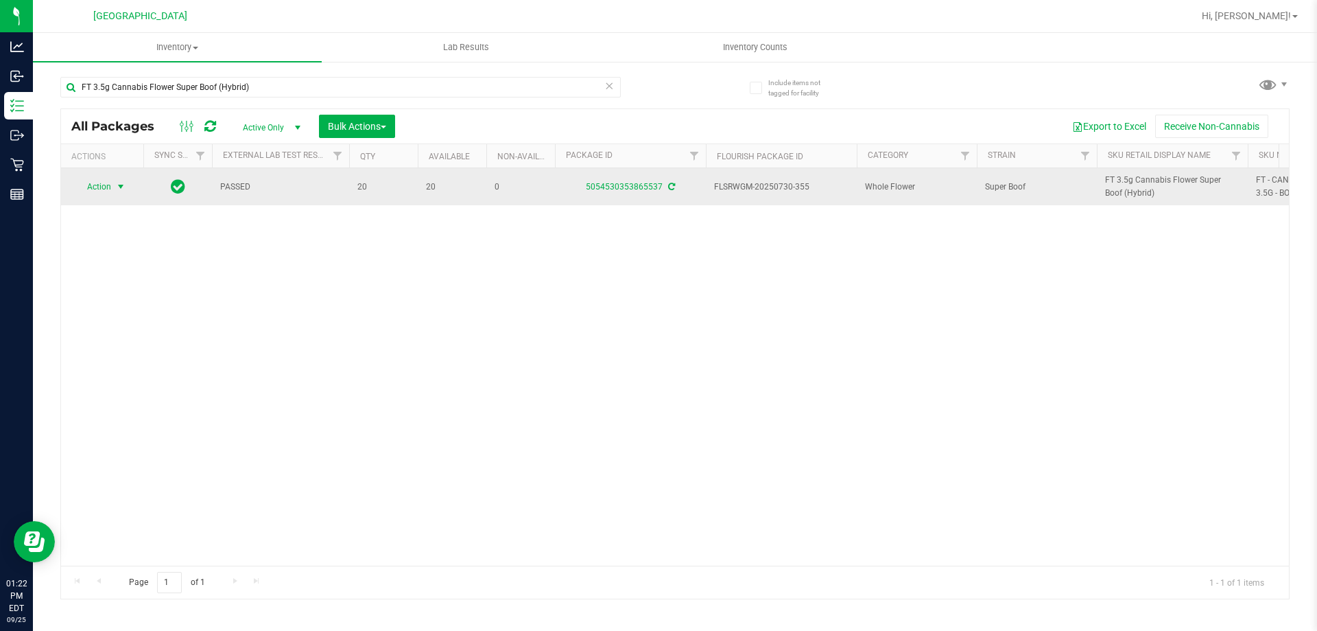
click at [97, 180] on span "Action" at bounding box center [93, 186] width 37 height 19
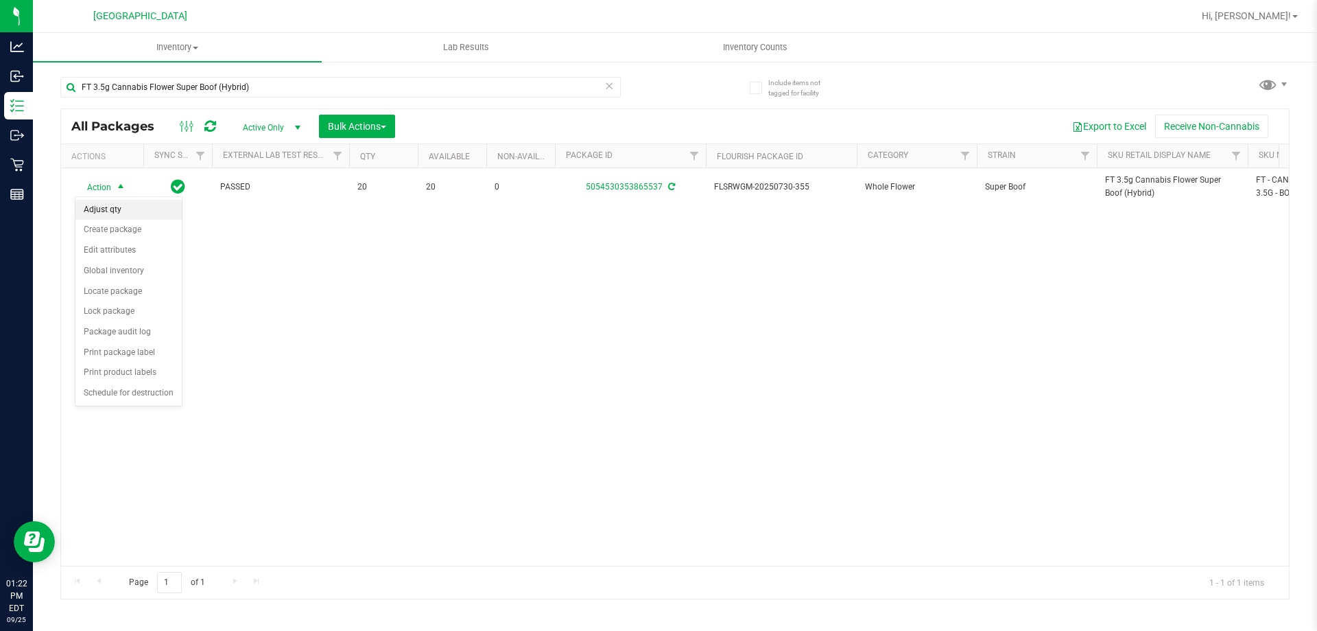
click at [134, 213] on li "Adjust qty" at bounding box center [128, 210] width 106 height 21
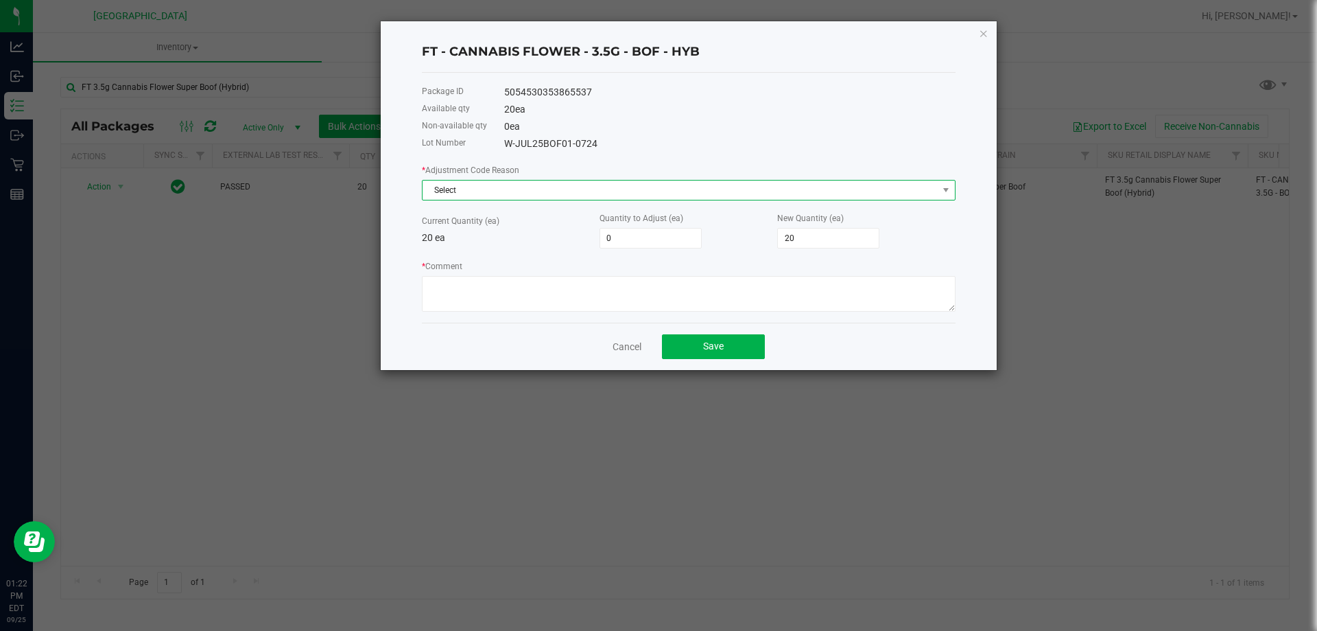
click at [550, 181] on span "Select" at bounding box center [680, 189] width 515 height 19
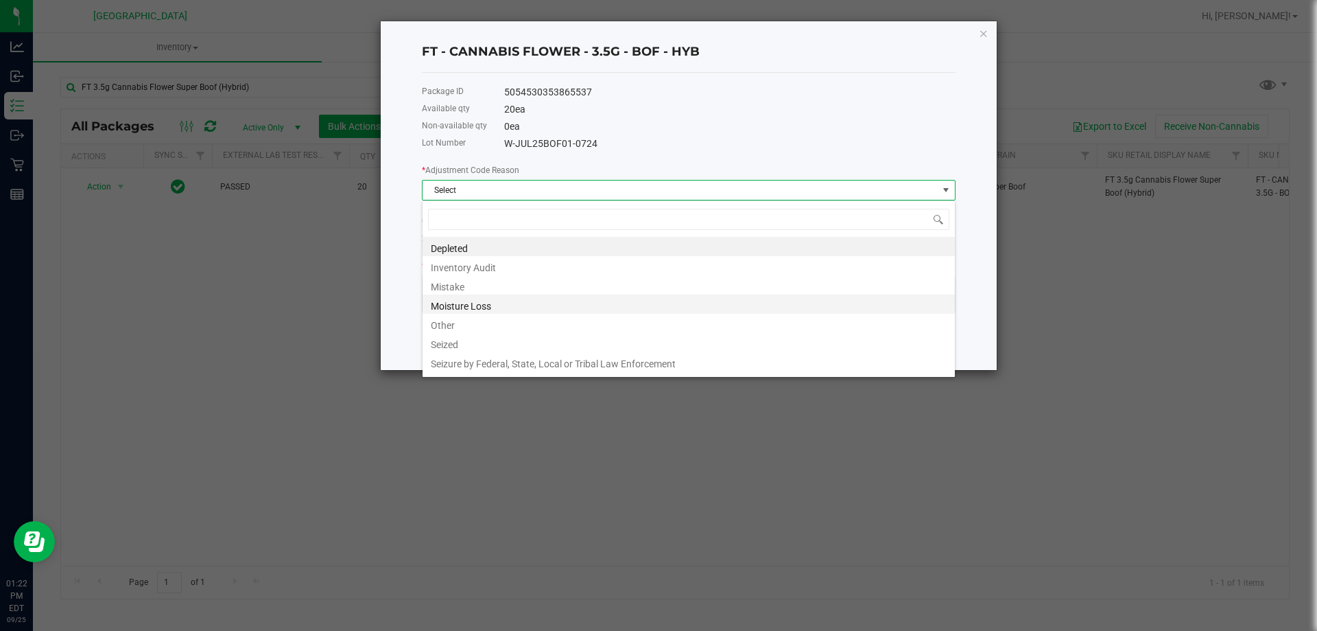
scroll to position [16, 0]
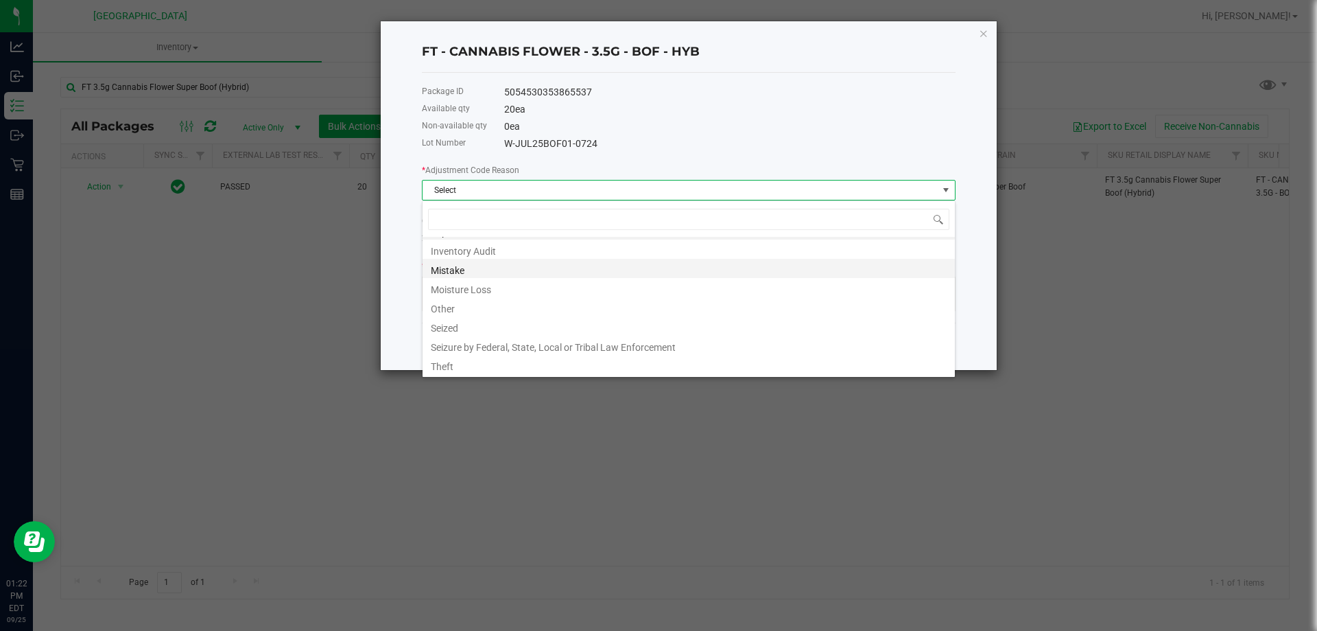
click at [473, 267] on li "Mistake" at bounding box center [689, 268] width 532 height 19
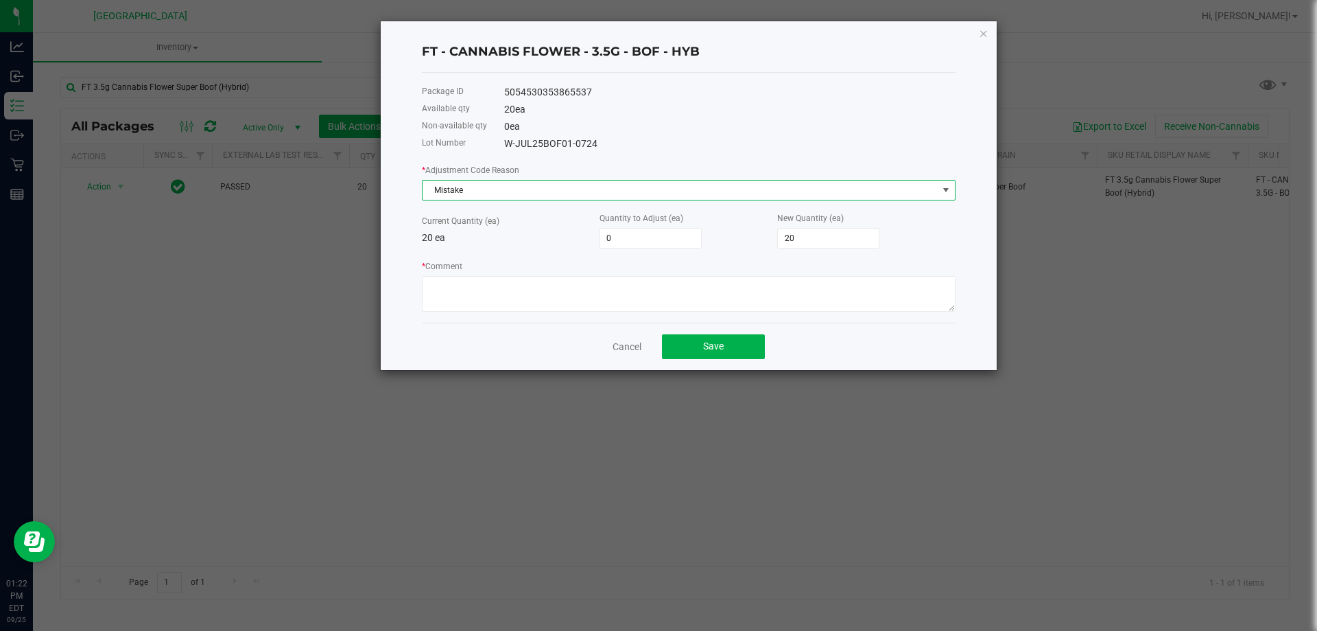
click at [521, 169] on div "* Adjustment Code Reason Mistake" at bounding box center [689, 182] width 534 height 38
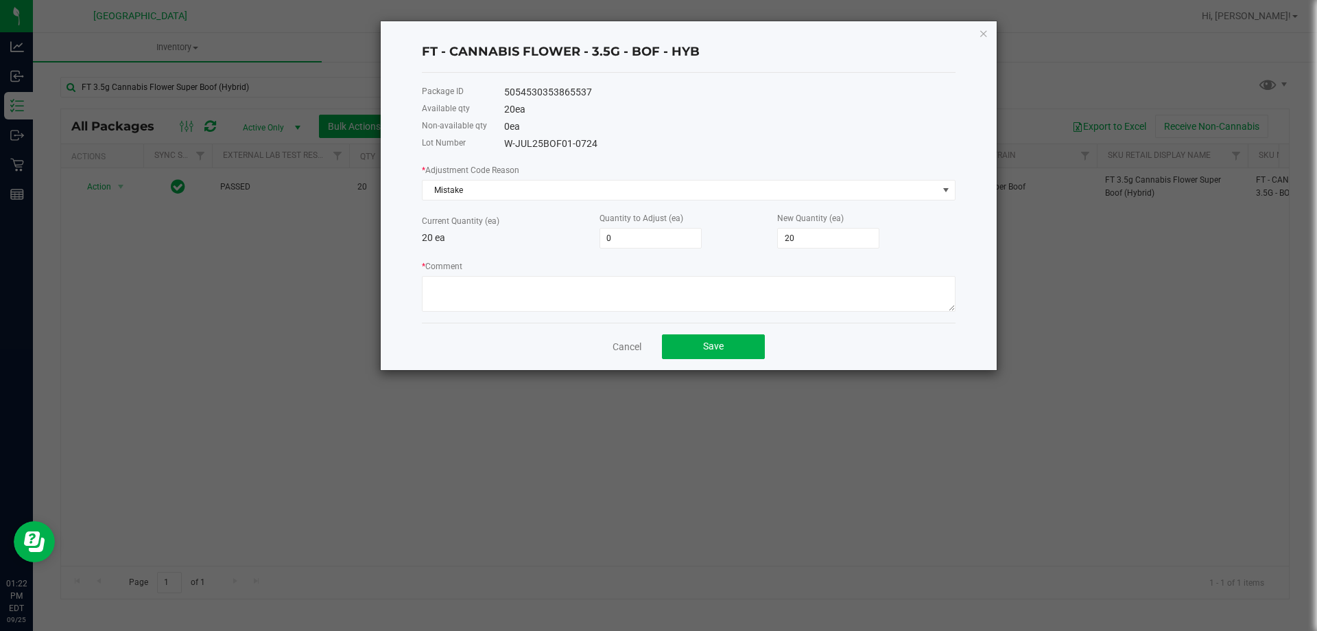
click at [514, 178] on div "* Adjustment Code Reason Mistake" at bounding box center [689, 182] width 534 height 38
drag, startPoint x: 496, startPoint y: 208, endPoint x: 502, endPoint y: 191, distance: 17.4
click at [495, 208] on div "* Adjustment Code Reason Mistake Current Quantity (ea) 20 ea Quantity to Adjust…" at bounding box center [689, 237] width 534 height 149
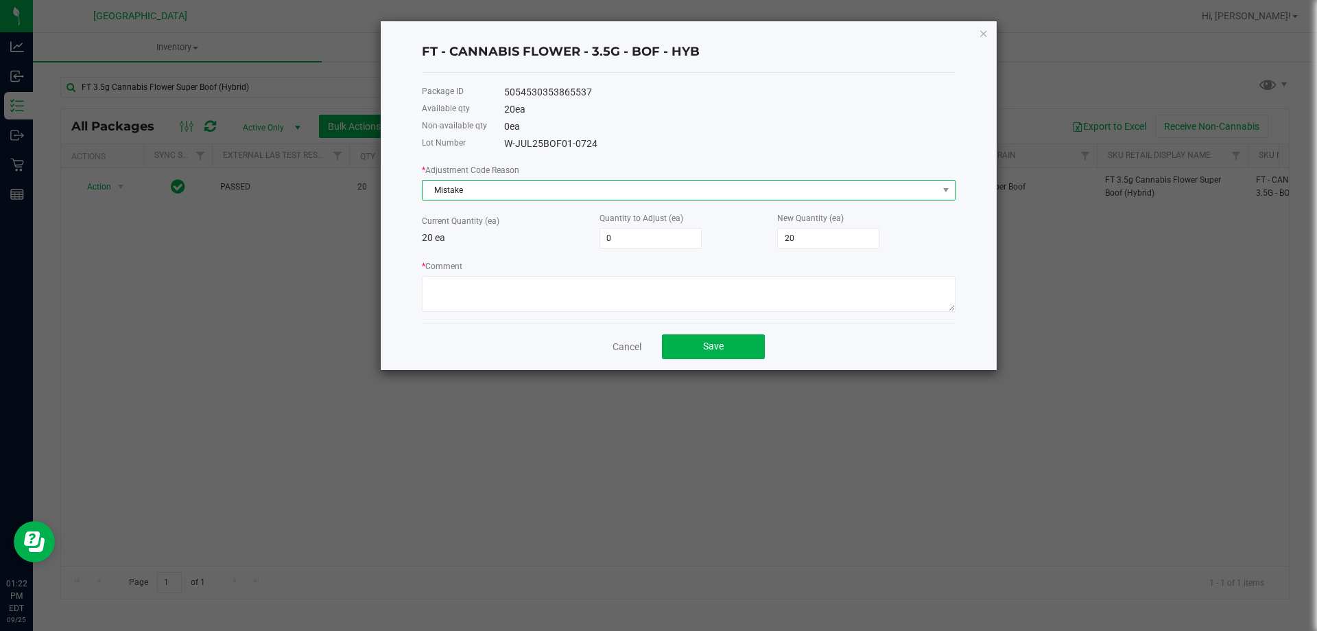
click at [502, 191] on span "Mistake" at bounding box center [680, 189] width 515 height 19
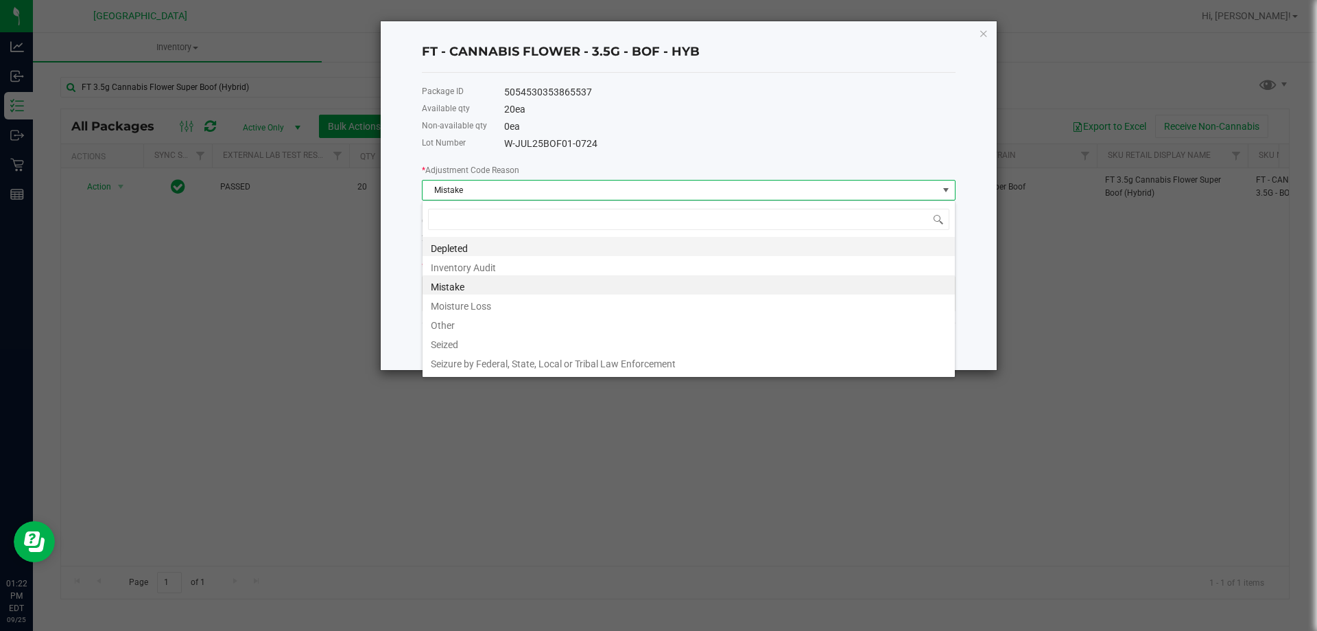
scroll to position [21, 534]
click at [493, 273] on li "Inventory Audit" at bounding box center [689, 265] width 532 height 19
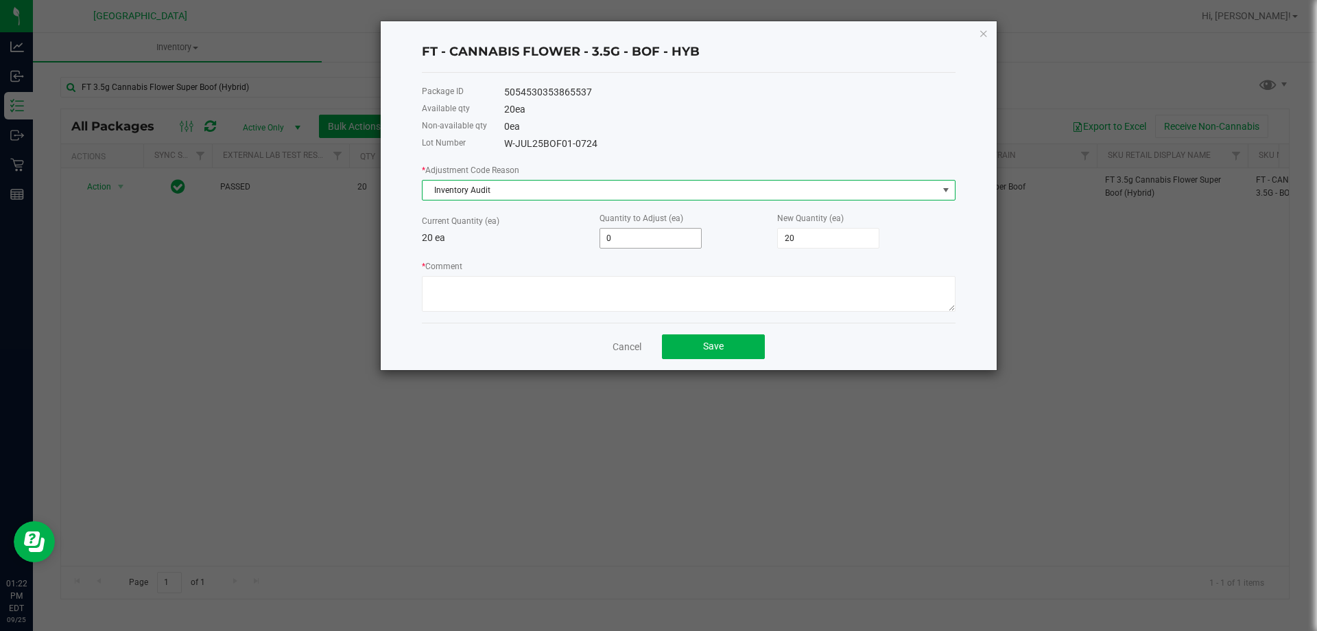
click at [644, 230] on input "0" at bounding box center [650, 237] width 101 height 19
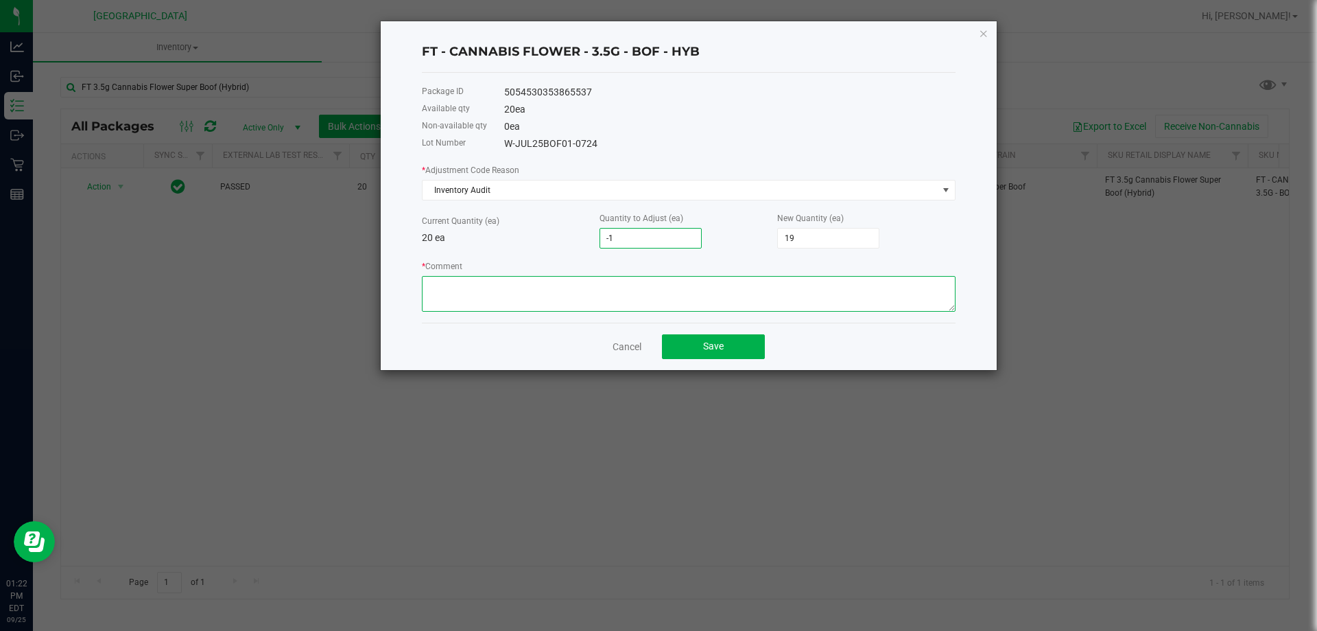
click at [705, 287] on textarea "* Comment" at bounding box center [689, 294] width 534 height 36
click at [686, 350] on button "Save" at bounding box center [713, 346] width 103 height 25
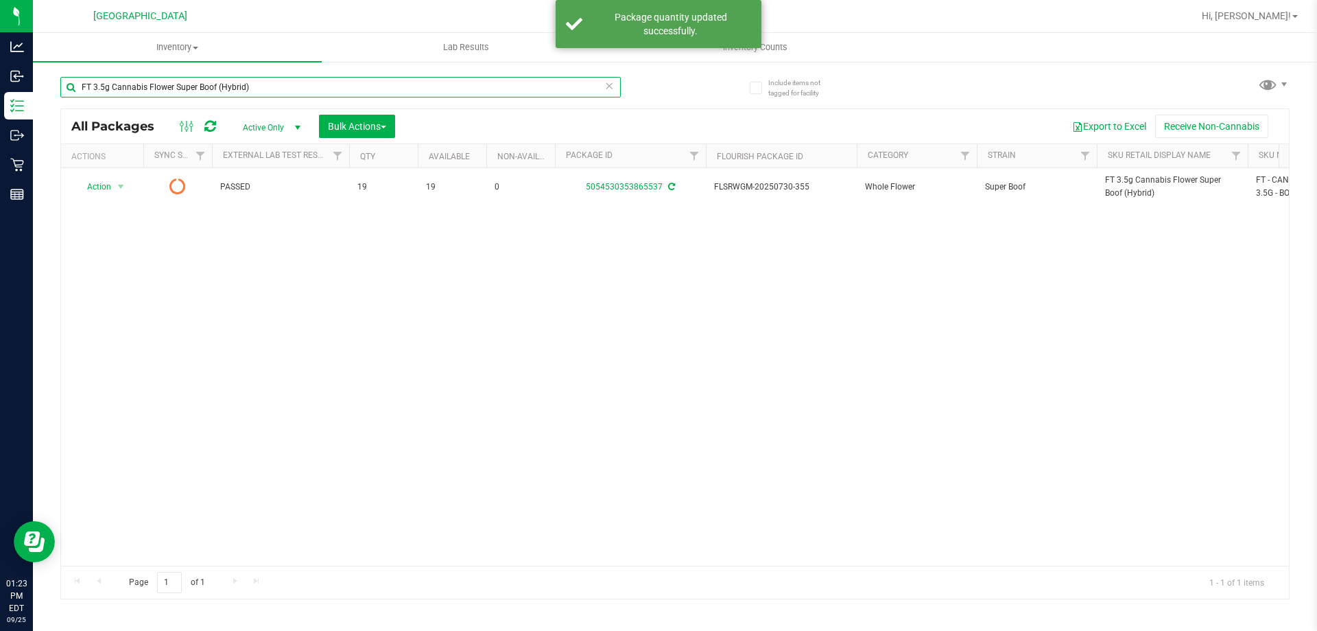
click at [401, 84] on input "FT 3.5g Cannabis Flower Super Boof (Hybrid)" at bounding box center [340, 87] width 561 height 21
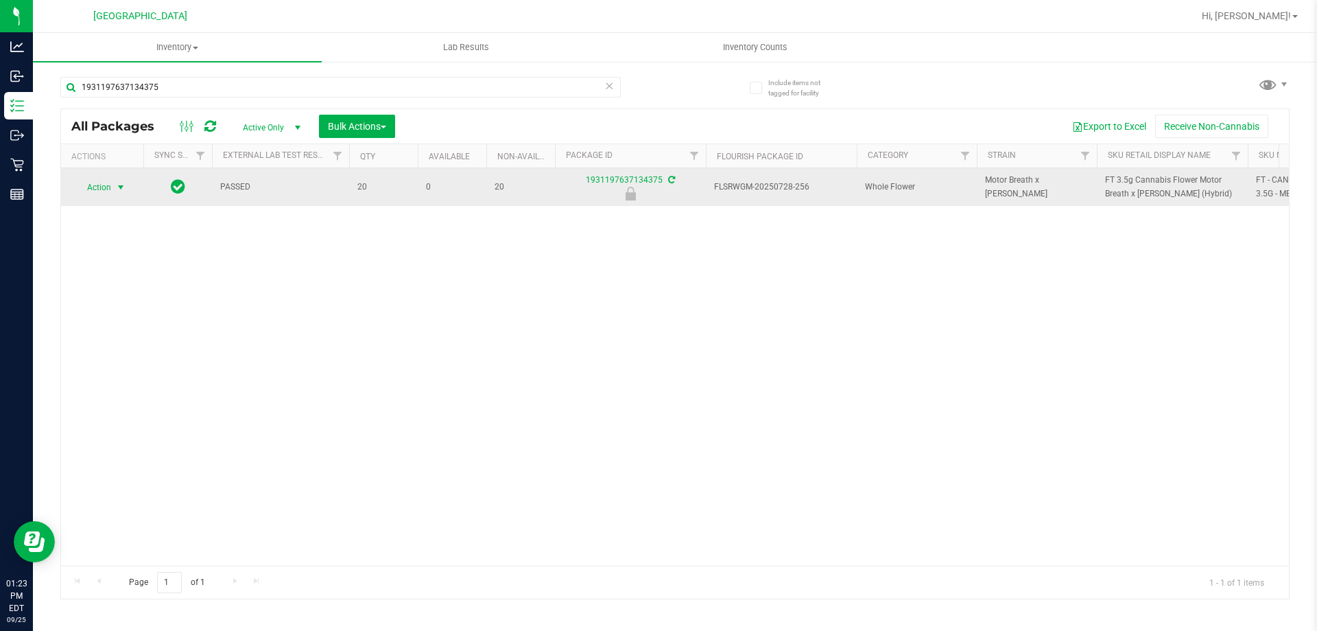
click at [94, 191] on span "Action" at bounding box center [93, 187] width 37 height 19
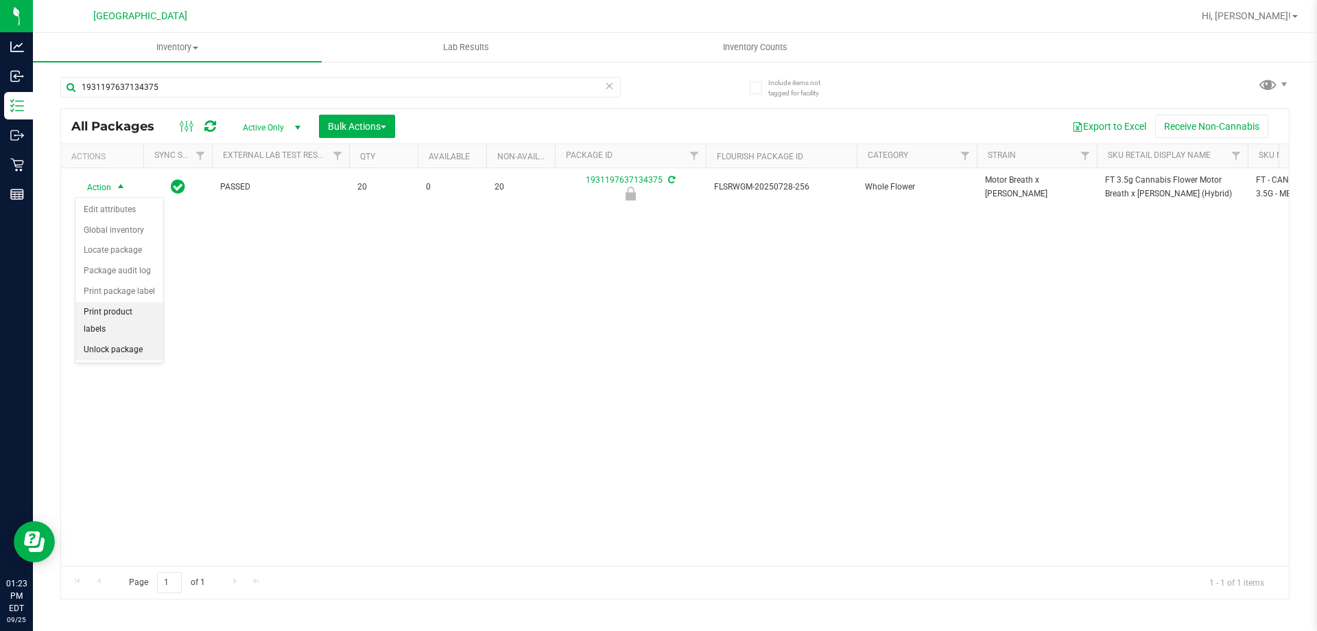
click at [121, 340] on li "Unlock package" at bounding box center [119, 350] width 88 height 21
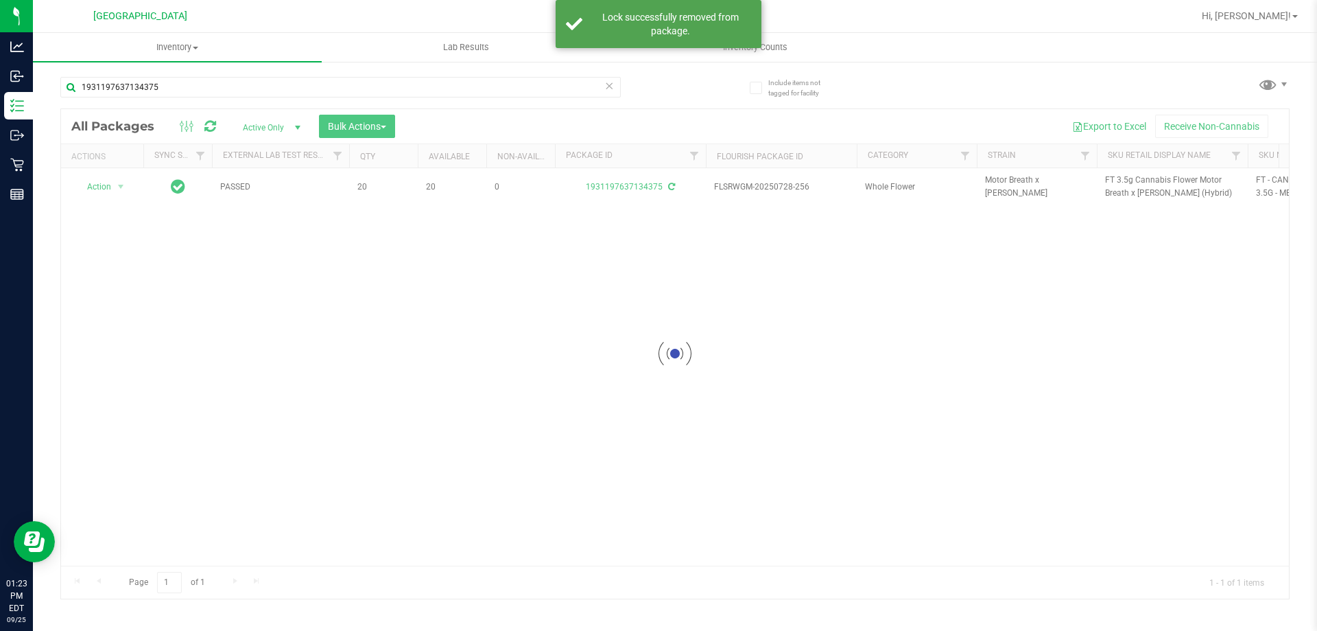
click at [1139, 188] on div at bounding box center [675, 353] width 1228 height 489
click at [1141, 180] on div at bounding box center [675, 353] width 1228 height 489
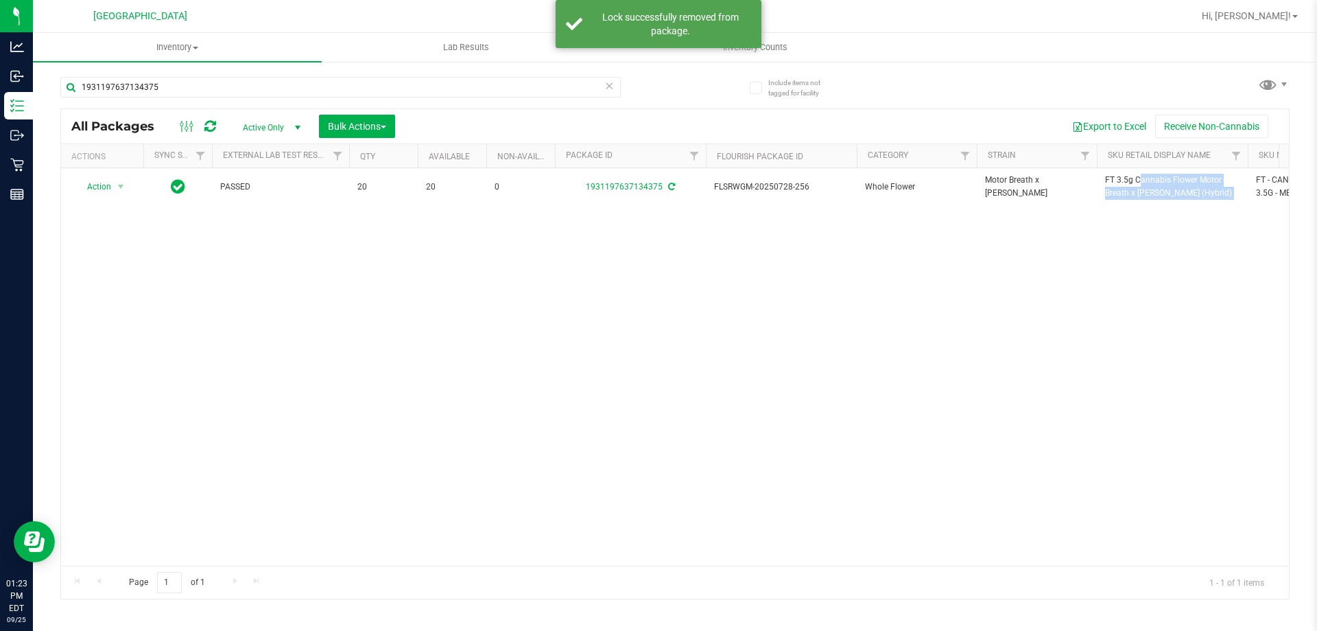
click at [1141, 180] on span "FT 3.5g Cannabis Flower Motor Breath x [PERSON_NAME] (Hybrid)" at bounding box center [1172, 187] width 134 height 26
copy tr "FT 3.5g Cannabis Flower Motor Breath x [PERSON_NAME] (Hybrid)"
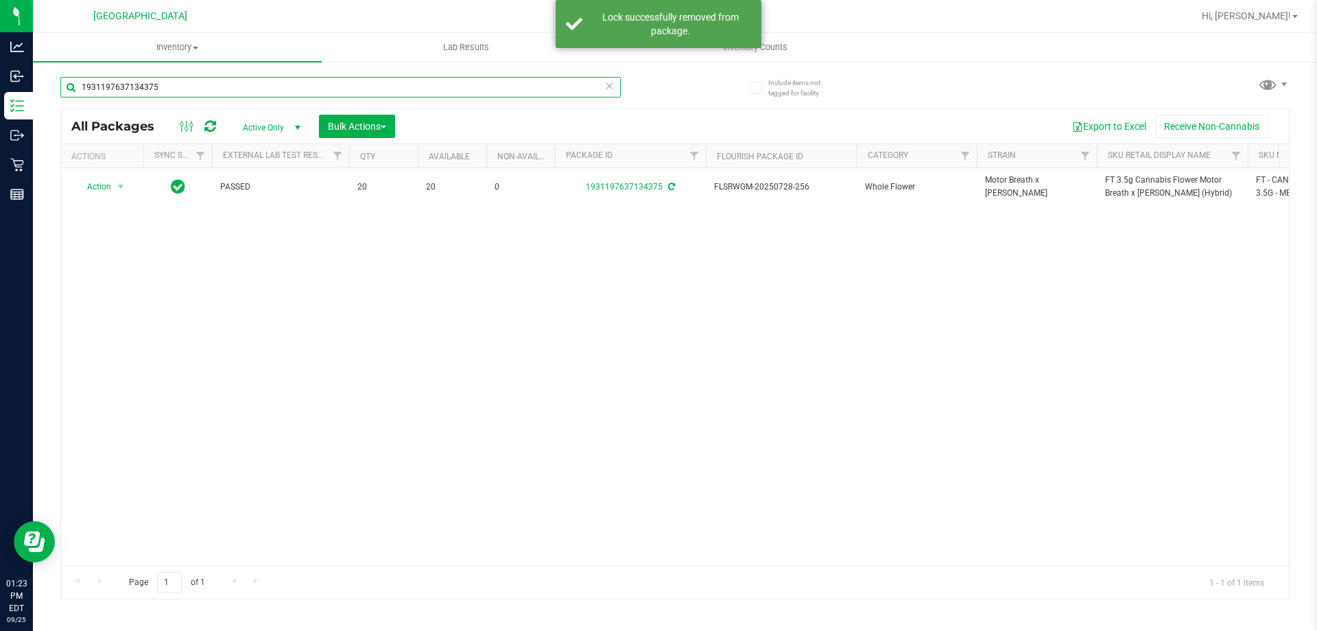
click at [479, 84] on input "1931197637134375" at bounding box center [340, 87] width 561 height 21
paste input "FT 3.5g Cannabis Flower Motor Breath x [PERSON_NAME] (Hybrid)"
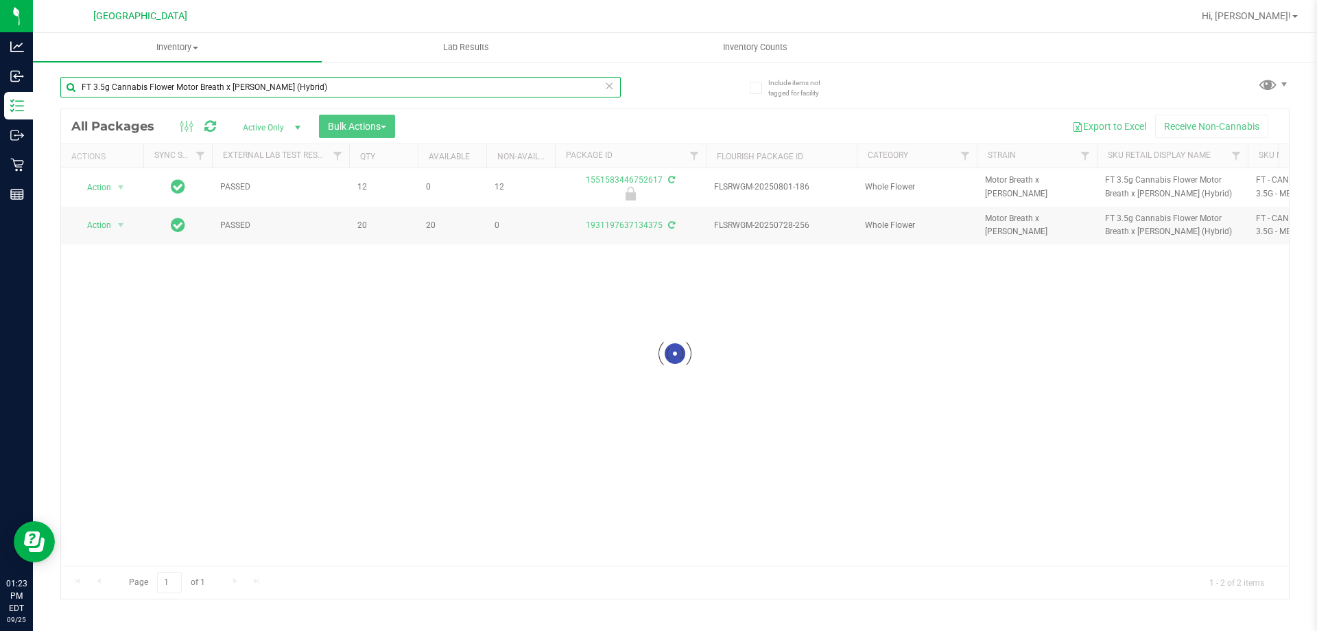
click at [478, 83] on input "FT 3.5g Cannabis Flower Motor Breath x [PERSON_NAME] (Hybrid)" at bounding box center [340, 87] width 561 height 21
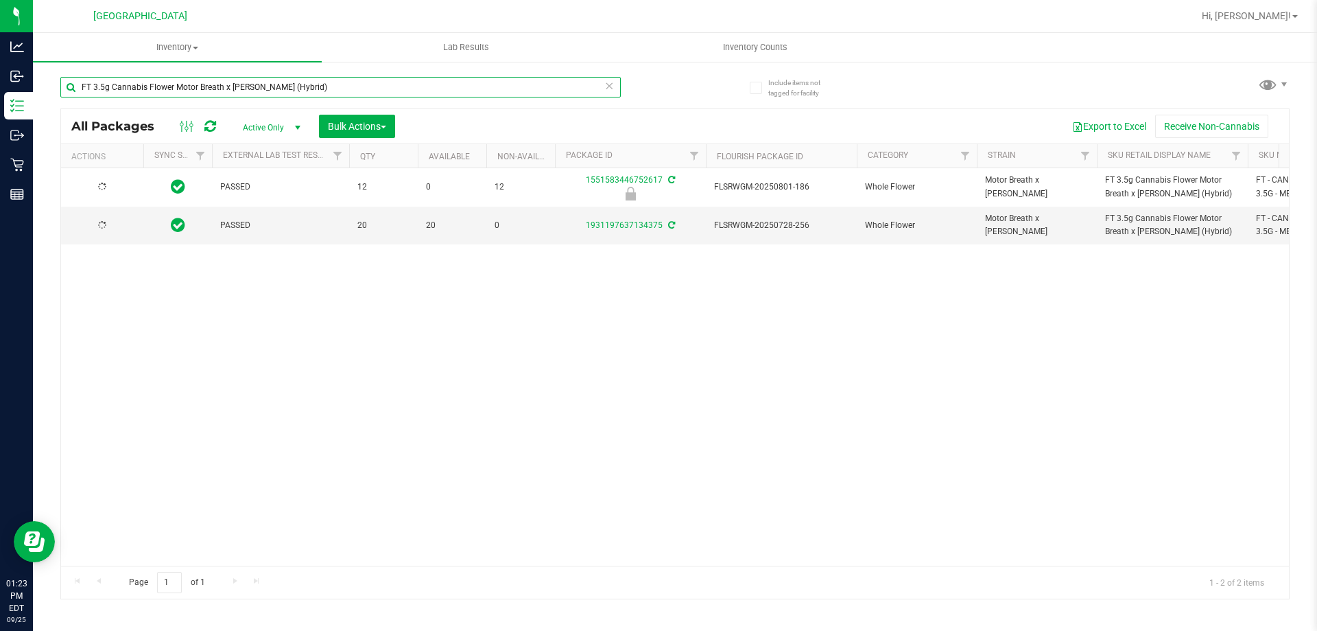
click at [478, 83] on input "FT 3.5g Cannabis Flower Motor Breath x [PERSON_NAME] (Hybrid)" at bounding box center [340, 87] width 561 height 21
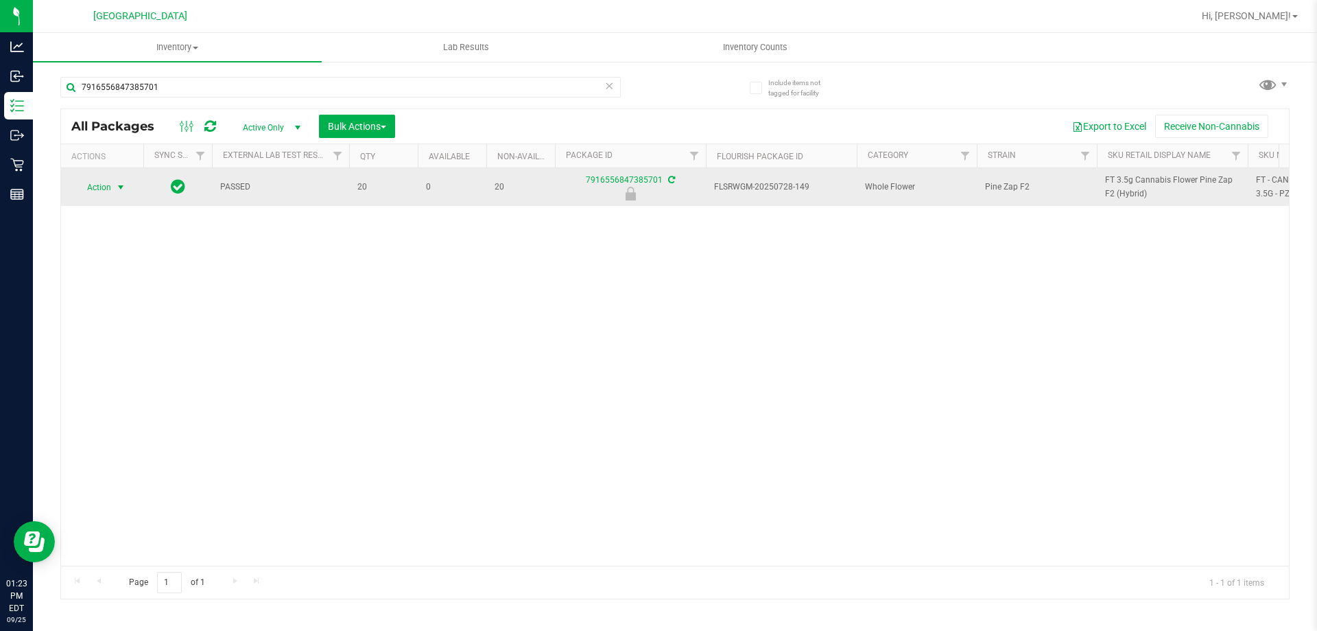
click at [113, 192] on span "select" at bounding box center [121, 187] width 17 height 19
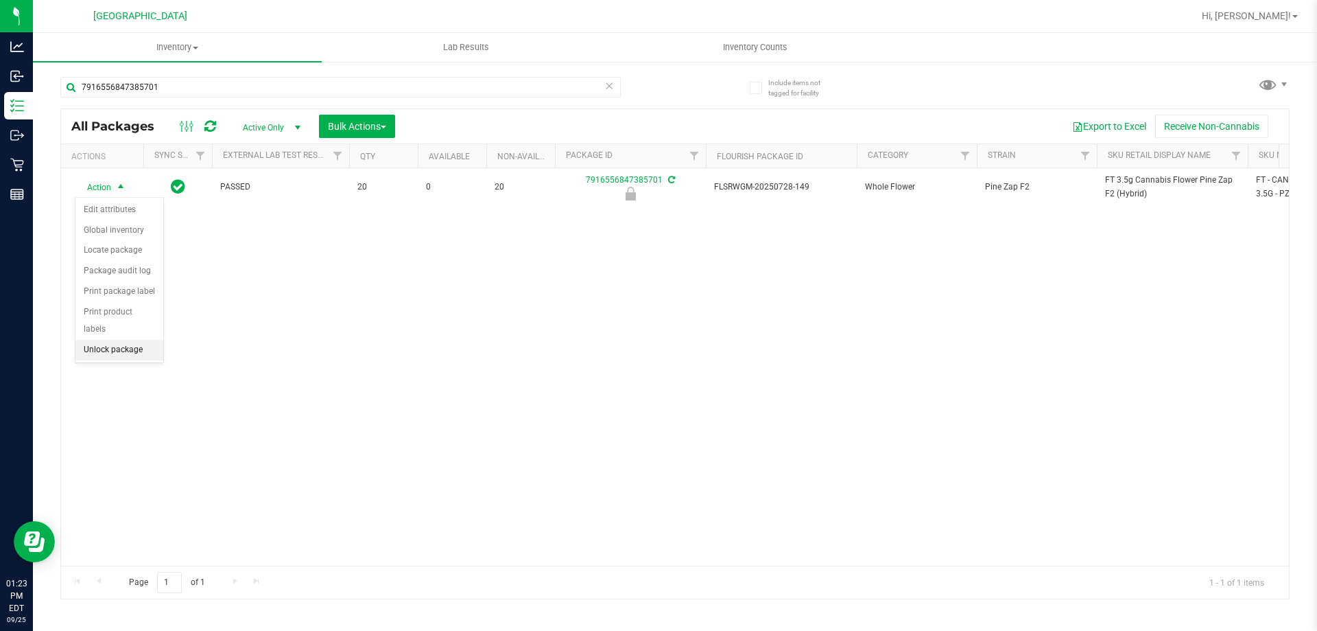
click at [89, 340] on li "Unlock package" at bounding box center [119, 350] width 88 height 21
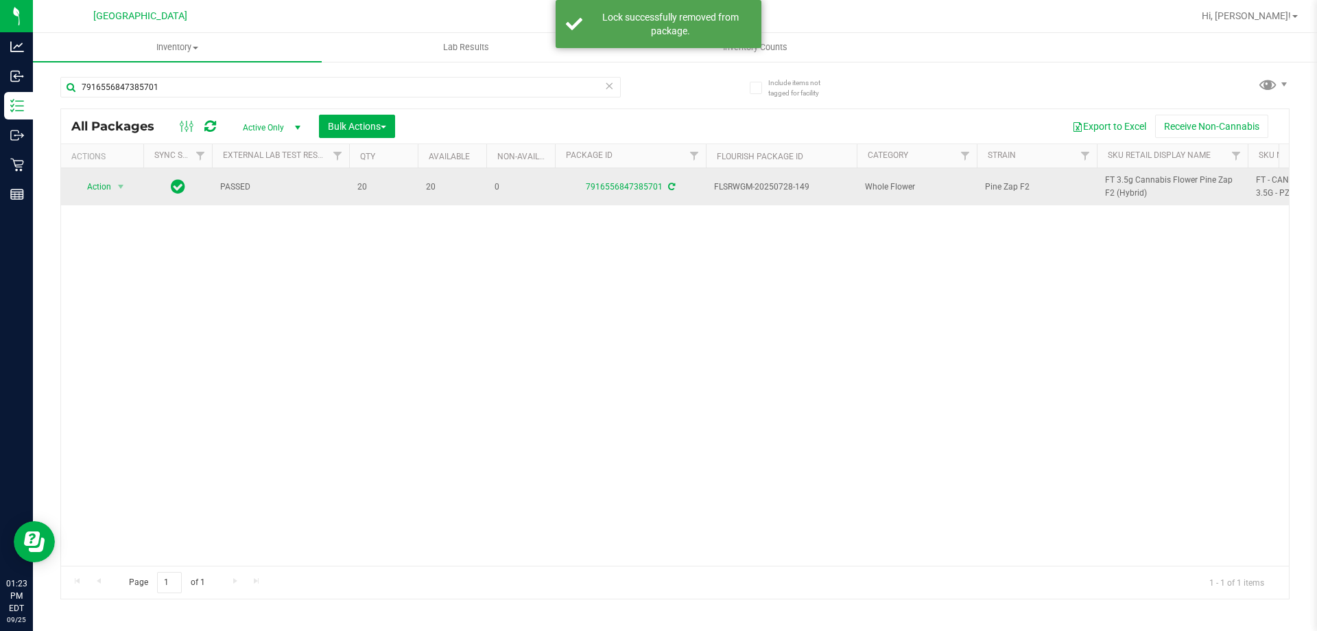
click at [1117, 188] on span "FT 3.5g Cannabis Flower Pine Zap F2 (Hybrid)" at bounding box center [1172, 187] width 134 height 26
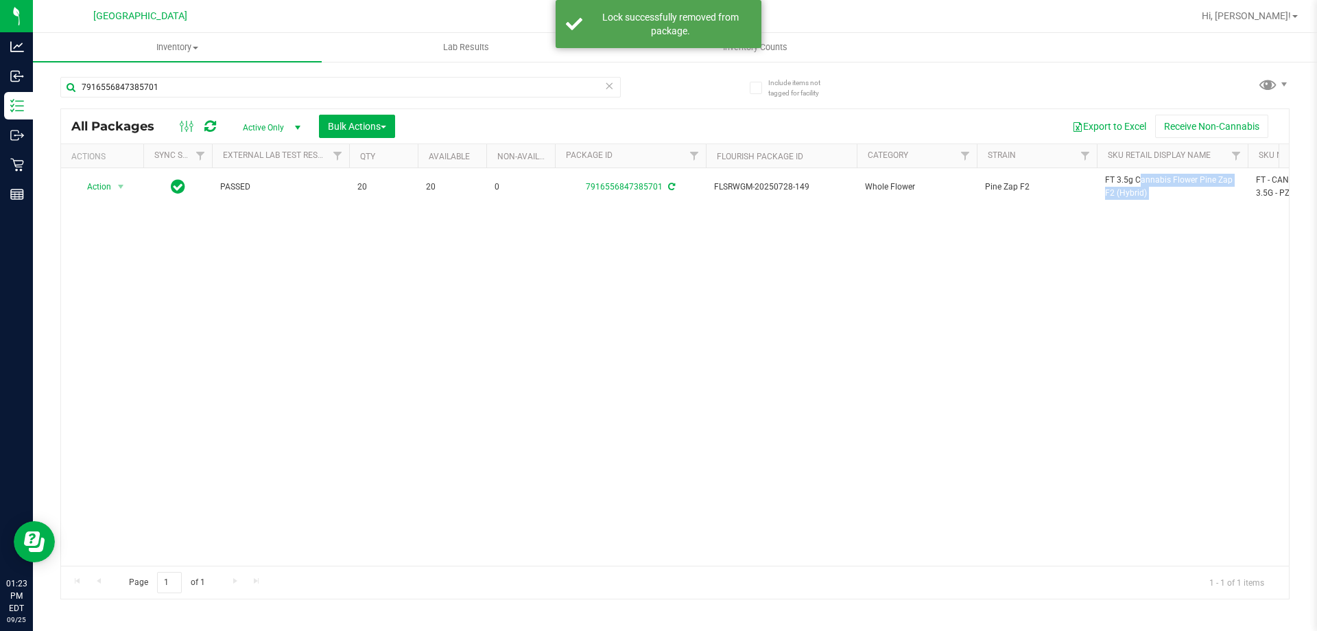
copy tr "FT 3.5g Cannabis Flower Pine Zap F2 (Hybrid)"
click at [553, 88] on input "7916556847385701" at bounding box center [340, 87] width 561 height 21
paste input "FT 3.5g Cannabis Flower Pine Zap F2 (Hybrid)"
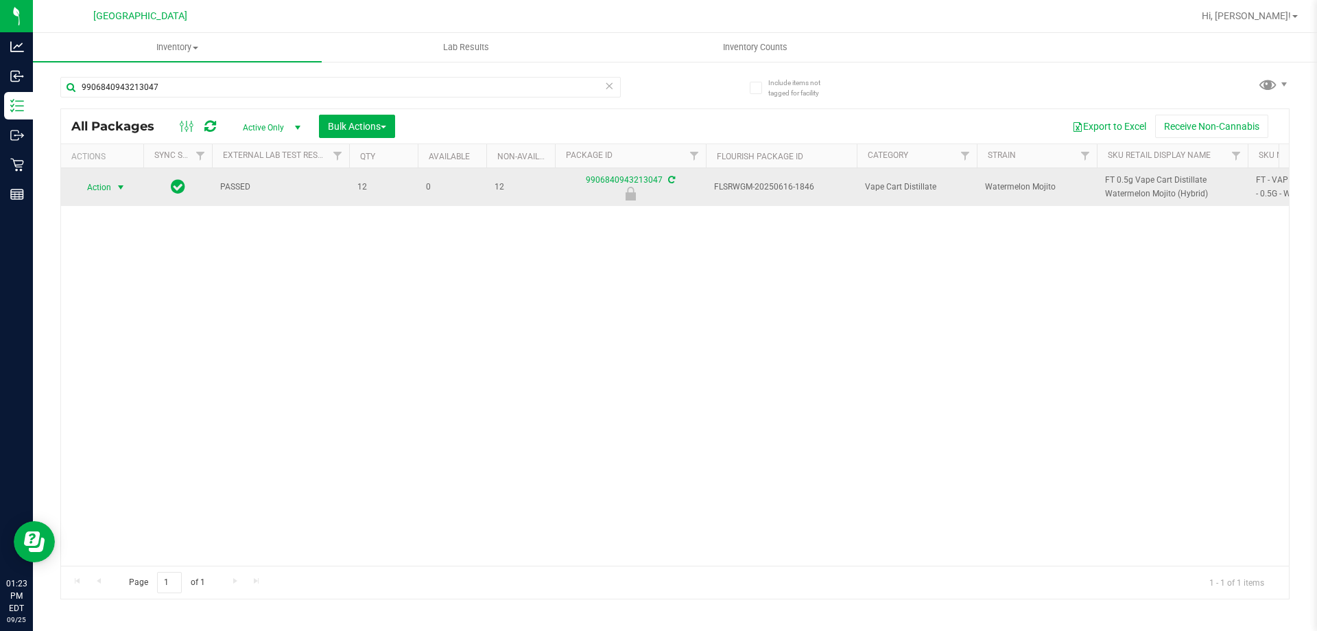
click at [99, 185] on span "Action" at bounding box center [93, 187] width 37 height 19
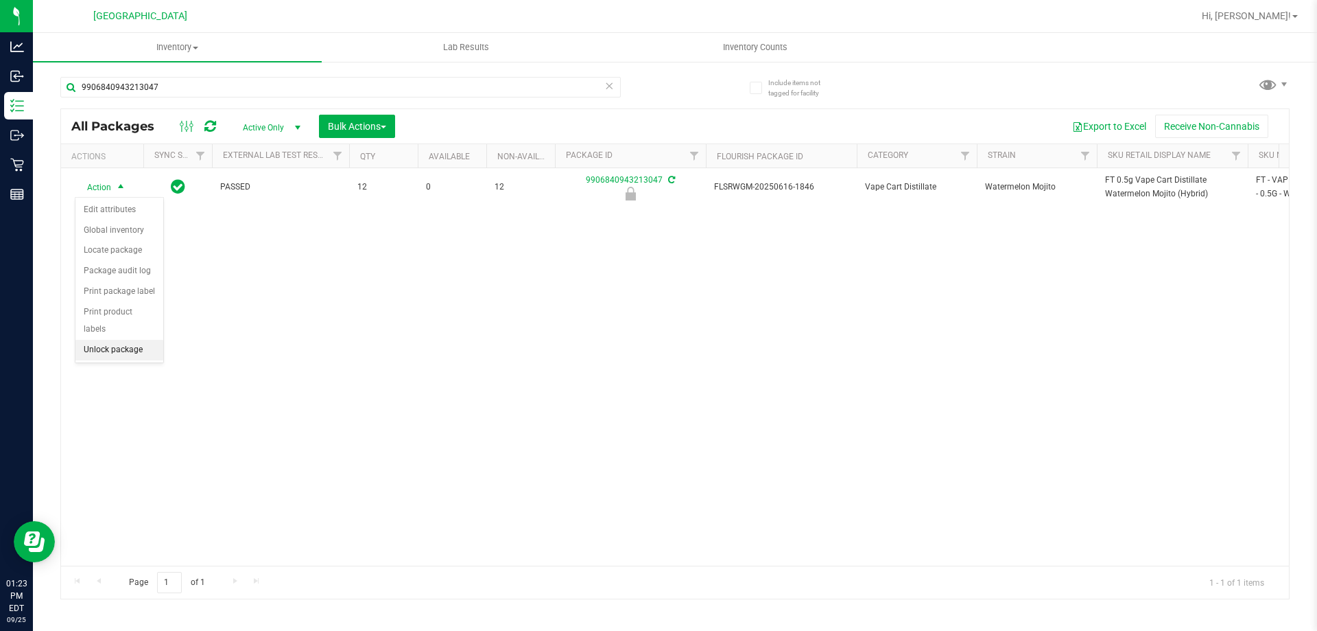
click at [140, 340] on li "Unlock package" at bounding box center [119, 350] width 88 height 21
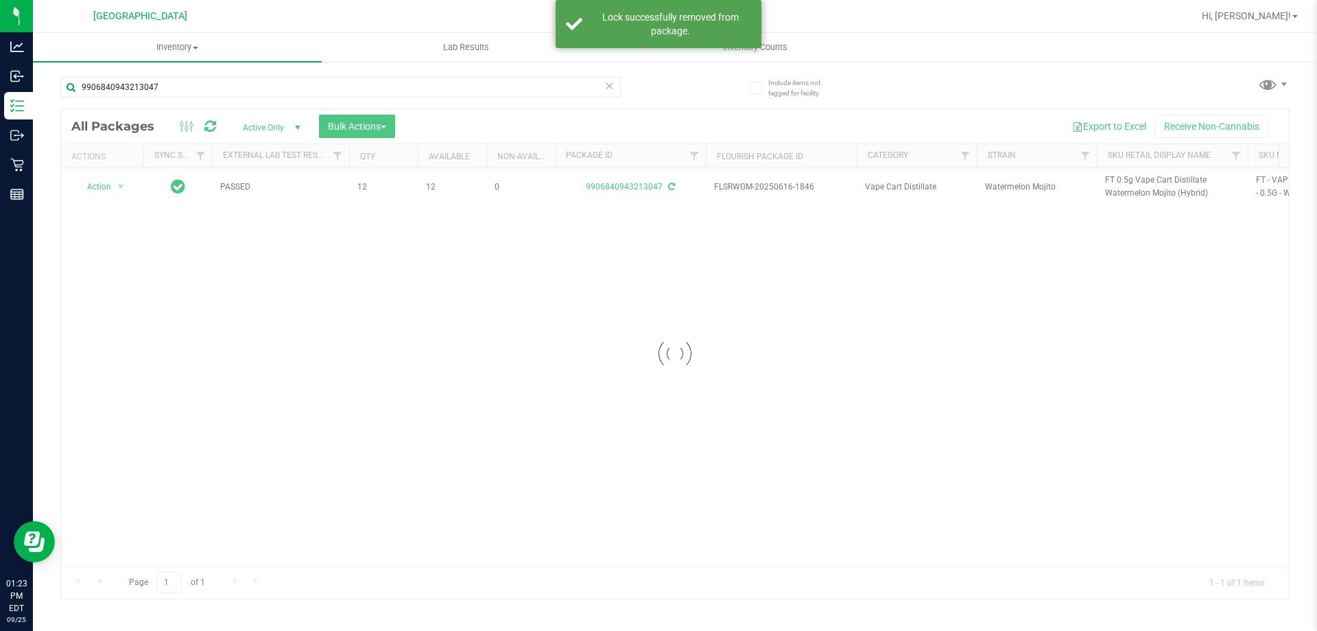
click at [204, 98] on div "9906840943213047" at bounding box center [340, 93] width 561 height 32
click at [207, 88] on input "9906840943213047" at bounding box center [340, 87] width 561 height 21
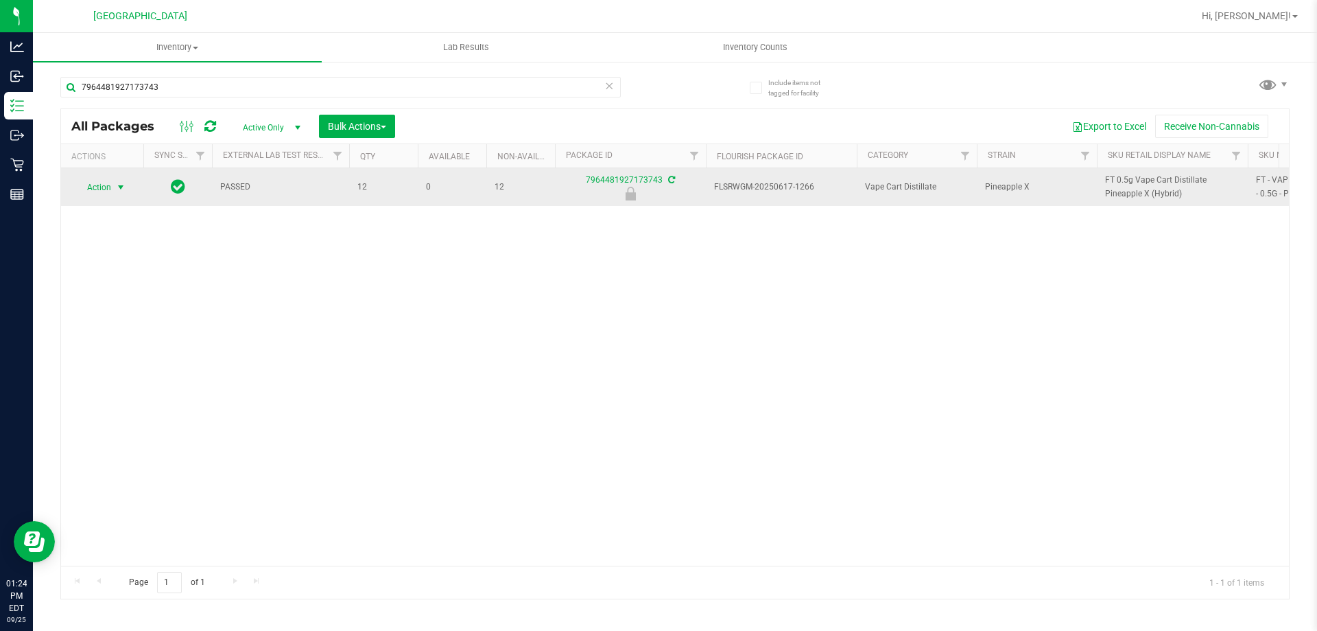
click at [99, 186] on span "Action" at bounding box center [93, 187] width 37 height 19
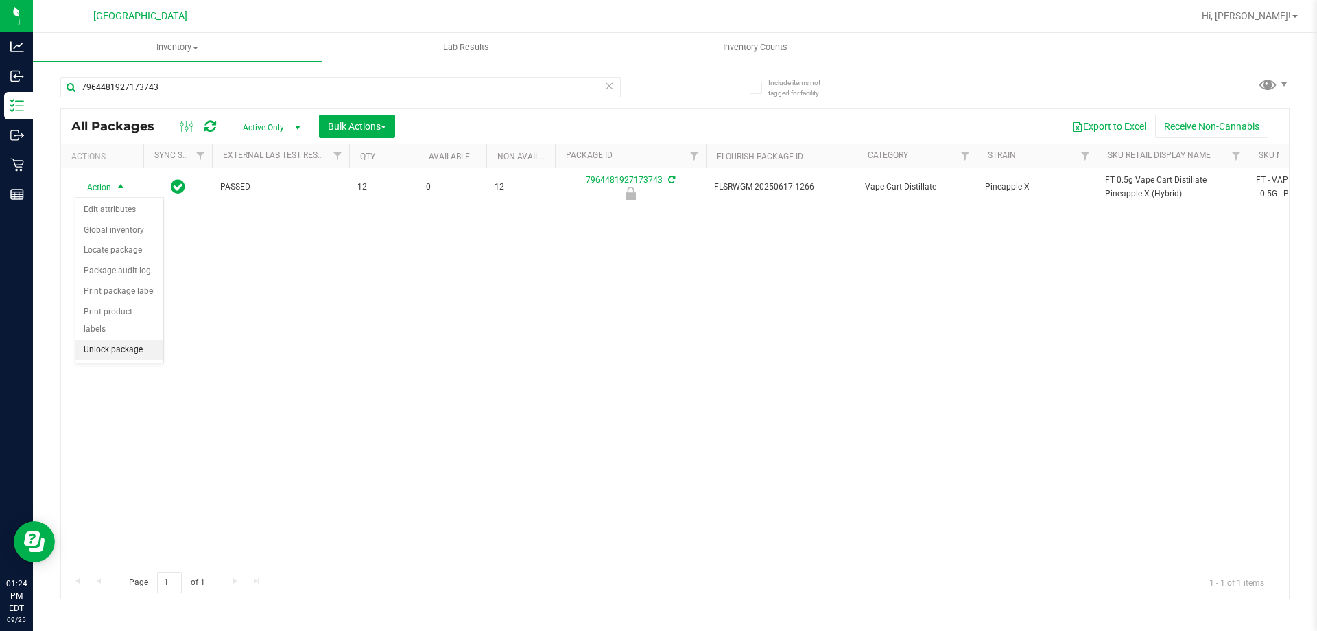
click at [138, 340] on li "Unlock package" at bounding box center [119, 350] width 88 height 21
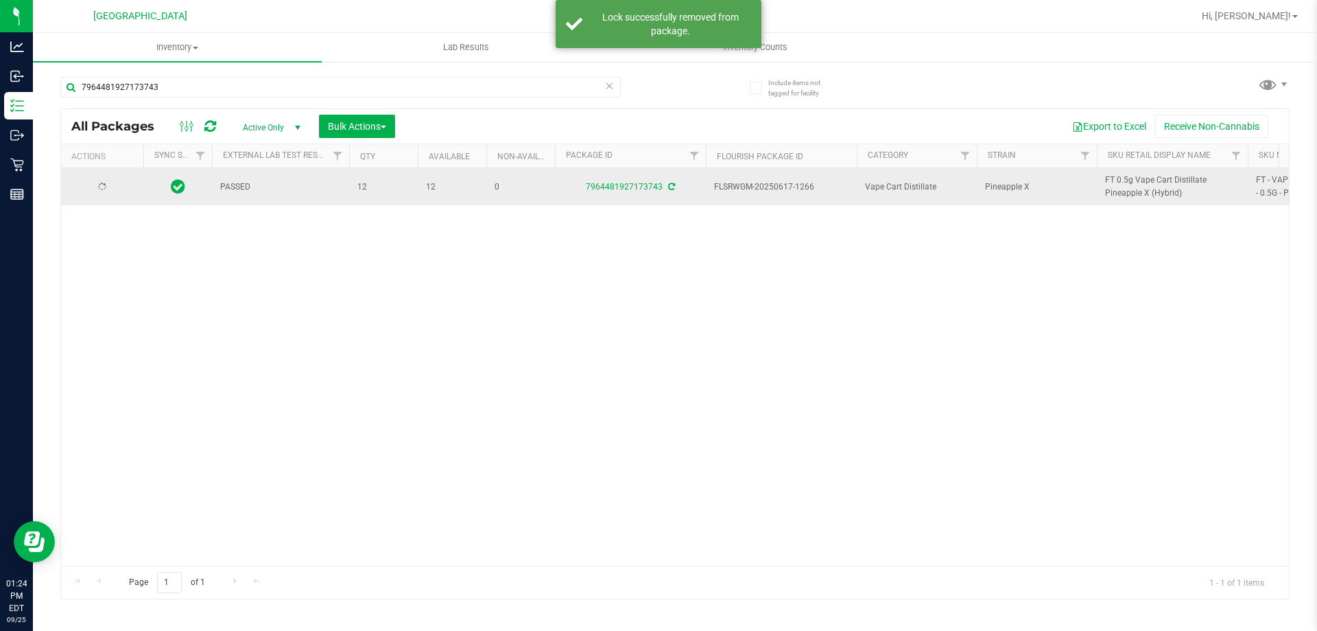
click at [1139, 196] on span "FT 0.5g Vape Cart Distillate Pineapple X (Hybrid)" at bounding box center [1172, 187] width 134 height 26
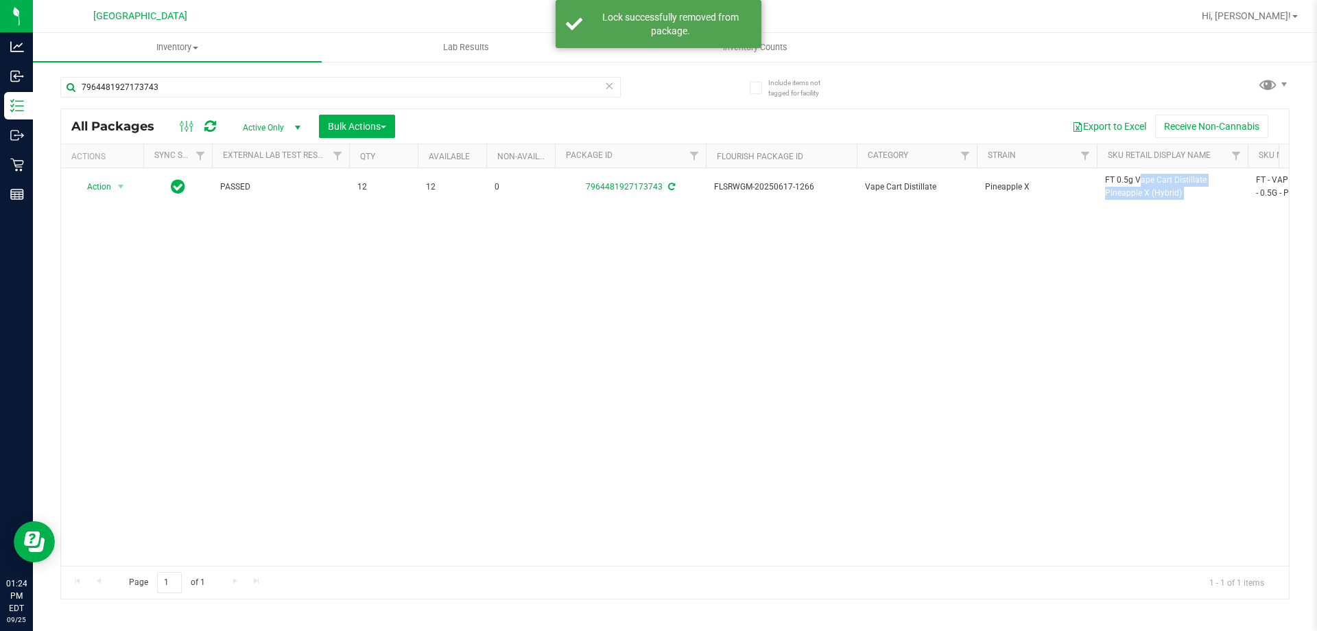
copy tr "FT 0.5g Vape Cart Distillate Pineapple X (Hybrid)"
click at [541, 89] on input "7964481927173743" at bounding box center [340, 87] width 561 height 21
paste input "FT 0.5g Vape Cart Distillate Pineapple X (Hybrid)"
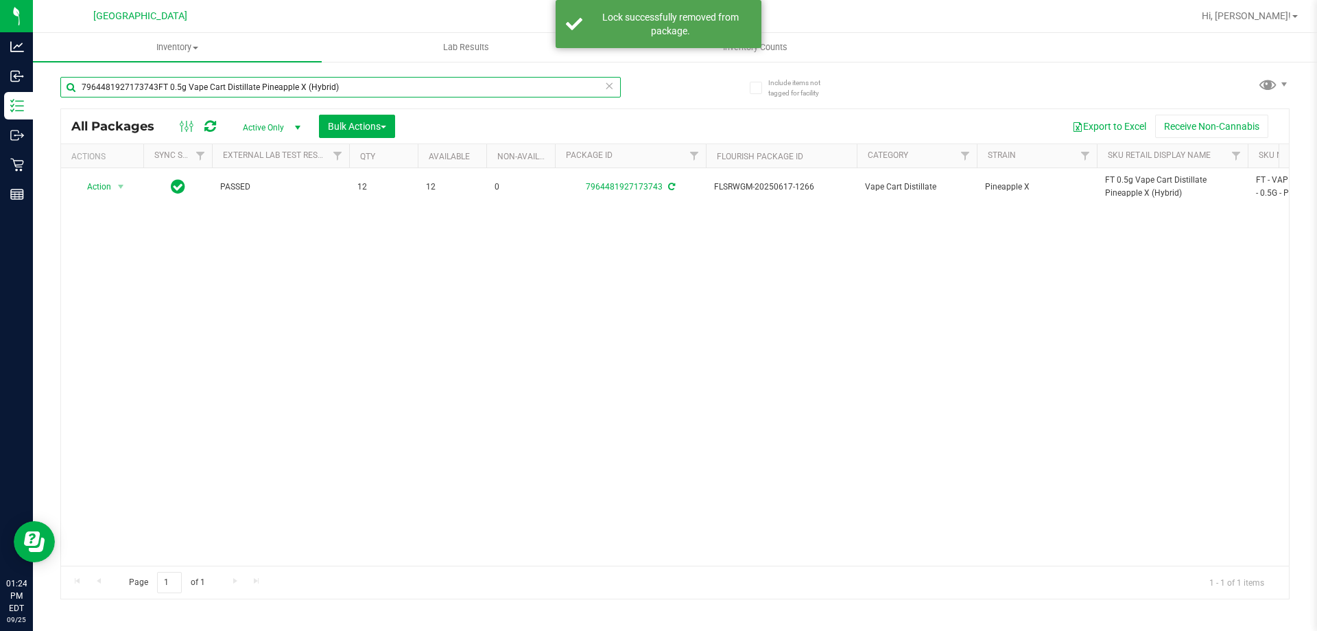
click at [541, 89] on input "7964481927173743FT 0.5g Vape Cart Distillate Pineapple X (Hybrid)" at bounding box center [340, 87] width 561 height 21
paste input "FT 0.5g Vape Cart Distillate Pineapple X (Hybrid)"
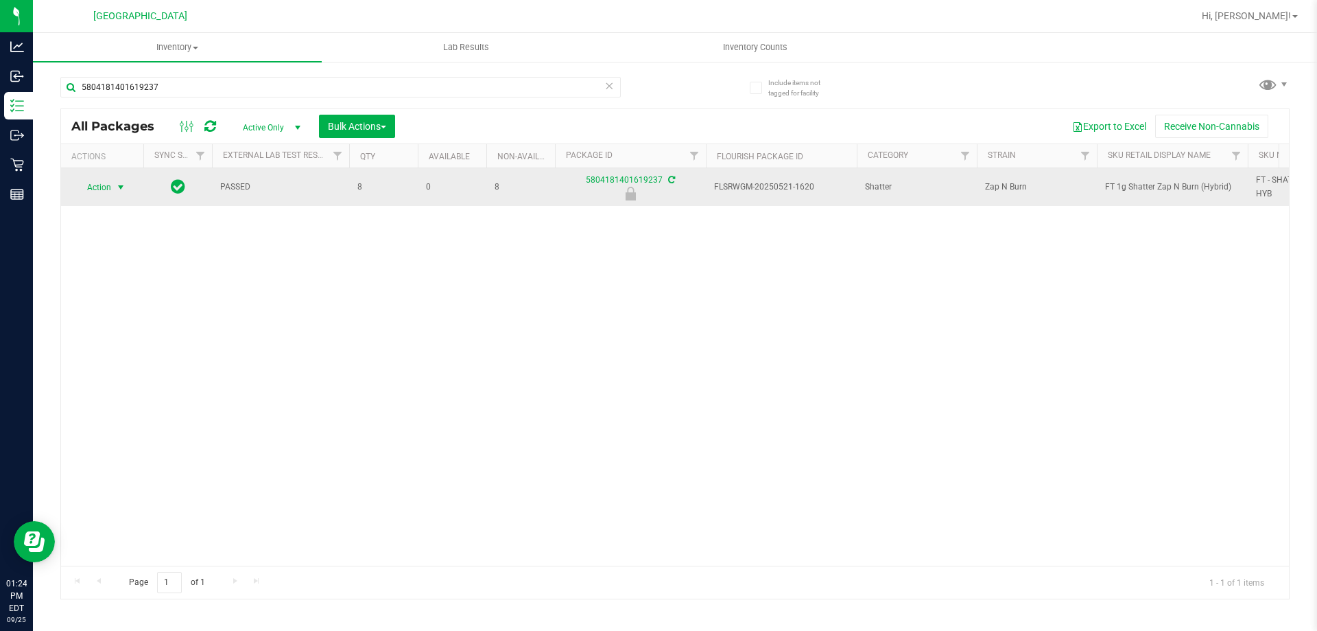
click at [120, 187] on span "select" at bounding box center [120, 187] width 11 height 11
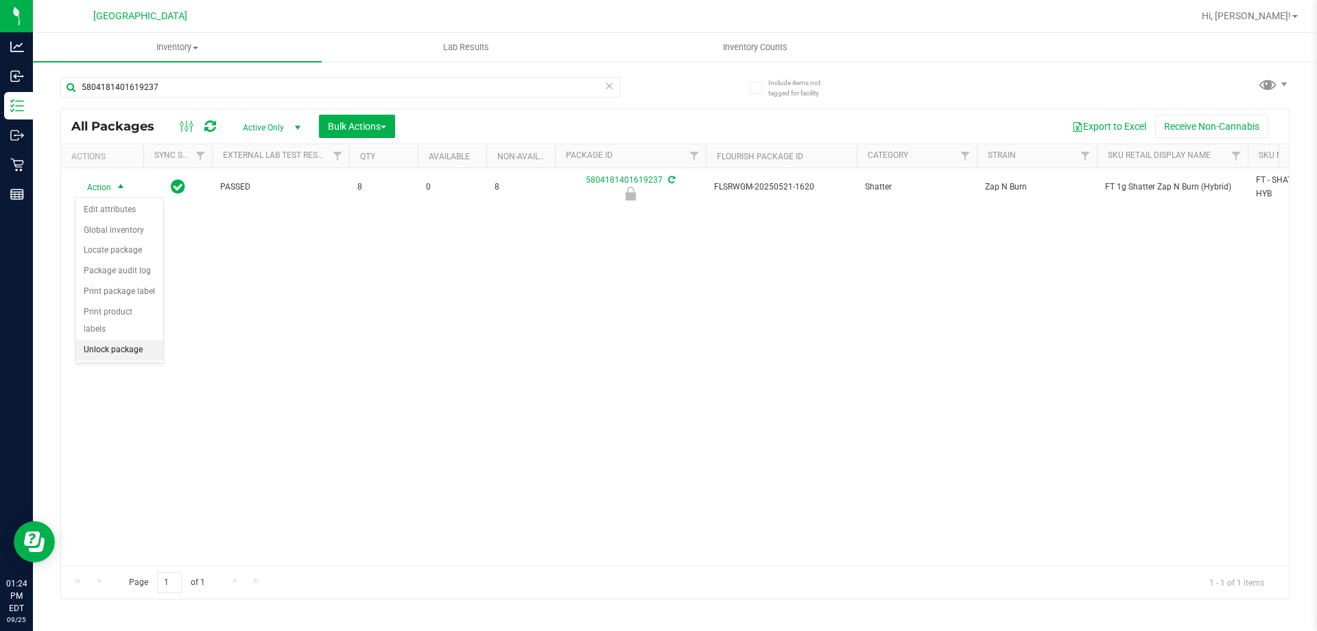
click at [144, 340] on li "Unlock package" at bounding box center [119, 350] width 88 height 21
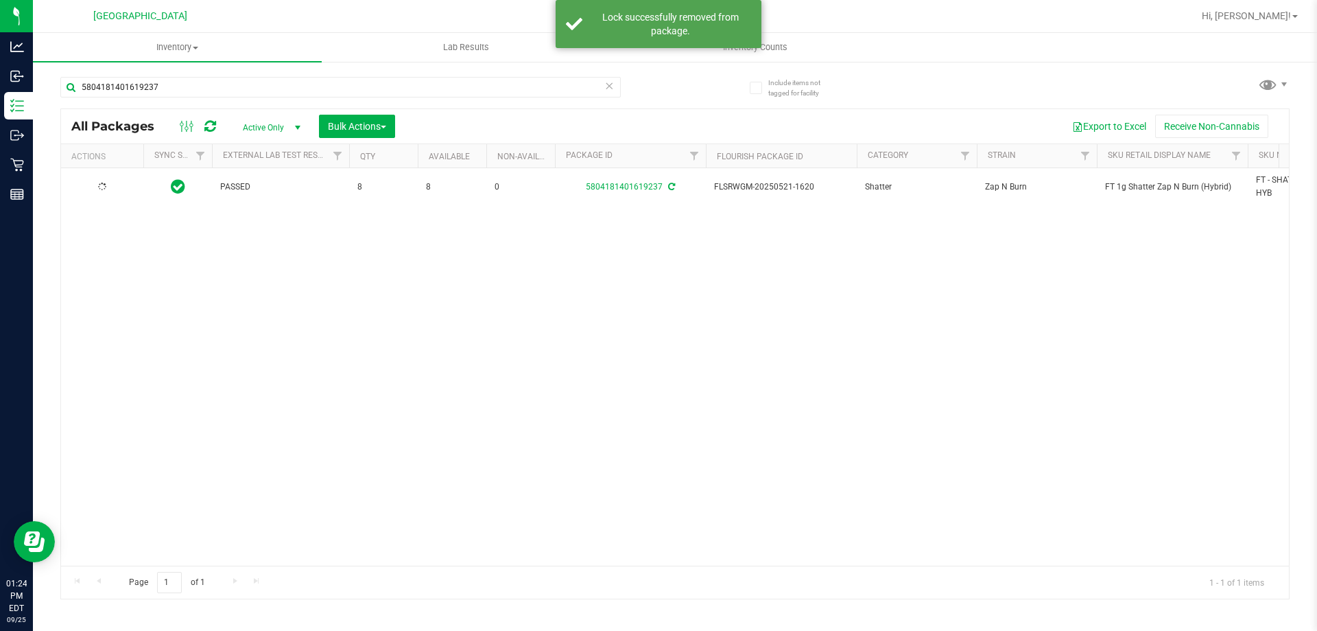
click at [1160, 182] on span "FT 1g Shatter Zap N Burn (Hybrid)" at bounding box center [1172, 186] width 134 height 13
copy tr "FT 1g Shatter Zap N Burn (Hybrid)"
click at [472, 81] on input "5804181401619237" at bounding box center [340, 87] width 561 height 21
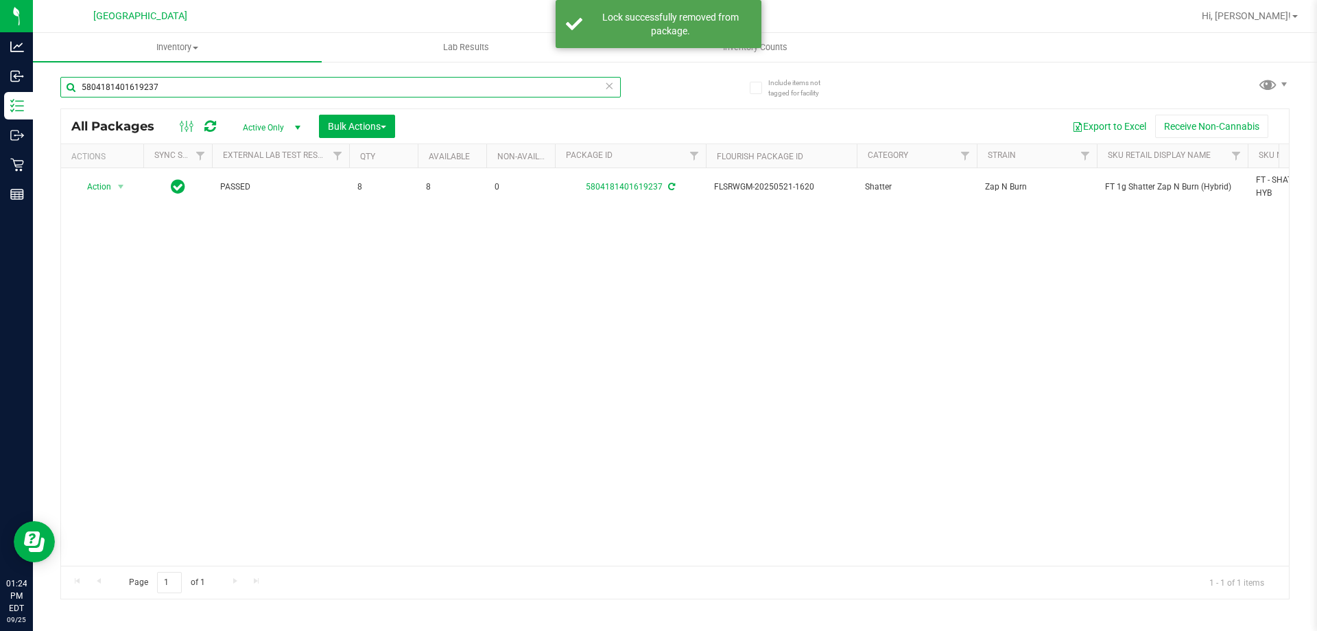
click at [472, 81] on input "5804181401619237" at bounding box center [340, 87] width 561 height 21
paste input "FT 1g Shatter Zap N Burn (Hybrid)"
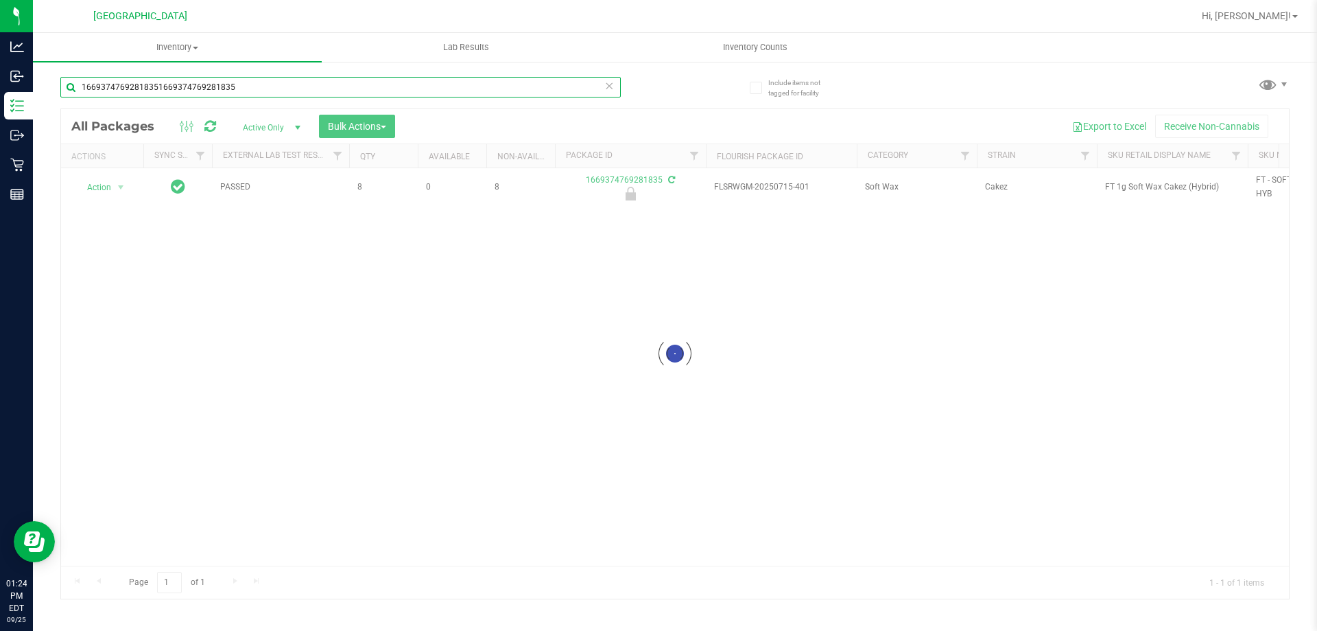
drag, startPoint x: 238, startPoint y: 86, endPoint x: 156, endPoint y: 100, distance: 83.6
click at [156, 100] on div "16693747692818351669374769281835" at bounding box center [340, 93] width 561 height 32
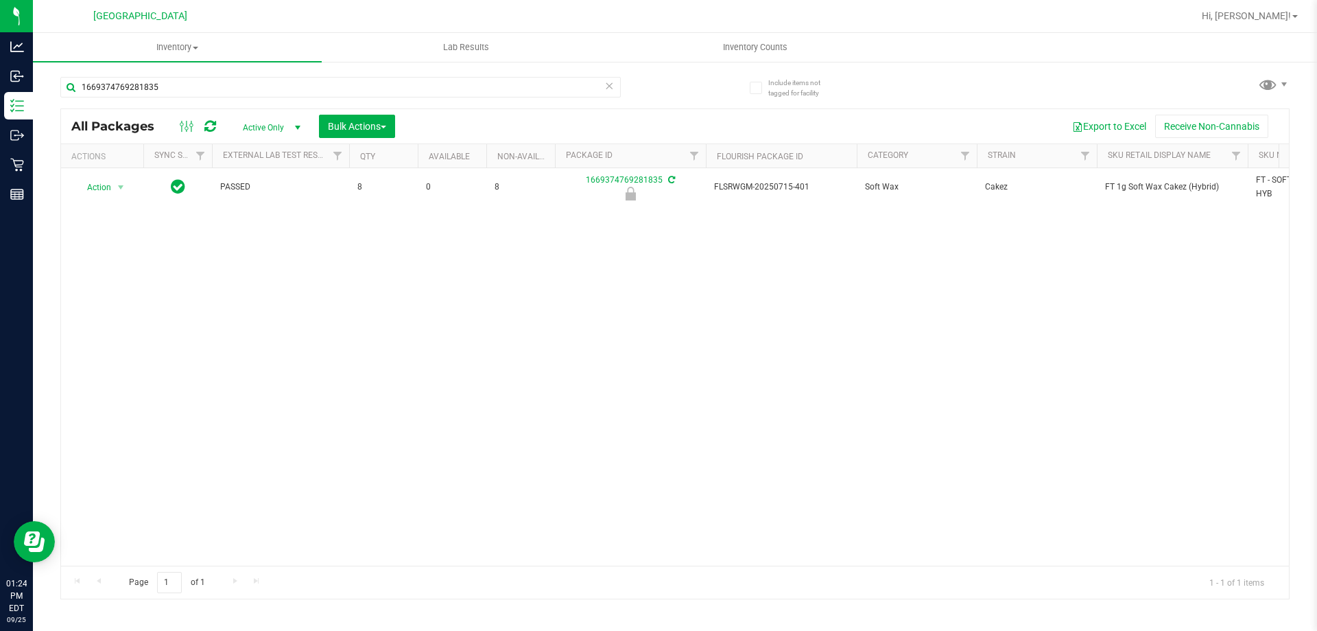
click at [309, 318] on div "Action Action Edit attributes Global inventory Locate package Package audit log…" at bounding box center [675, 366] width 1228 height 397
click at [261, 85] on input "1669374769281835" at bounding box center [340, 87] width 561 height 21
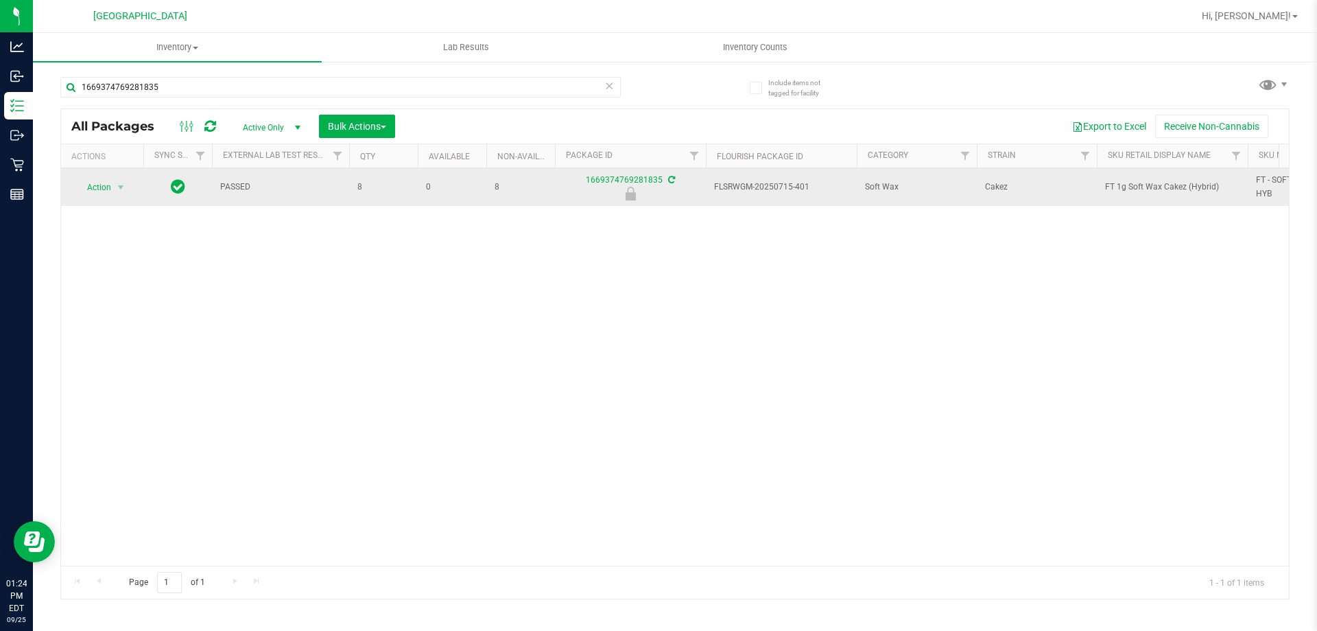
click at [1129, 184] on span "FT 1g Soft Wax Cakez (Hybrid)" at bounding box center [1172, 186] width 134 height 13
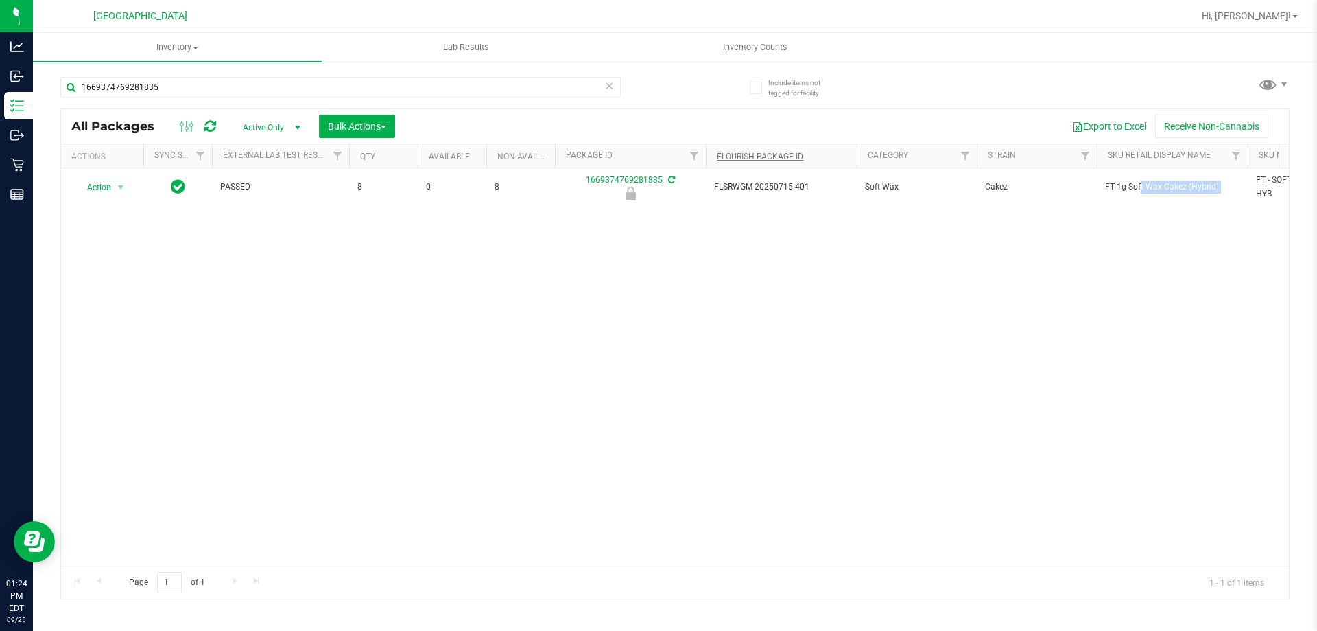
copy tr "FT 1g Soft Wax Cakez (Hybrid)"
click at [537, 86] on input "1669374769281835" at bounding box center [340, 87] width 561 height 21
drag, startPoint x: 537, startPoint y: 86, endPoint x: 530, endPoint y: 83, distance: 7.1
click at [537, 86] on input "1669374769281835" at bounding box center [340, 87] width 561 height 21
paste input "FT 1g Soft Wax Cakez (Hybrid)"
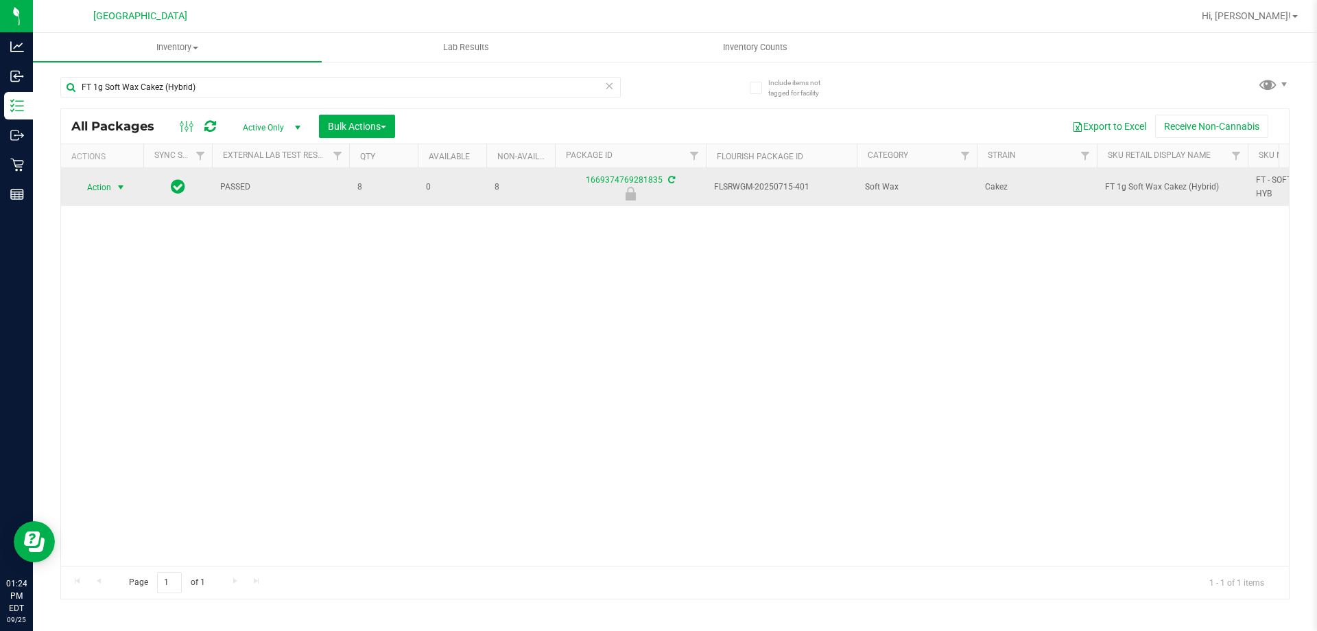
click at [91, 185] on span "Action" at bounding box center [93, 187] width 37 height 19
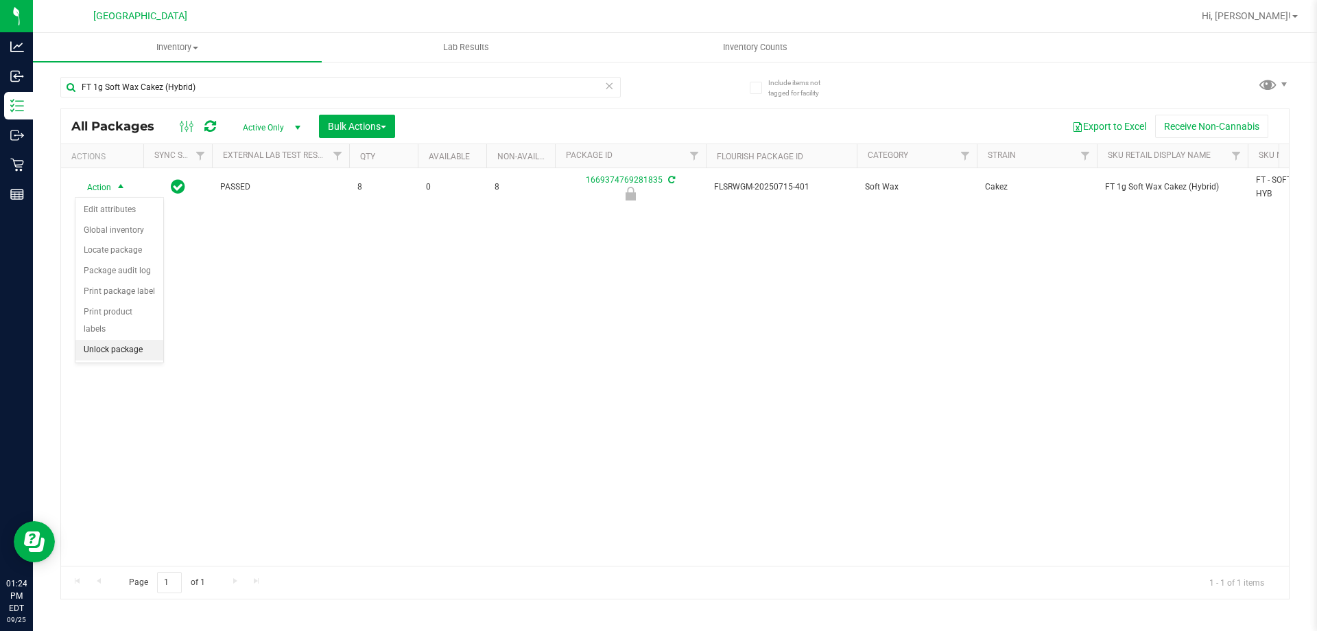
click at [126, 340] on li "Unlock package" at bounding box center [119, 350] width 88 height 21
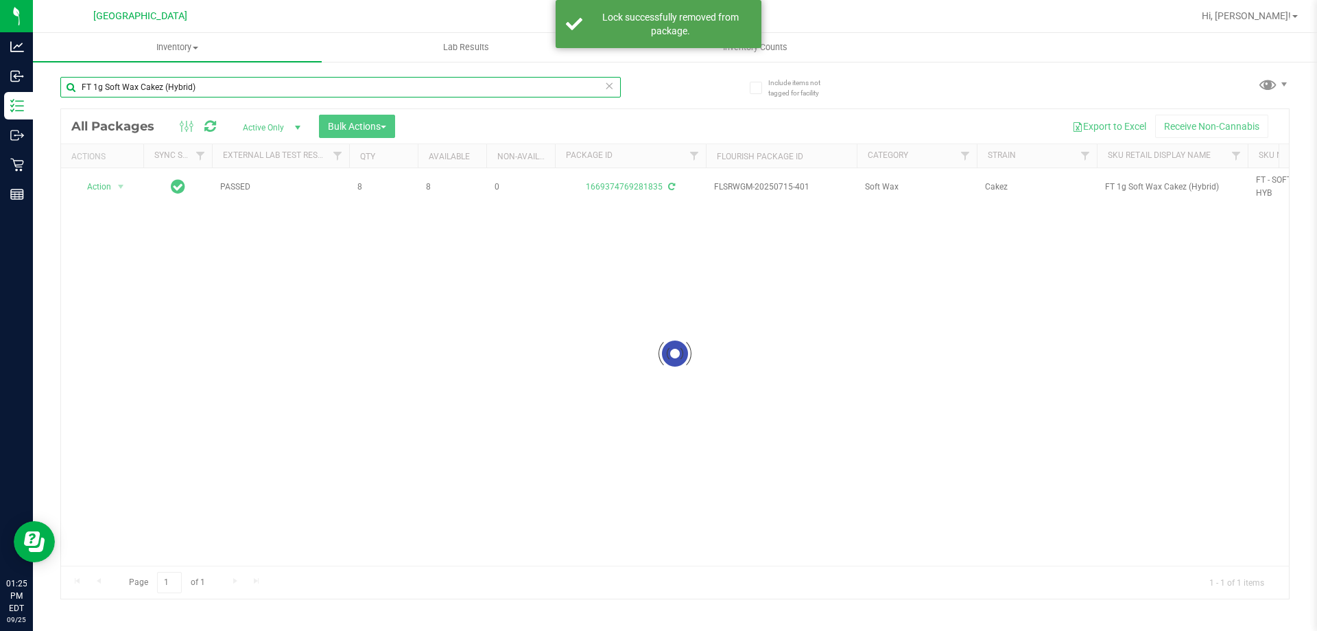
click at [335, 86] on input "FT 1g Soft Wax Cakez (Hybrid)" at bounding box center [340, 87] width 561 height 21
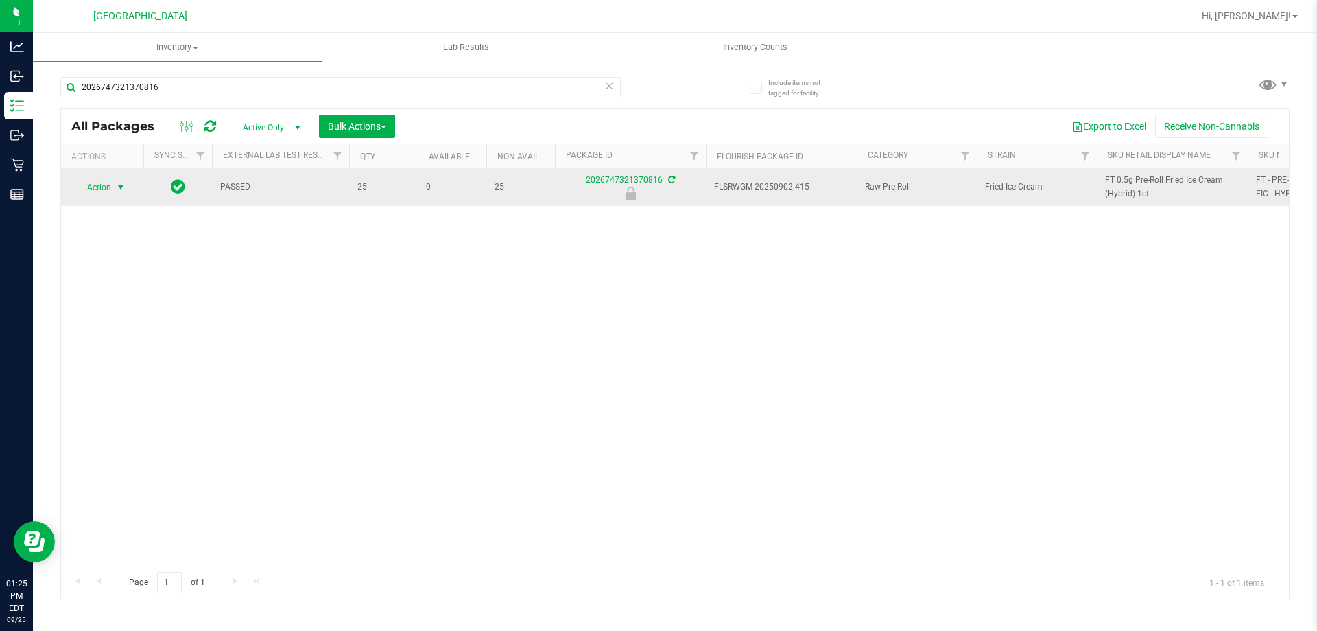
click at [113, 187] on span "select" at bounding box center [121, 187] width 17 height 19
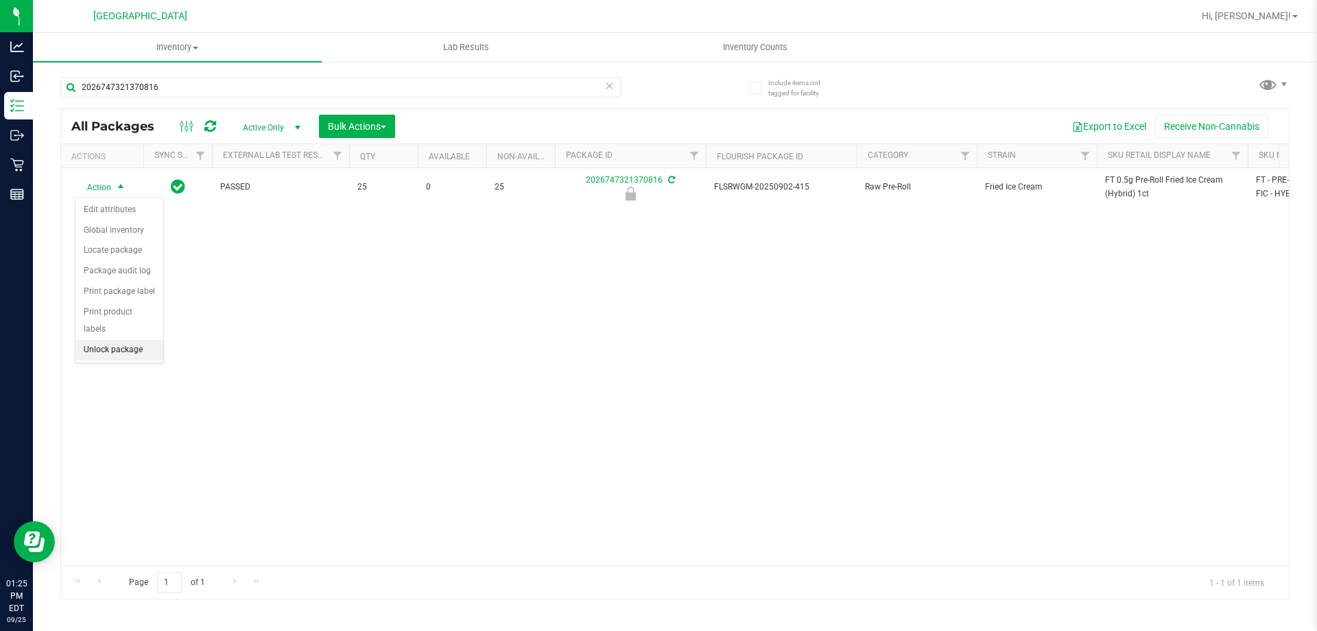
click at [132, 340] on li "Unlock package" at bounding box center [119, 350] width 88 height 21
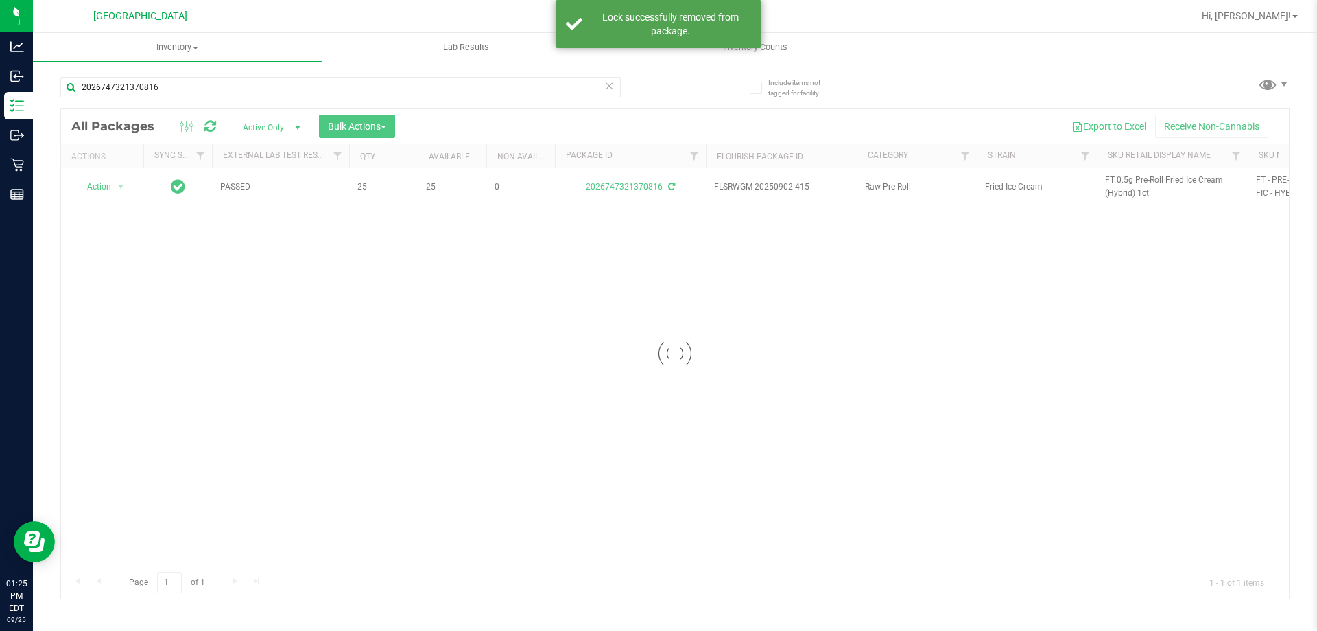
click at [1147, 187] on div at bounding box center [675, 353] width 1228 height 489
click at [1144, 180] on div at bounding box center [675, 353] width 1228 height 489
click at [1144, 180] on span "FT 0.5g Pre-Roll Fried Ice Cream (Hybrid) 1ct" at bounding box center [1172, 187] width 134 height 26
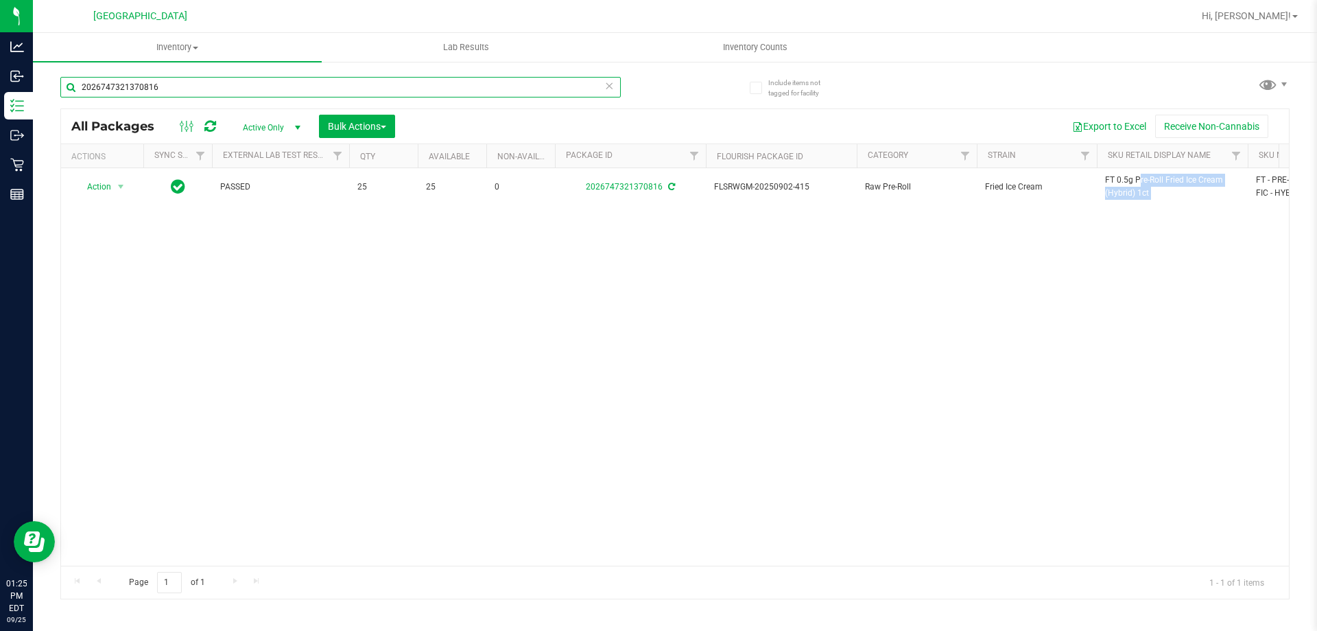
click at [480, 82] on input "2026747321370816" at bounding box center [340, 87] width 561 height 21
paste input "FT 0.5g Pre-Roll Fried Ice Cream (Hybrid) 1ct"
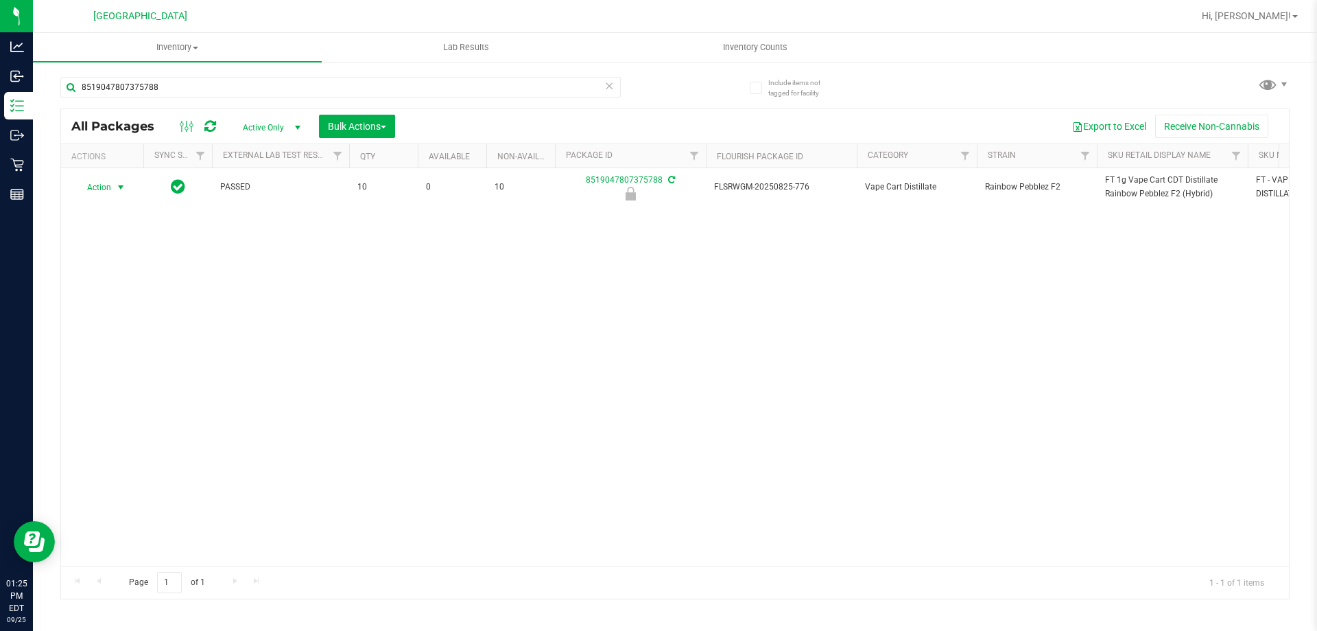
click at [103, 189] on span "Action" at bounding box center [93, 187] width 37 height 19
click at [132, 346] on li "Unlock package" at bounding box center [119, 356] width 88 height 21
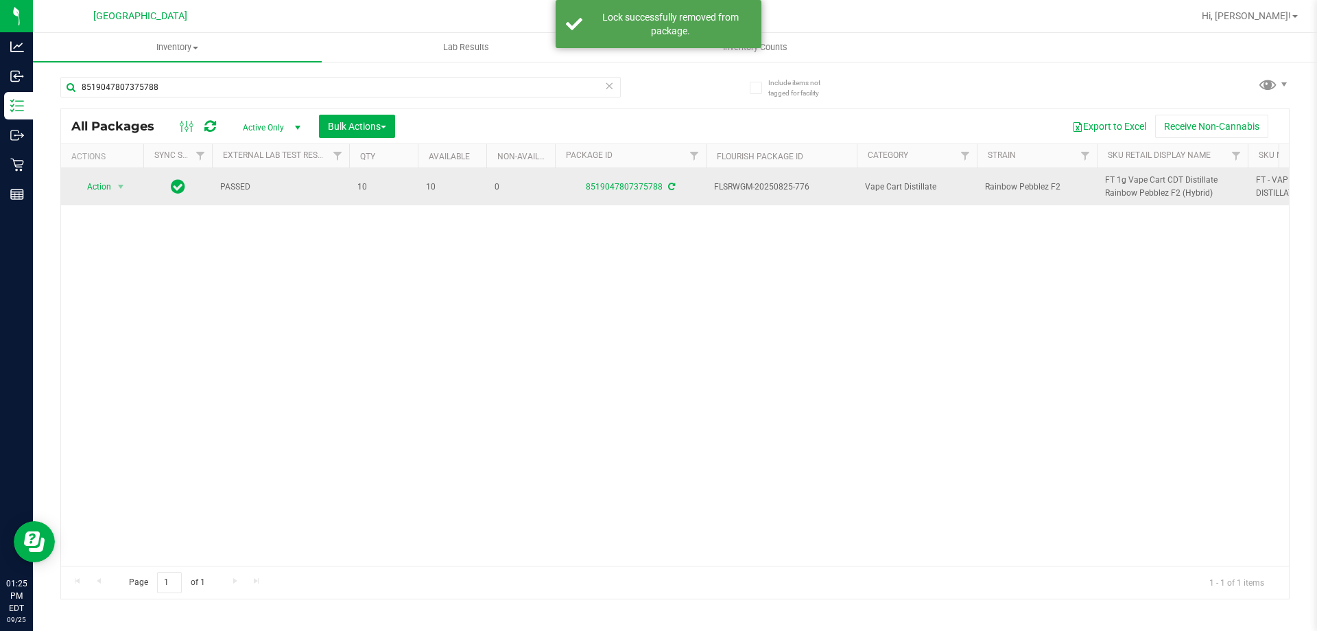
click at [1160, 183] on span "FT 1g Vape Cart CDT Distillate Rainbow Pebblez F2 (Hybrid)" at bounding box center [1172, 187] width 134 height 26
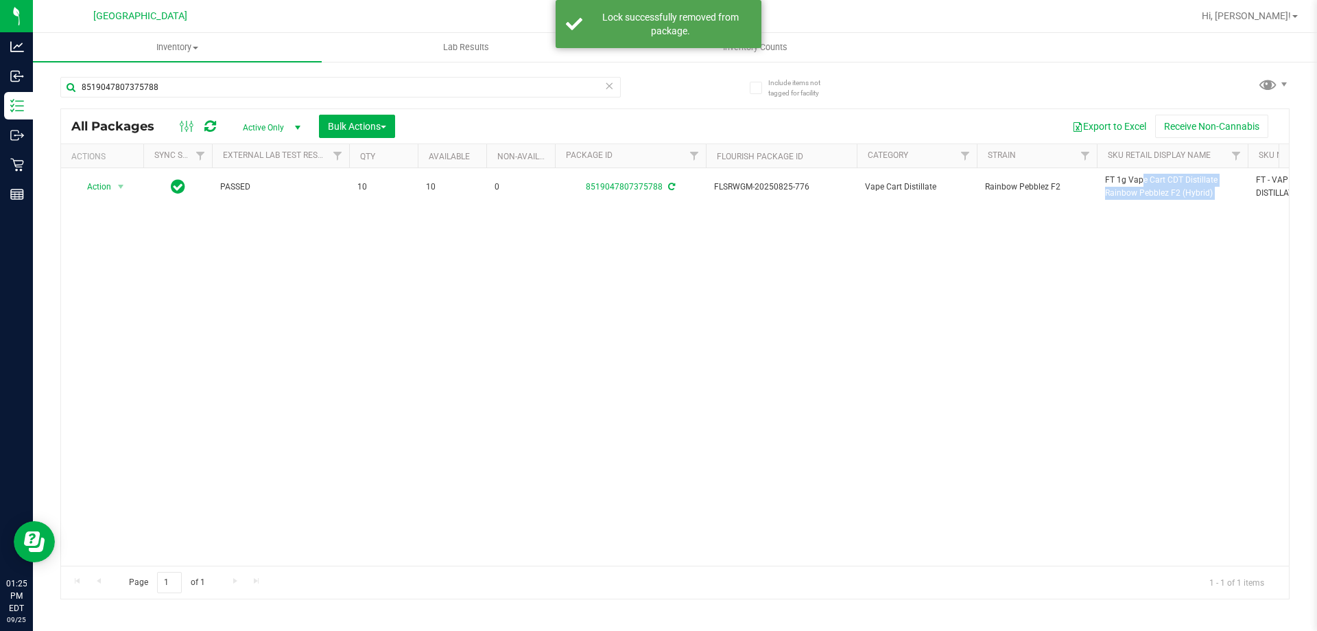
copy tr "FT 1g Vape Cart CDT Distillate Rainbow Pebblez F2 (Hybrid)"
click at [476, 83] on input "8519047807375788" at bounding box center [340, 87] width 561 height 21
paste input "FT 1g Vape Cart CDT Distillate Rainbow Pebblez F2 (Hybrid)"
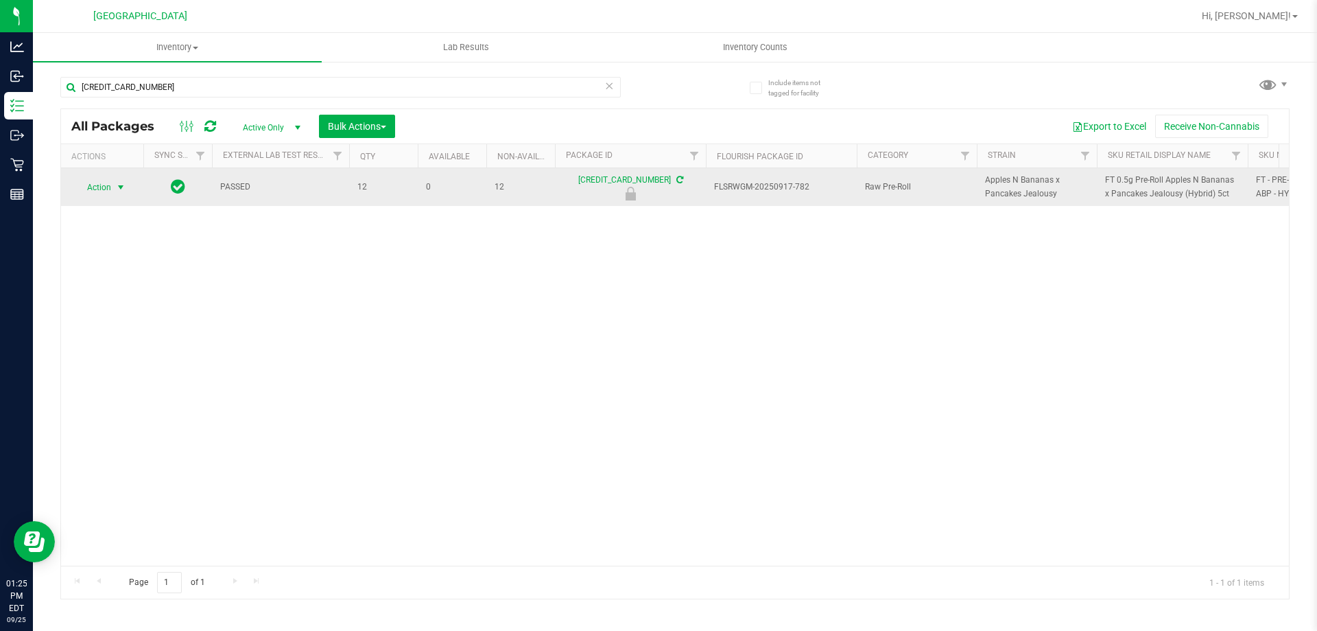
click at [113, 183] on span "select" at bounding box center [121, 187] width 17 height 19
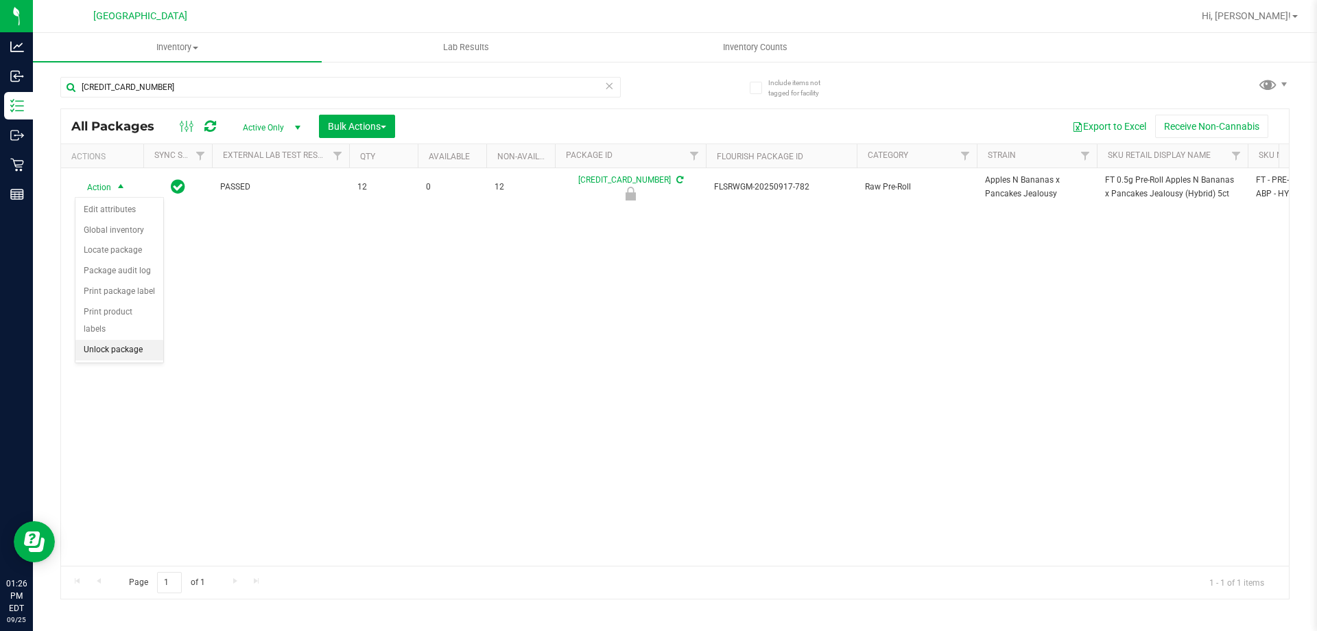
click at [118, 340] on li "Unlock package" at bounding box center [119, 350] width 88 height 21
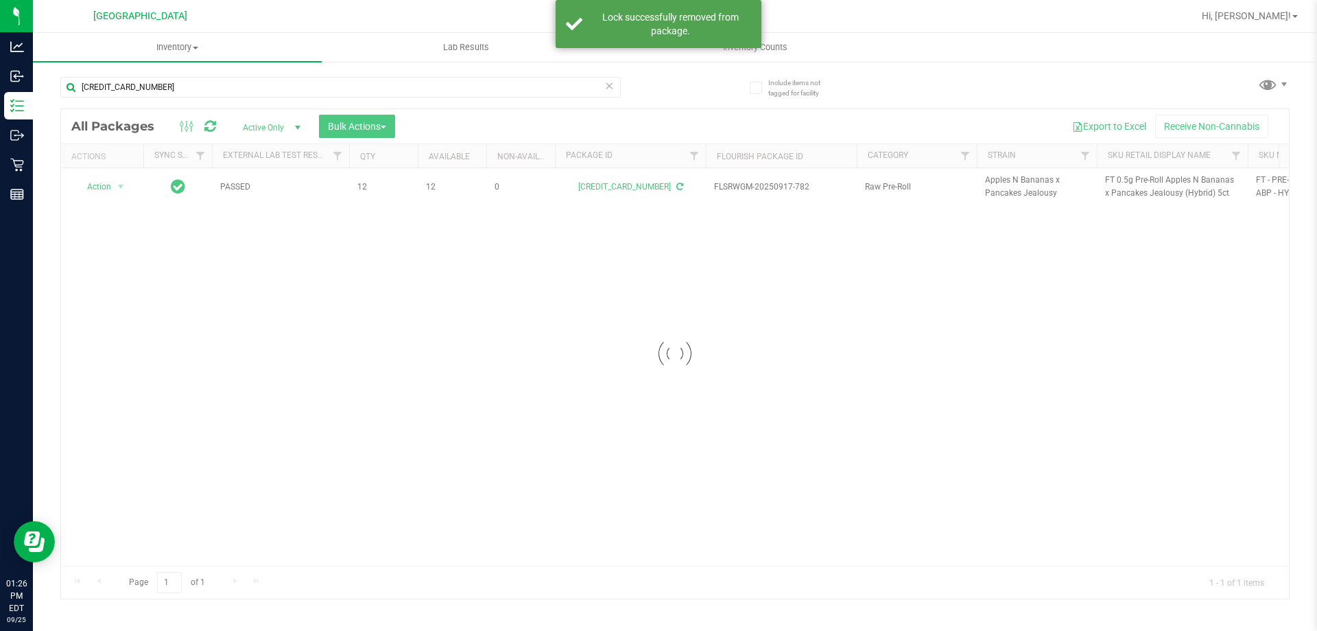
click at [1149, 194] on div at bounding box center [675, 353] width 1228 height 489
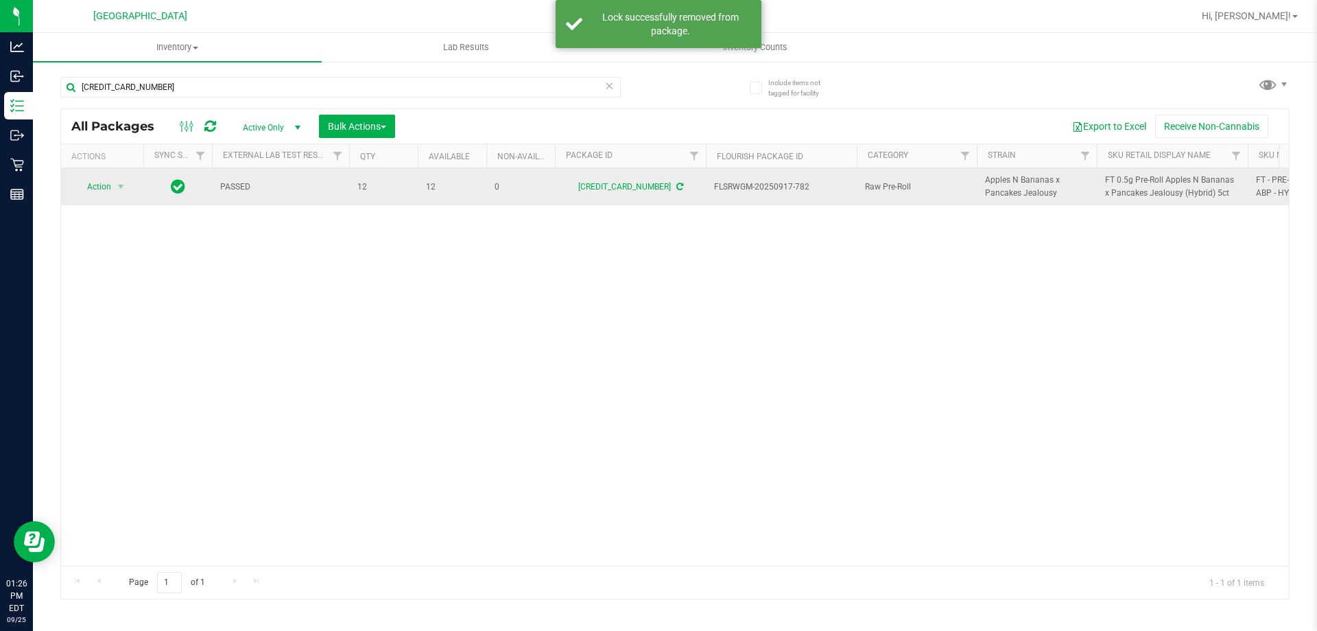
click at [1148, 185] on span "FT 0.5g Pre-Roll Apples N Bananas x Pancakes Jealousy (Hybrid) 5ct" at bounding box center [1172, 187] width 134 height 26
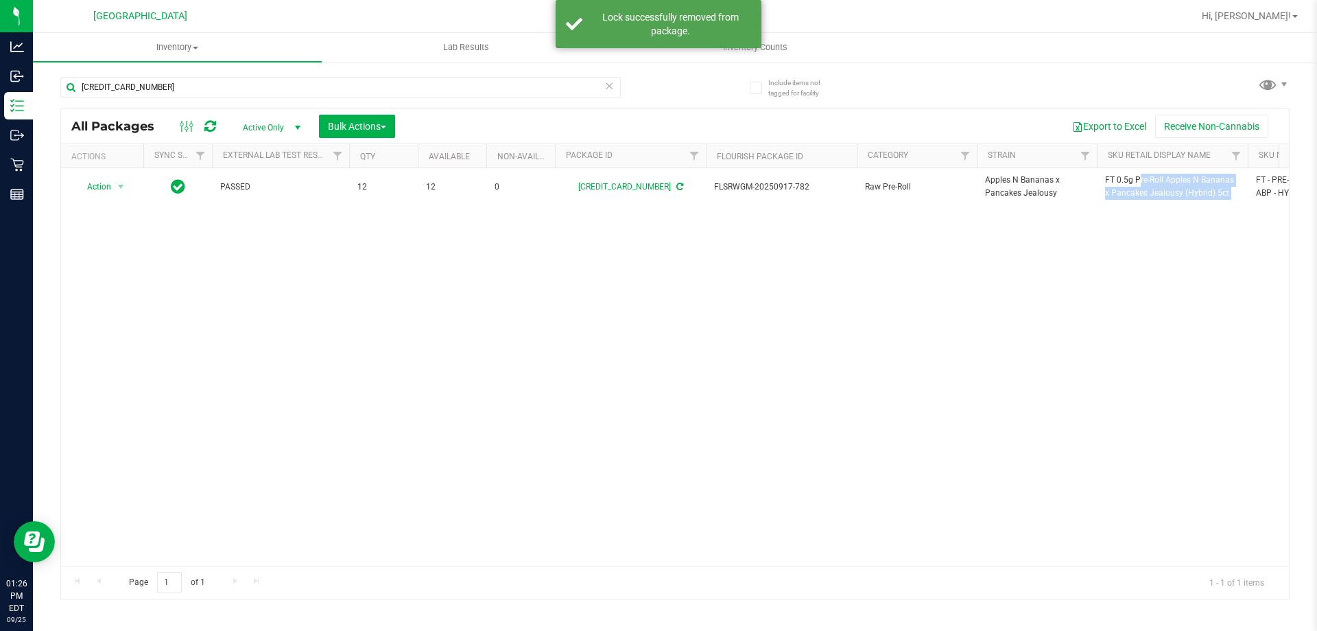
copy tr "FT 0.5g Pre-Roll Apples N Bananas x Pancakes Jealousy (Hybrid) 5ct"
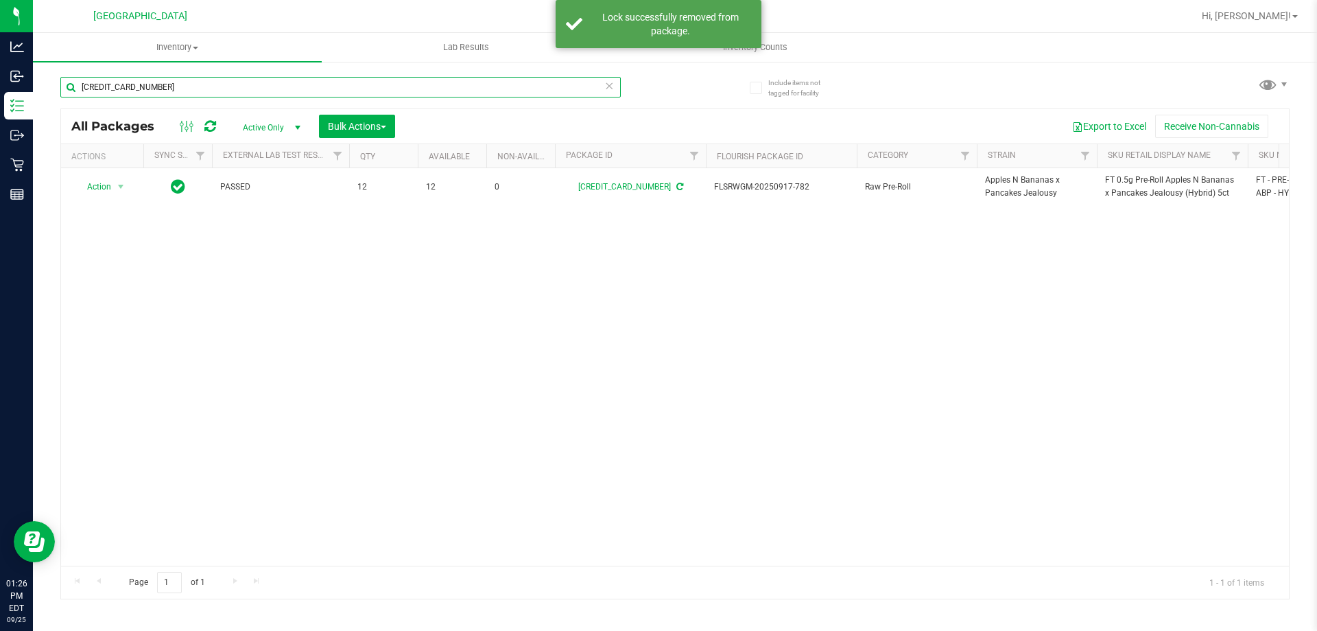
click at [413, 92] on input "[CREDIT_CARD_NUMBER]" at bounding box center [340, 87] width 561 height 21
paste input "FT 0.5g Pre-Roll Apples N Bananas x Pancakes Jealousy (Hybrid) 5ct"
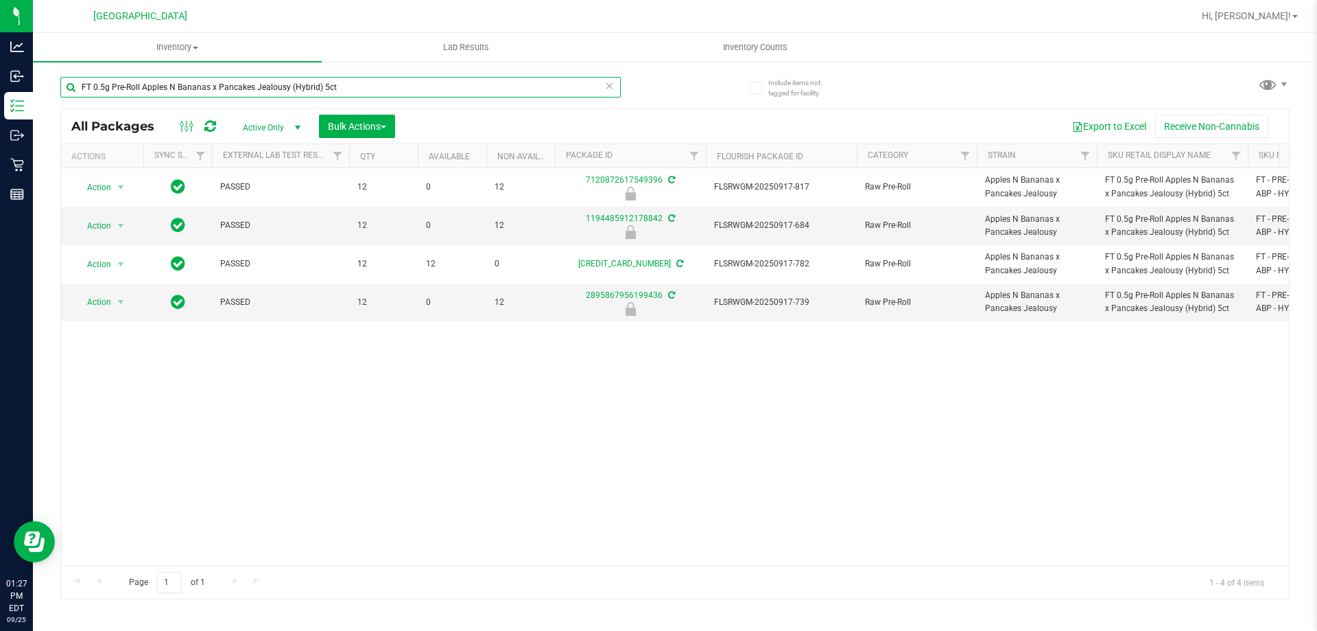
click at [567, 86] on input "FT 0.5g Pre-Roll Apples N Bananas x Pancakes Jealousy (Hybrid) 5ct" at bounding box center [340, 87] width 561 height 21
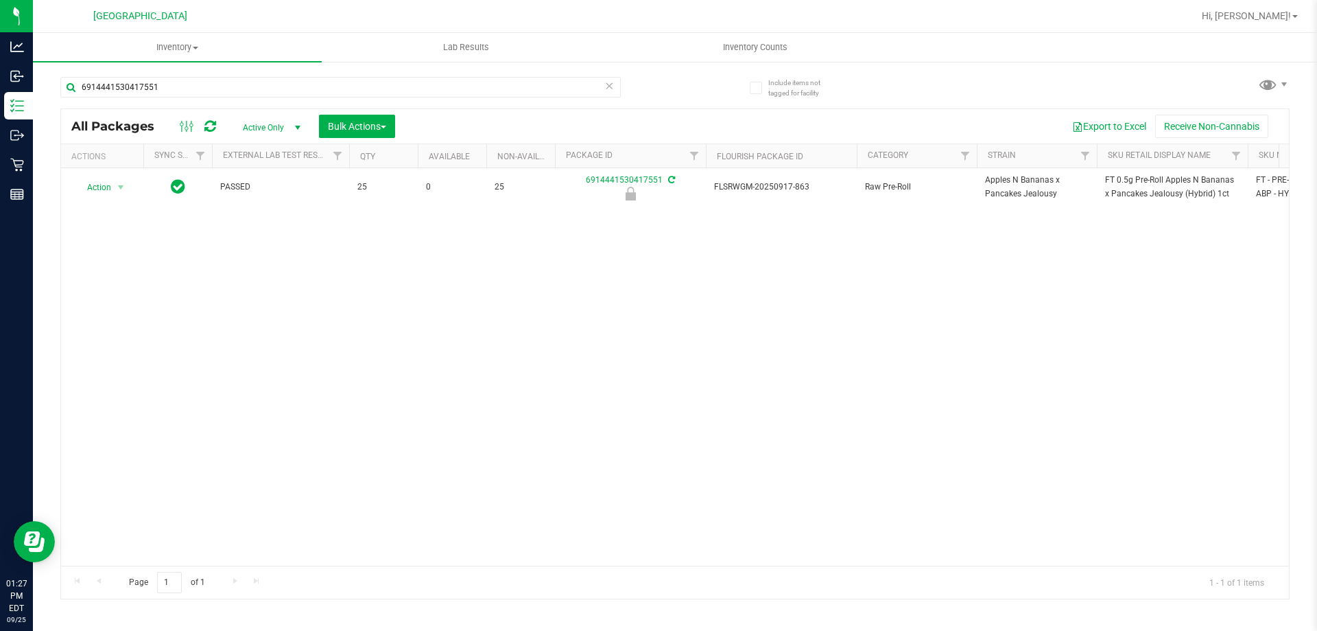
click at [1133, 182] on span "FT 0.5g Pre-Roll Apples N Bananas x Pancakes Jealousy (Hybrid) 1ct" at bounding box center [1172, 187] width 134 height 26
click at [536, 85] on input "6914441530417551" at bounding box center [340, 87] width 561 height 21
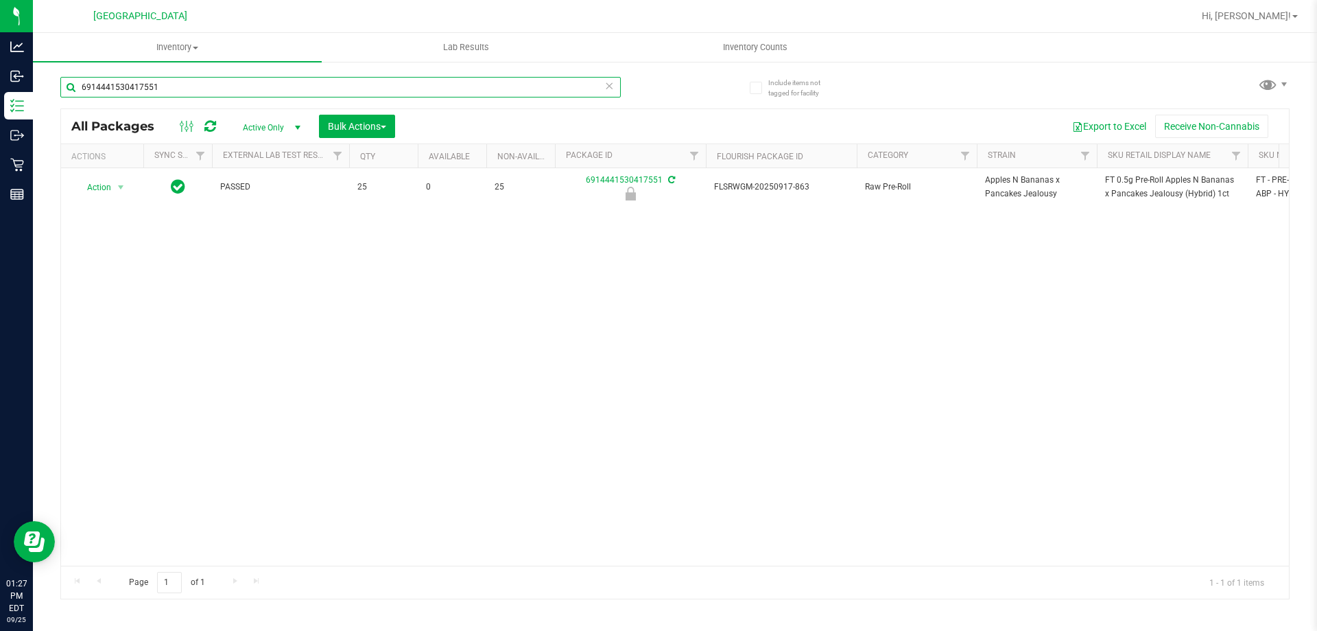
paste input "FT 0.5g Pre-Roll Apples N Bananas x Pancakes Jealousy (Hybrid) 1ct"
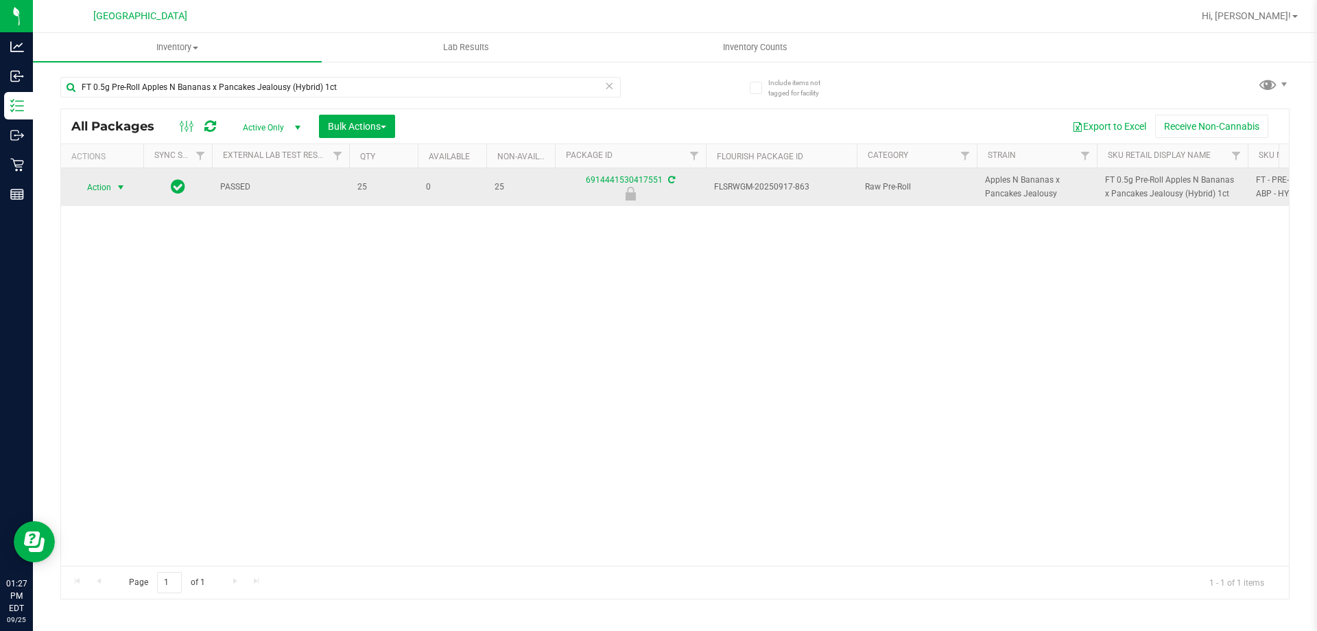
click at [117, 186] on span "select" at bounding box center [120, 187] width 11 height 11
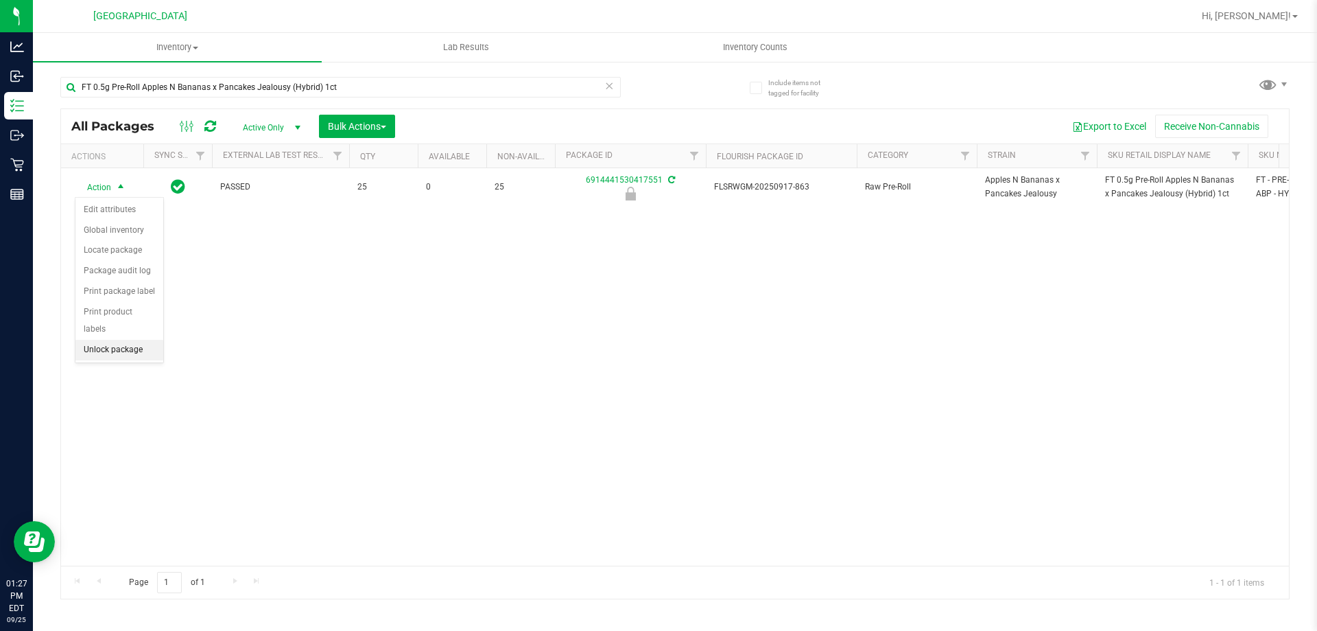
click at [152, 340] on li "Unlock package" at bounding box center [119, 350] width 88 height 21
